Goal: Contribute content: Contribute content

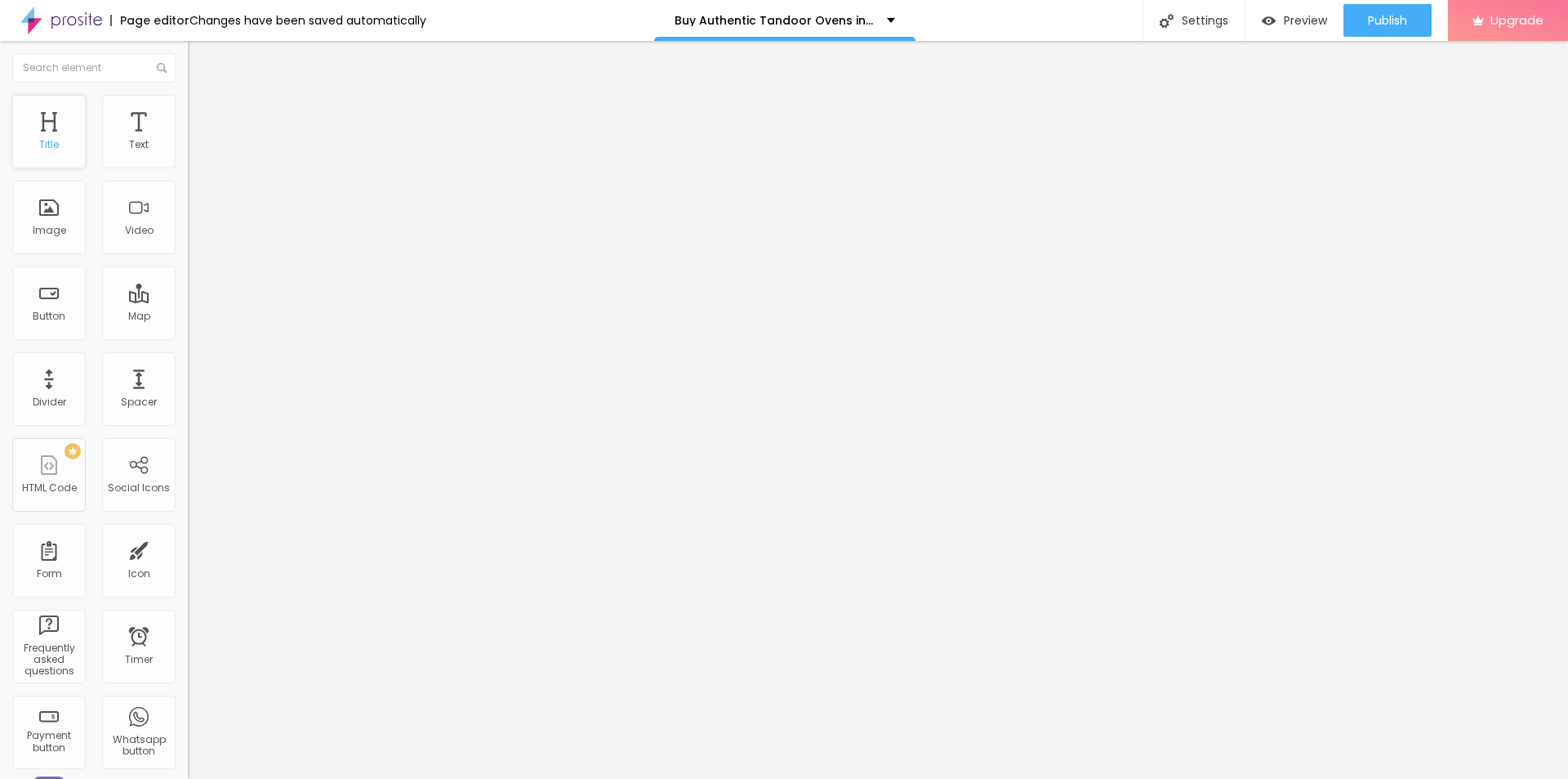
click at [56, 148] on div "Title" at bounding box center [49, 145] width 19 height 11
click at [188, 141] on span "Add image" at bounding box center [221, 133] width 67 height 14
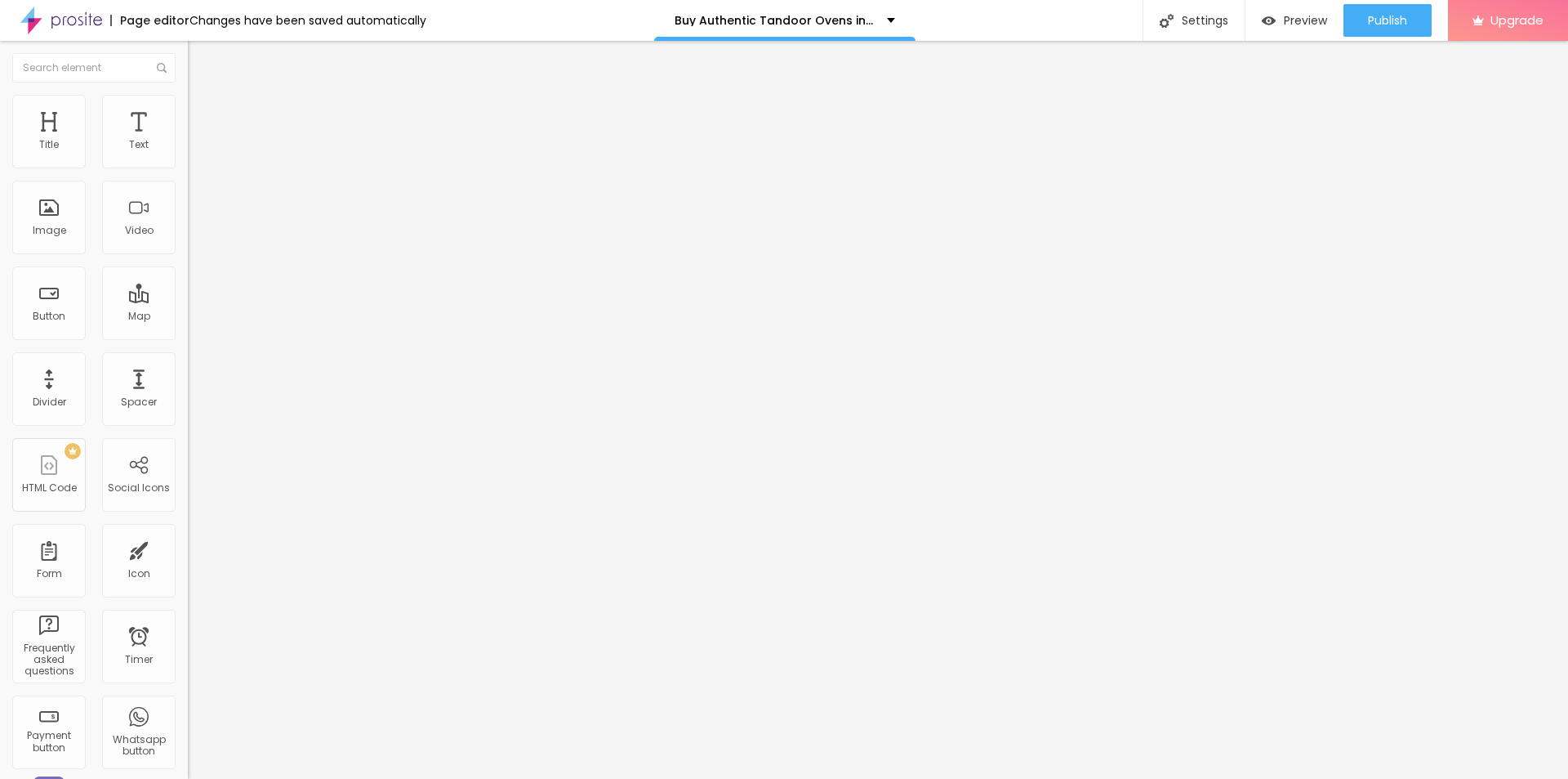
click at [202, 141] on span "Heading 1" at bounding box center [242, 129] width 80 height 23
click at [200, 60] on img "button" at bounding box center [207, 59] width 13 height 13
click at [200, 60] on div "Edit Title" at bounding box center [236, 59] width 74 height 13
click at [188, 165] on img at bounding box center [193, 170] width 11 height 11
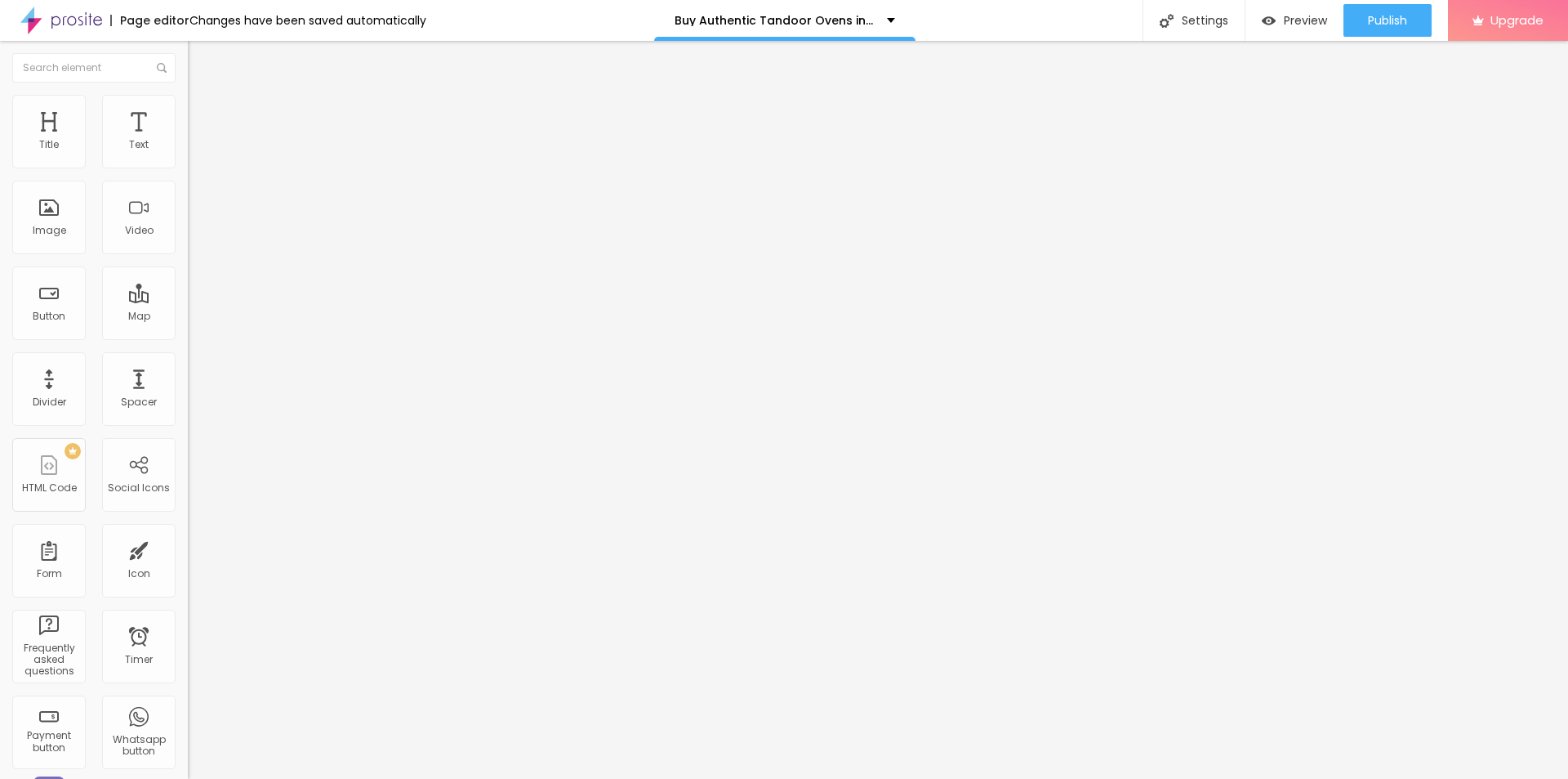
drag, startPoint x: 102, startPoint y: 495, endPoint x: 100, endPoint y: 473, distance: 22.1
click at [188, 495] on div "Edit Social Icons Content Style Advanced Instagram Social TikTok URL address ht…" at bounding box center [281, 410] width 188 height 738
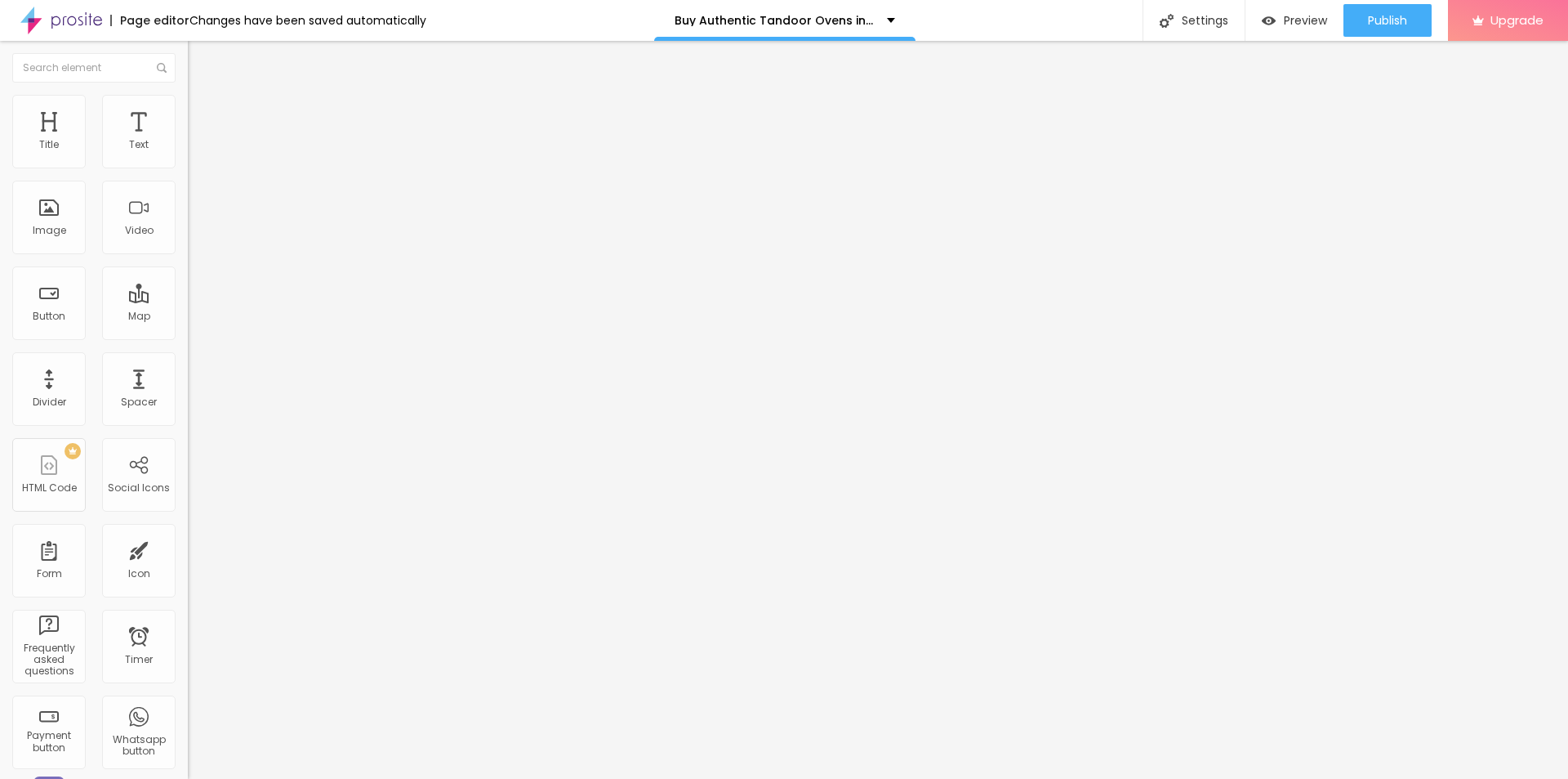
click at [188, 330] on div "Instagram" at bounding box center [281, 335] width 188 height 10
click at [188, 556] on input "https://" at bounding box center [285, 564] width 196 height 16
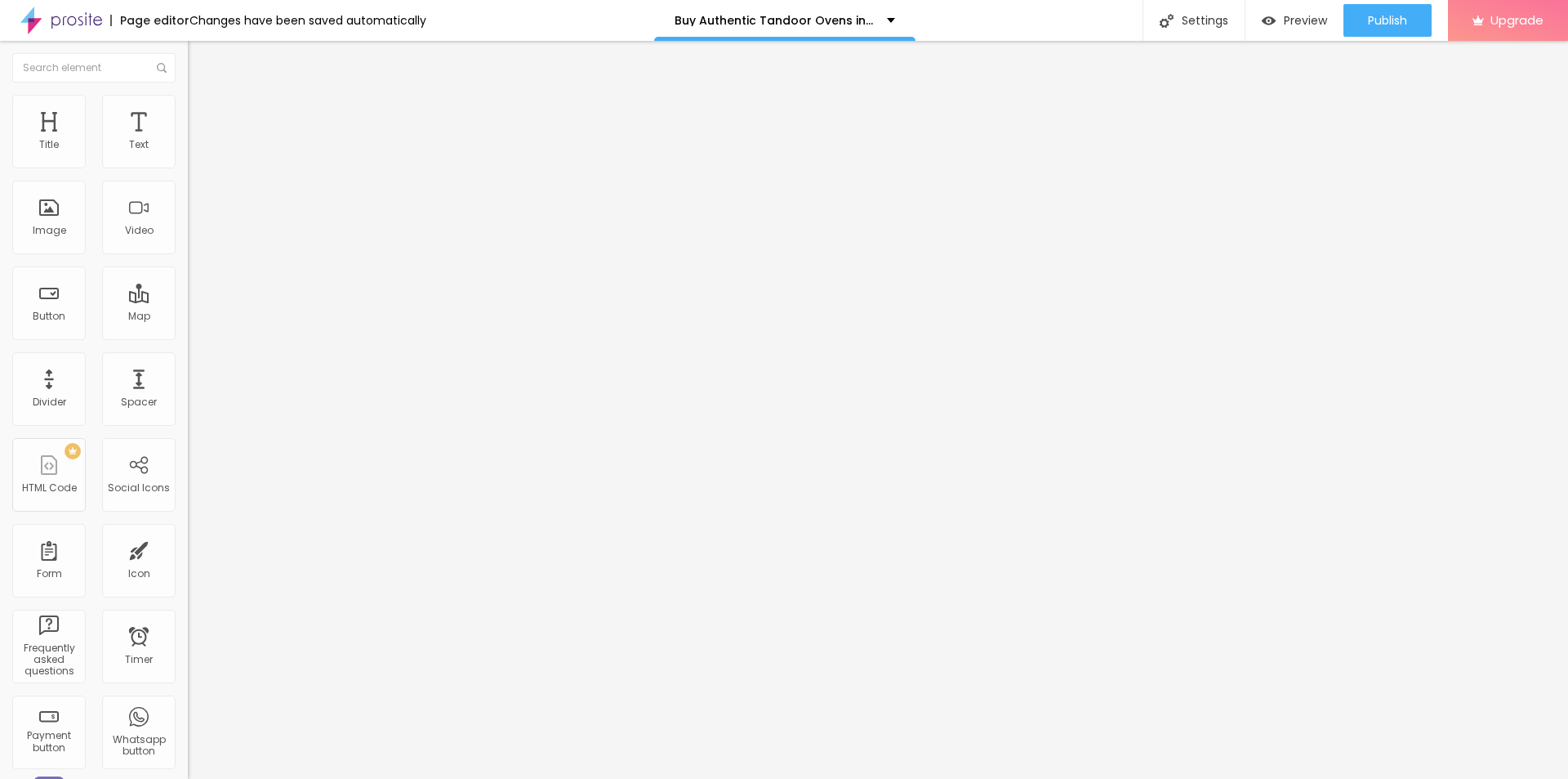
drag, startPoint x: 100, startPoint y: 265, endPoint x: 0, endPoint y: 267, distance: 100.0
paste input "[DOMAIN_NAME][URL]"
type input "[URL][DOMAIN_NAME]"
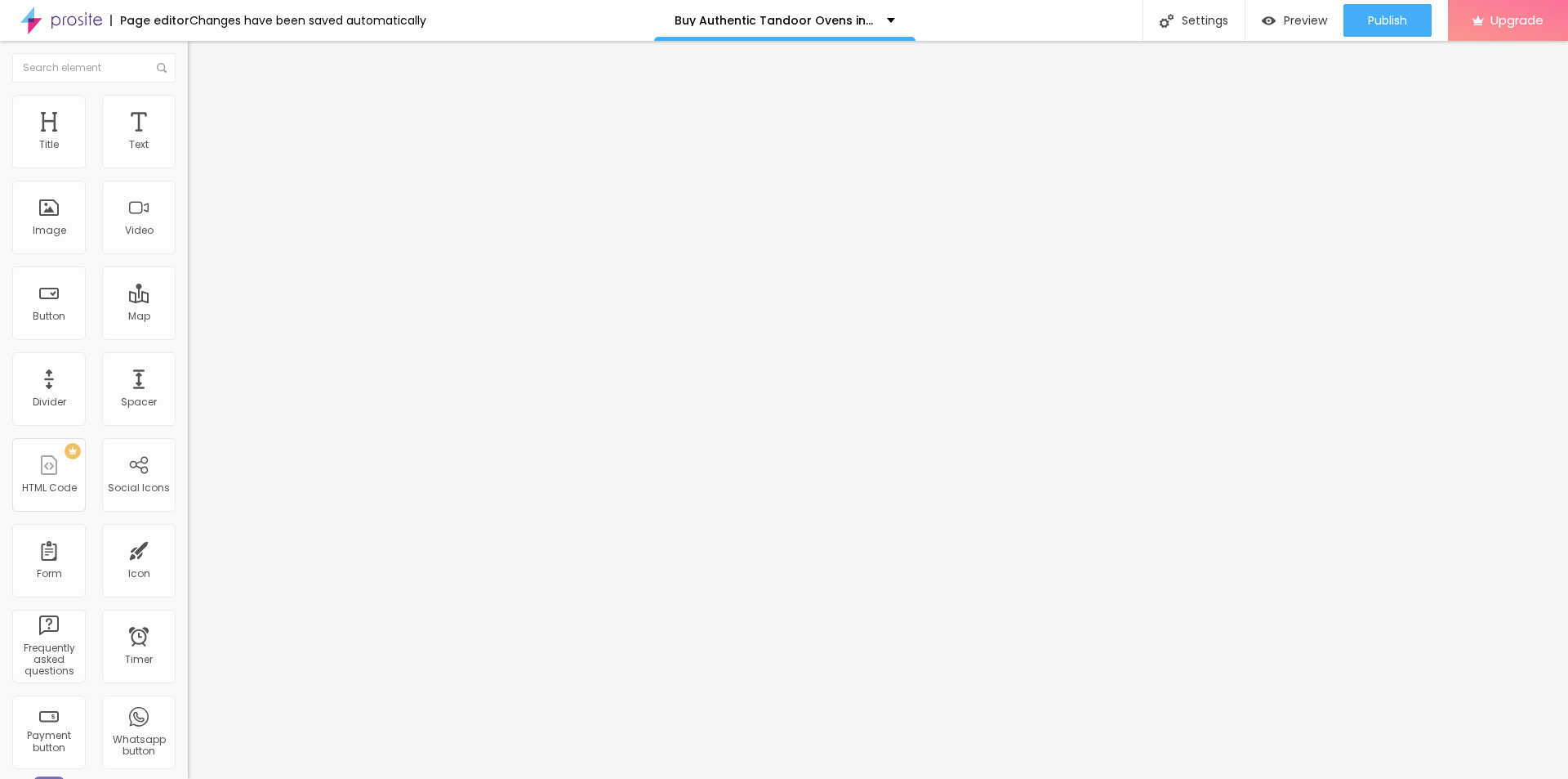
click at [188, 545] on label "URL address" at bounding box center [281, 550] width 188 height 10
drag, startPoint x: 98, startPoint y: 303, endPoint x: 28, endPoint y: 302, distance: 70.0
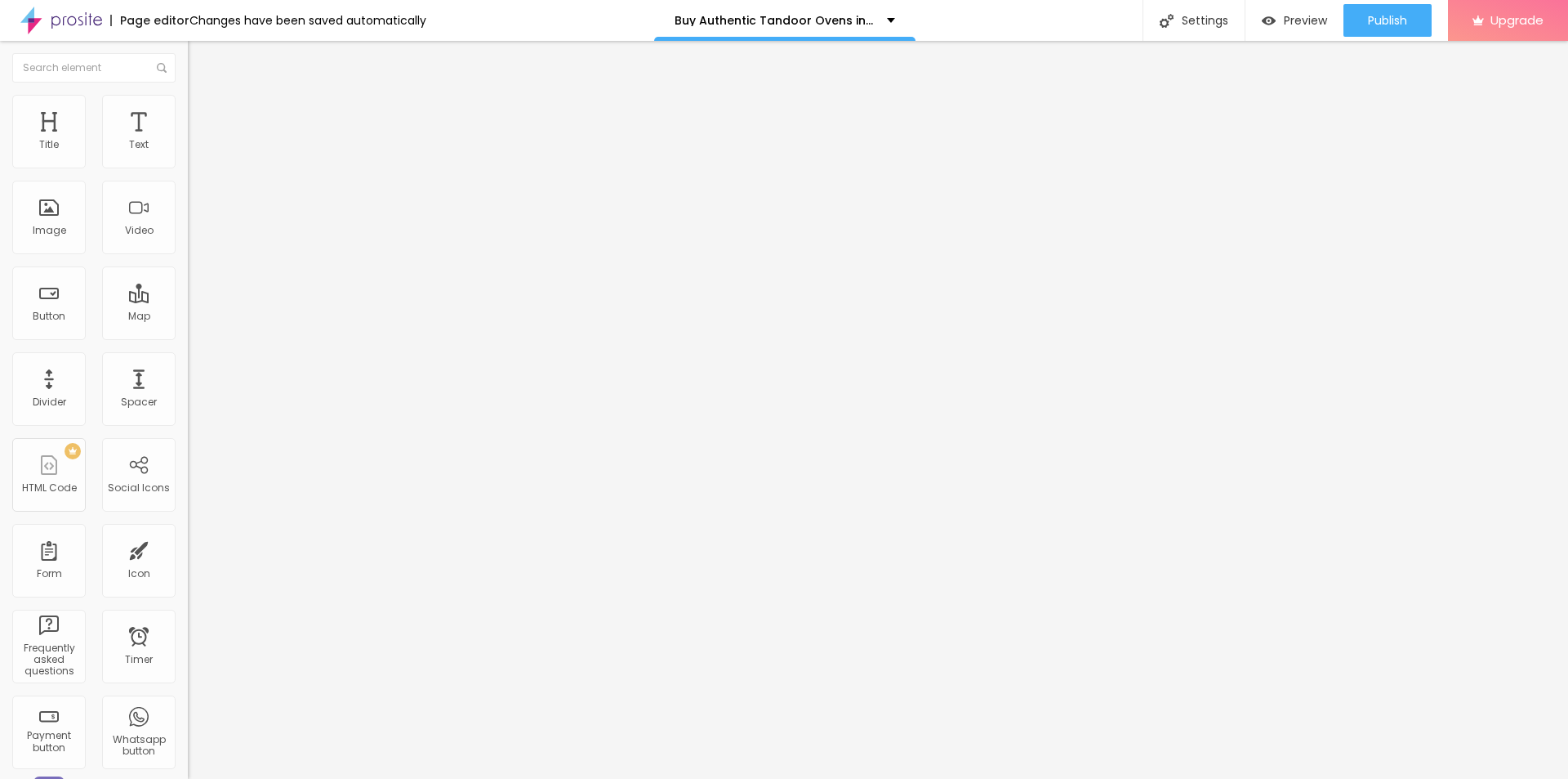
click at [188, 327] on font "Instagram" at bounding box center [214, 334] width 54 height 14
click at [188, 349] on div "TikTok" at bounding box center [281, 447] width 188 height 196
click at [188, 556] on input "[URL][DOMAIN_NAME]" at bounding box center [285, 564] width 196 height 16
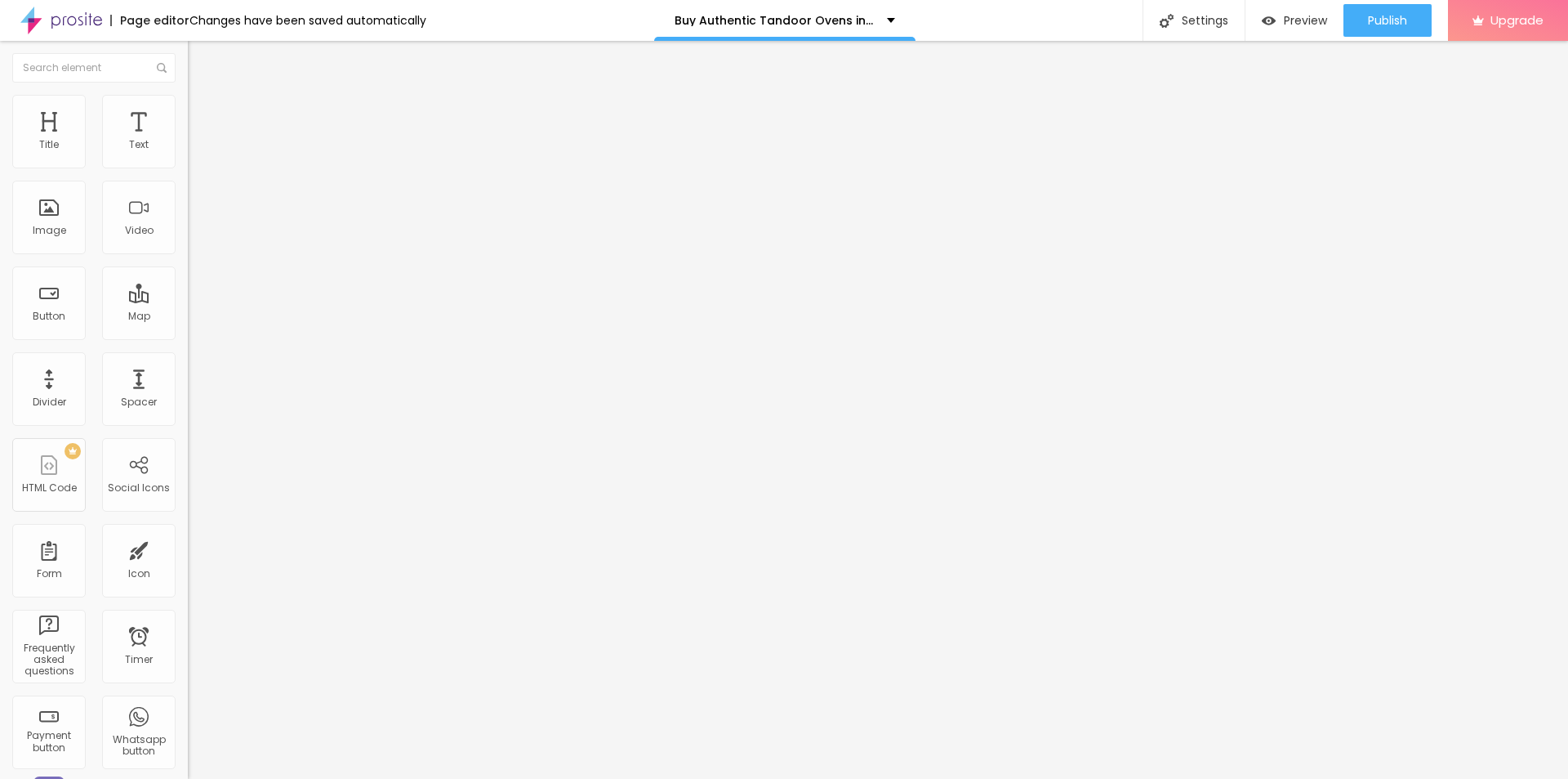
click at [197, 357] on div "TikTok" at bounding box center [282, 448] width 170 height 182
drag, startPoint x: 82, startPoint y: 297, endPoint x: 5, endPoint y: 289, distance: 77.4
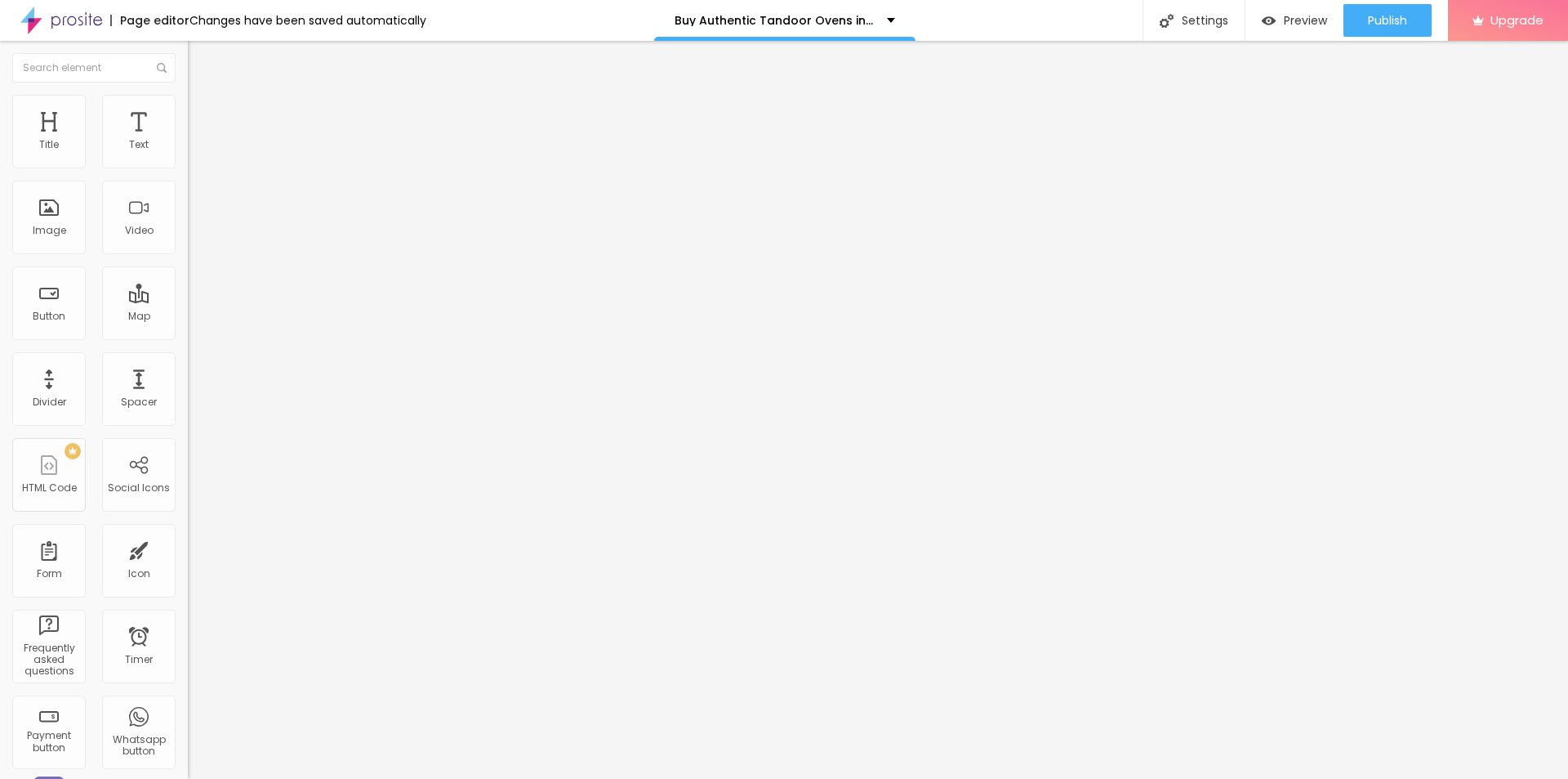
paste input "[DOMAIN_NAME][URL]"
type input "[URL][DOMAIN_NAME]"
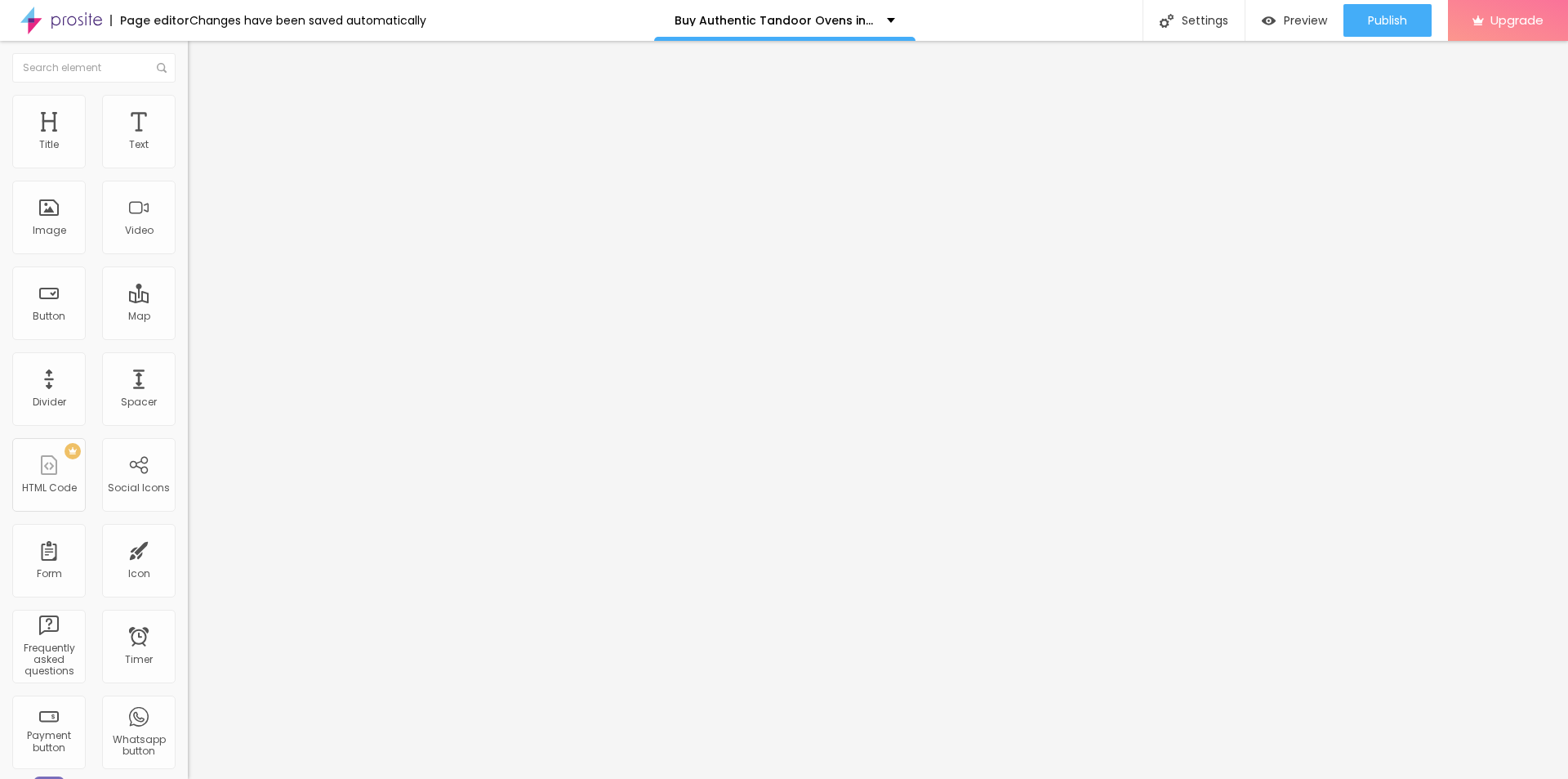
scroll to position [0, 0]
drag, startPoint x: 87, startPoint y: 334, endPoint x: 0, endPoint y: 327, distance: 87.3
paste input "[DOMAIN_NAME][URL]"
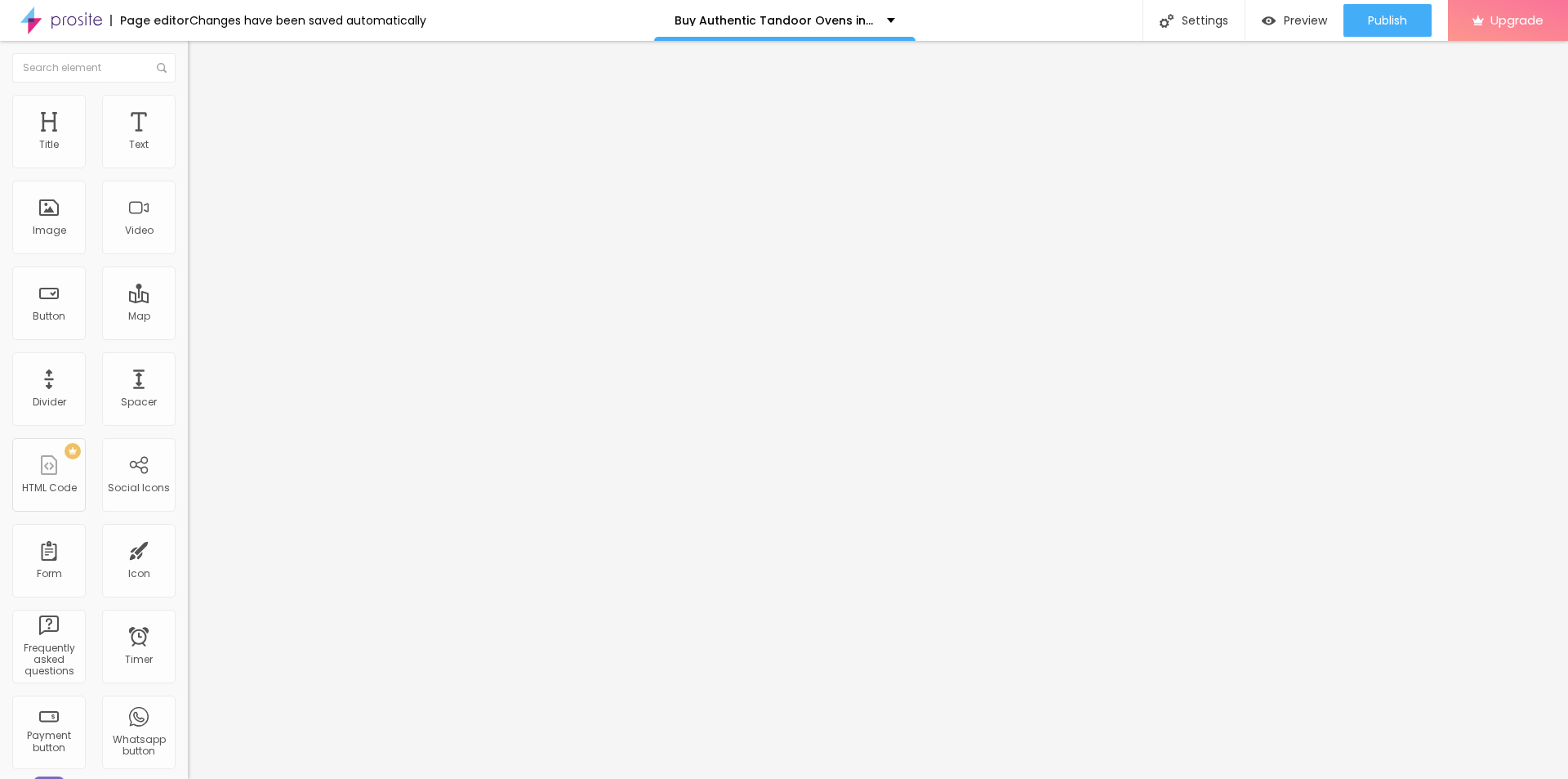
type input "[URL][DOMAIN_NAME]"
click at [188, 481] on div "Edit Social Icons Content Style Advanced Instagram Social TikTok URL address [U…" at bounding box center [281, 410] width 188 height 738
click at [188, 95] on li "Style" at bounding box center [281, 102] width 188 height 16
type input "30"
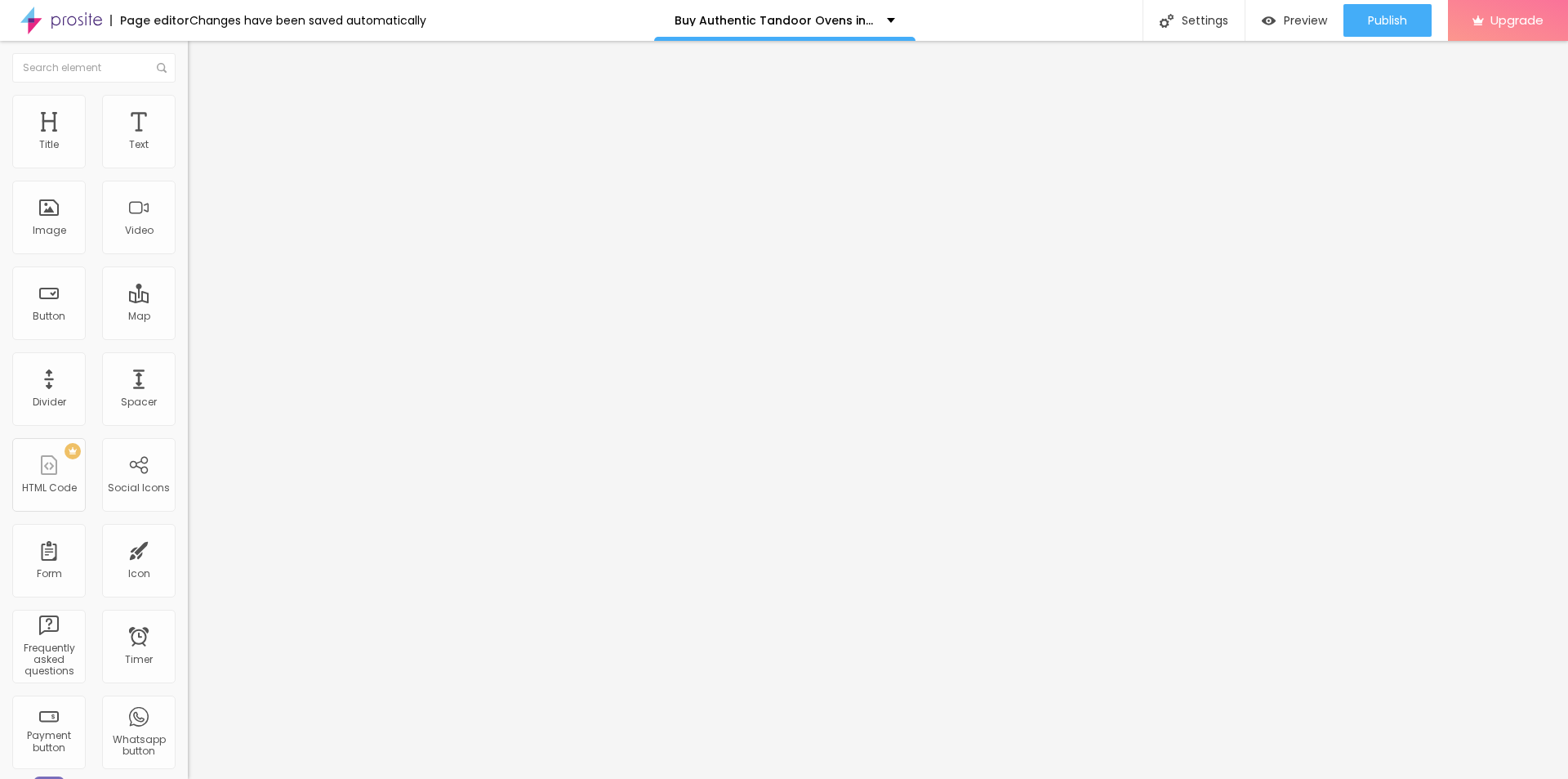
type input "30"
type input "31"
type input "32"
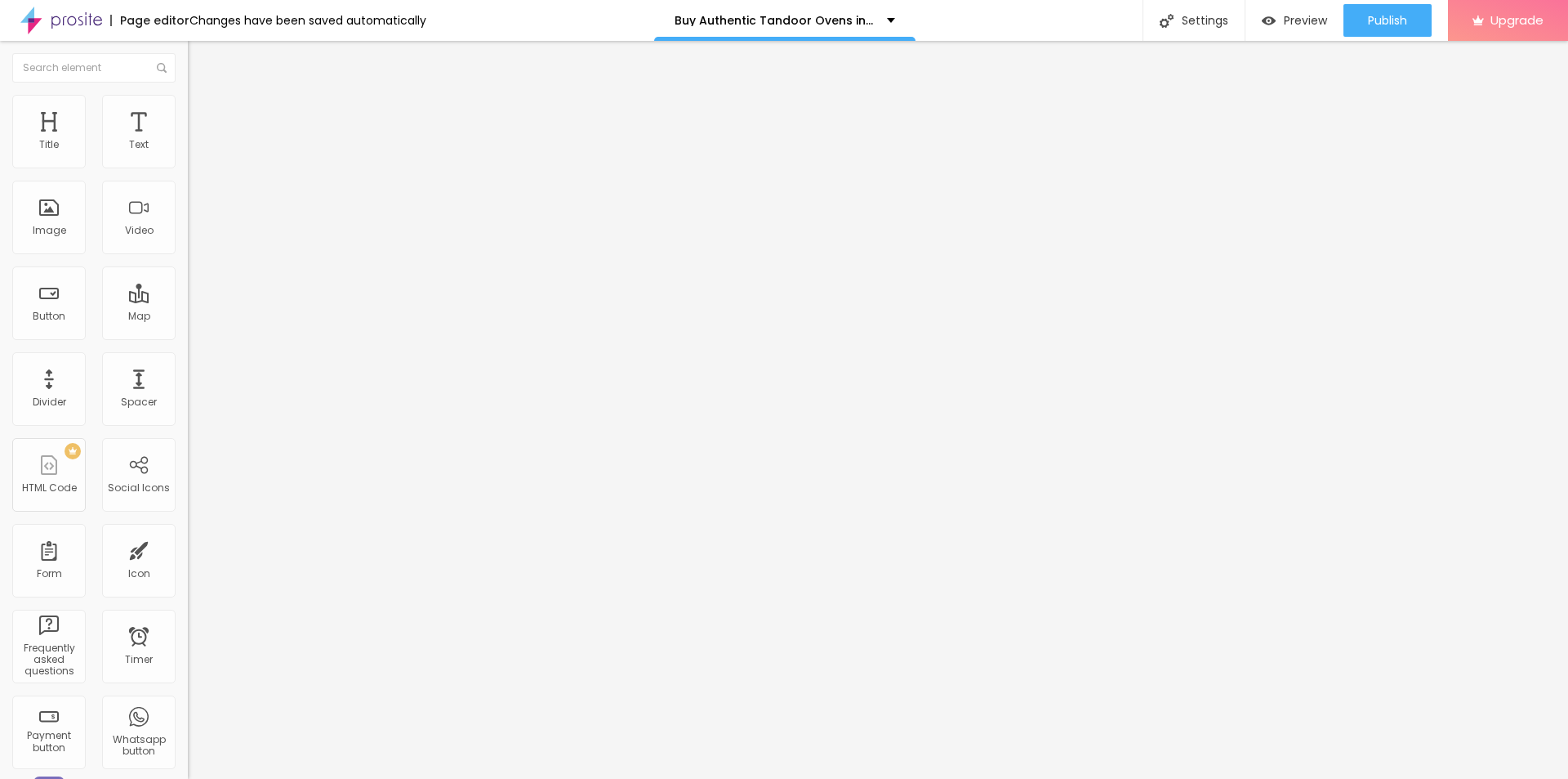
type input "33"
type input "34"
type input "35"
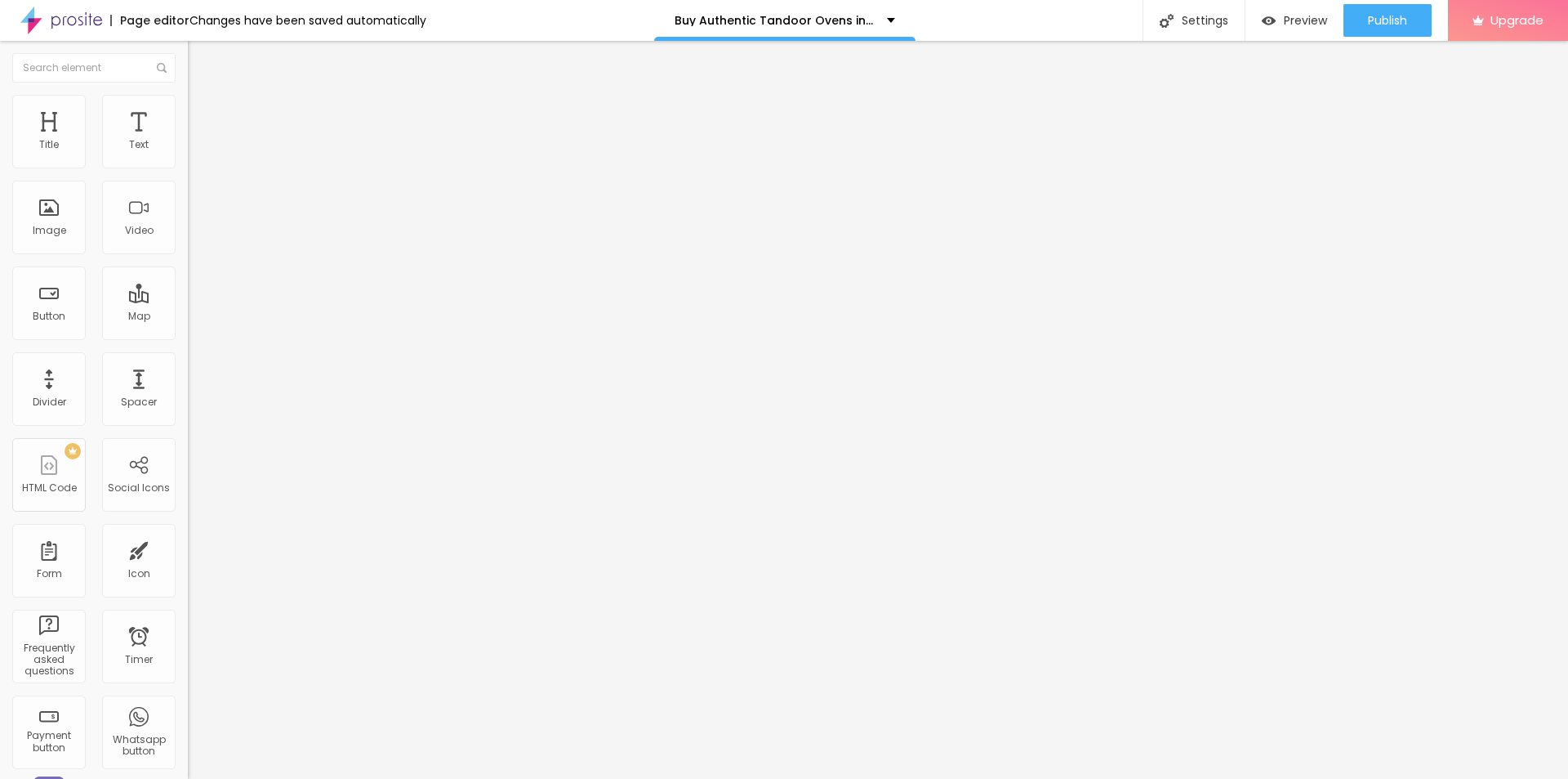
type input "35"
type input "36"
type input "37"
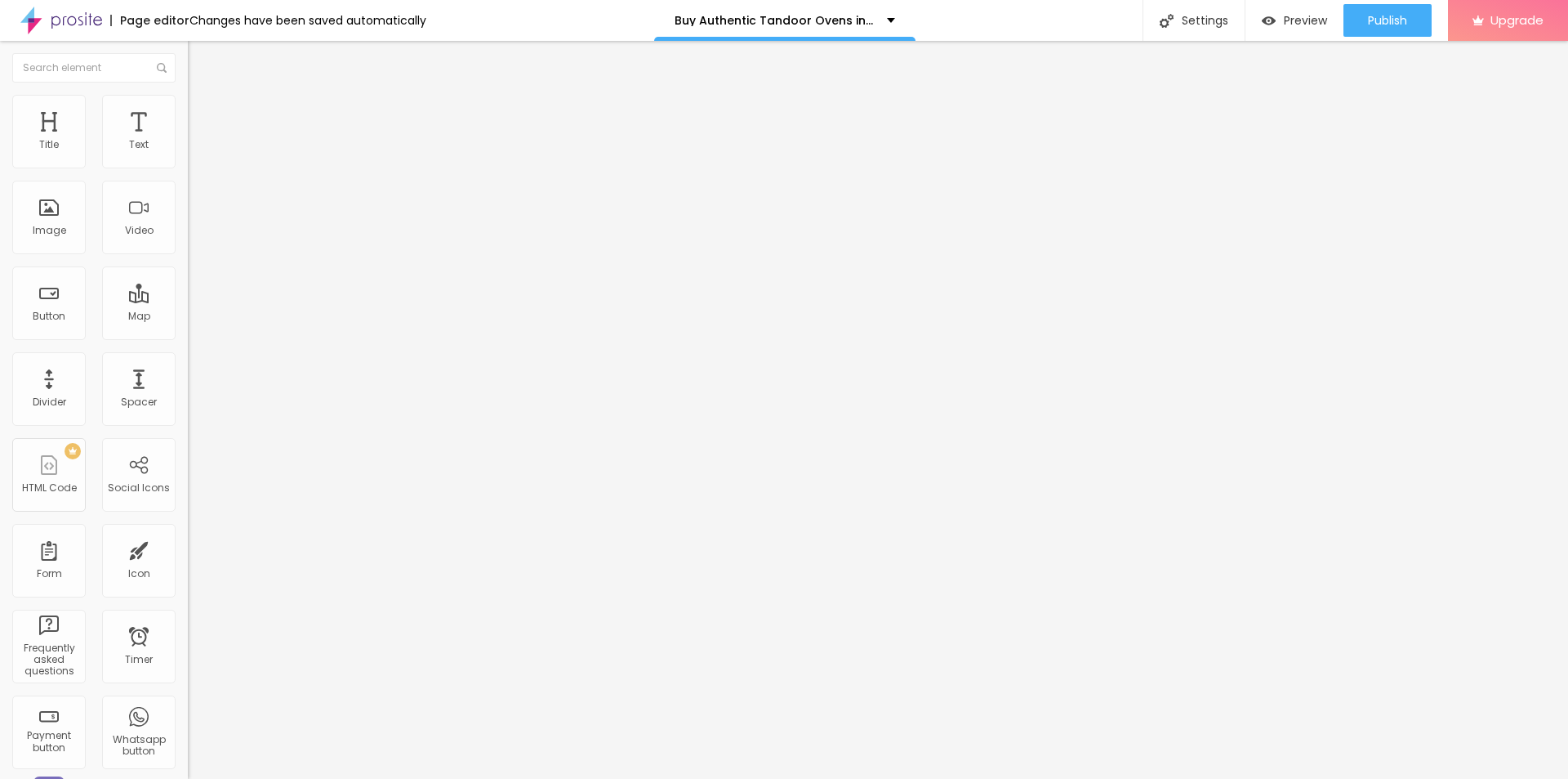
type input "38"
type input "39"
type input "40"
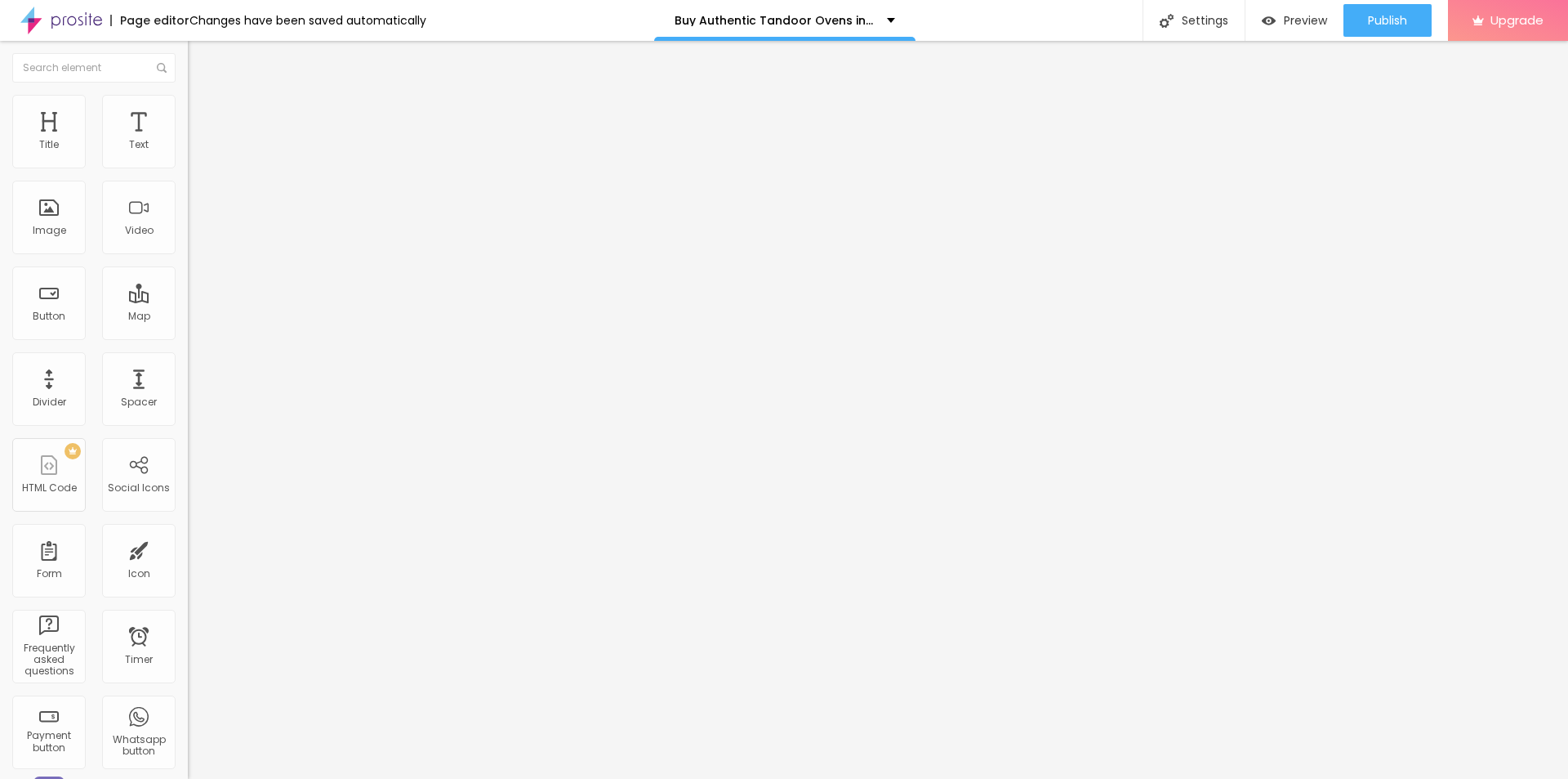
drag, startPoint x: 65, startPoint y: 175, endPoint x: 170, endPoint y: 176, distance: 105.0
type input "40"
click at [188, 167] on input "range" at bounding box center [240, 161] width 105 height 13
type input "15"
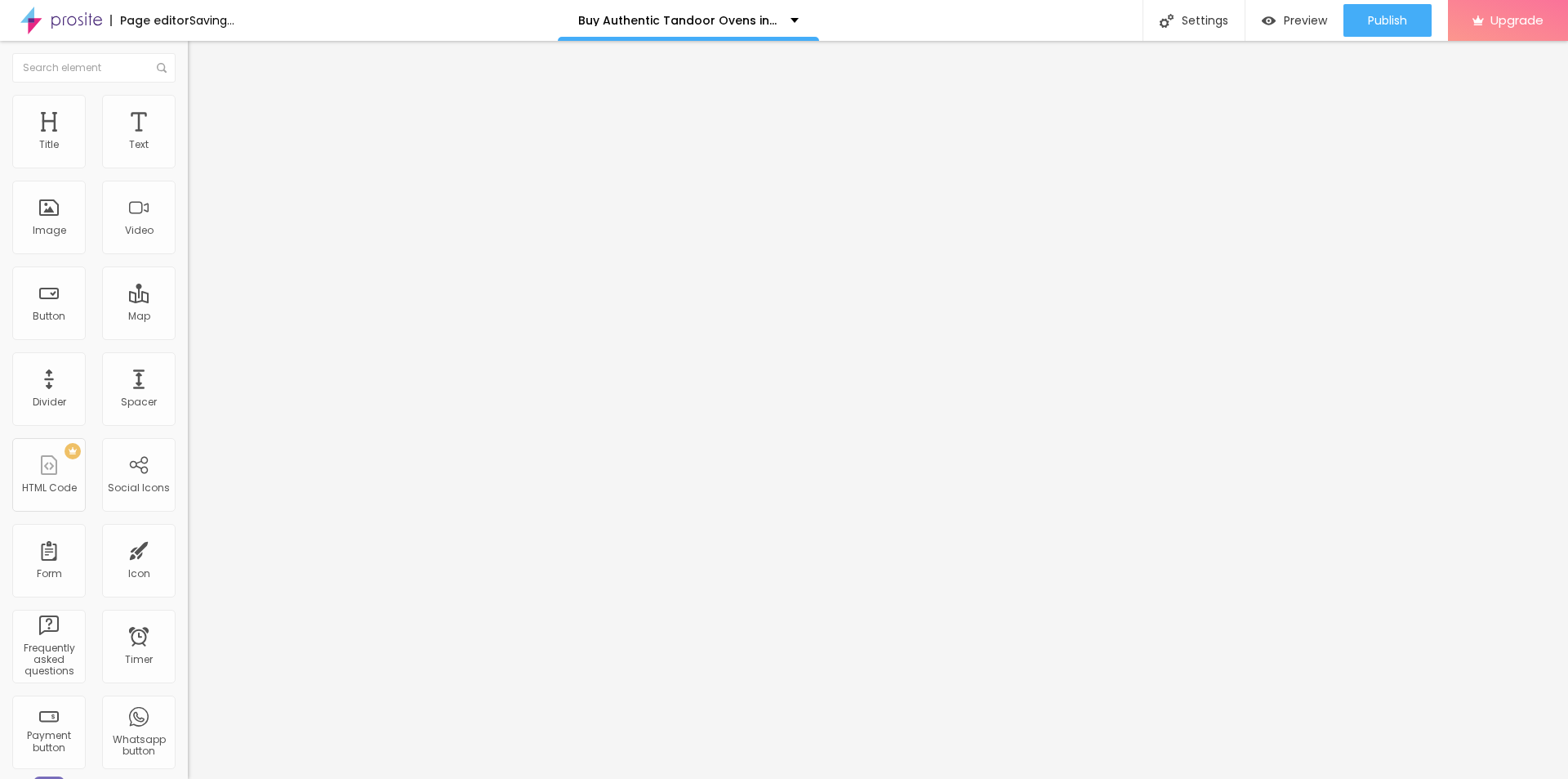
type input "16"
type input "17"
type input "18"
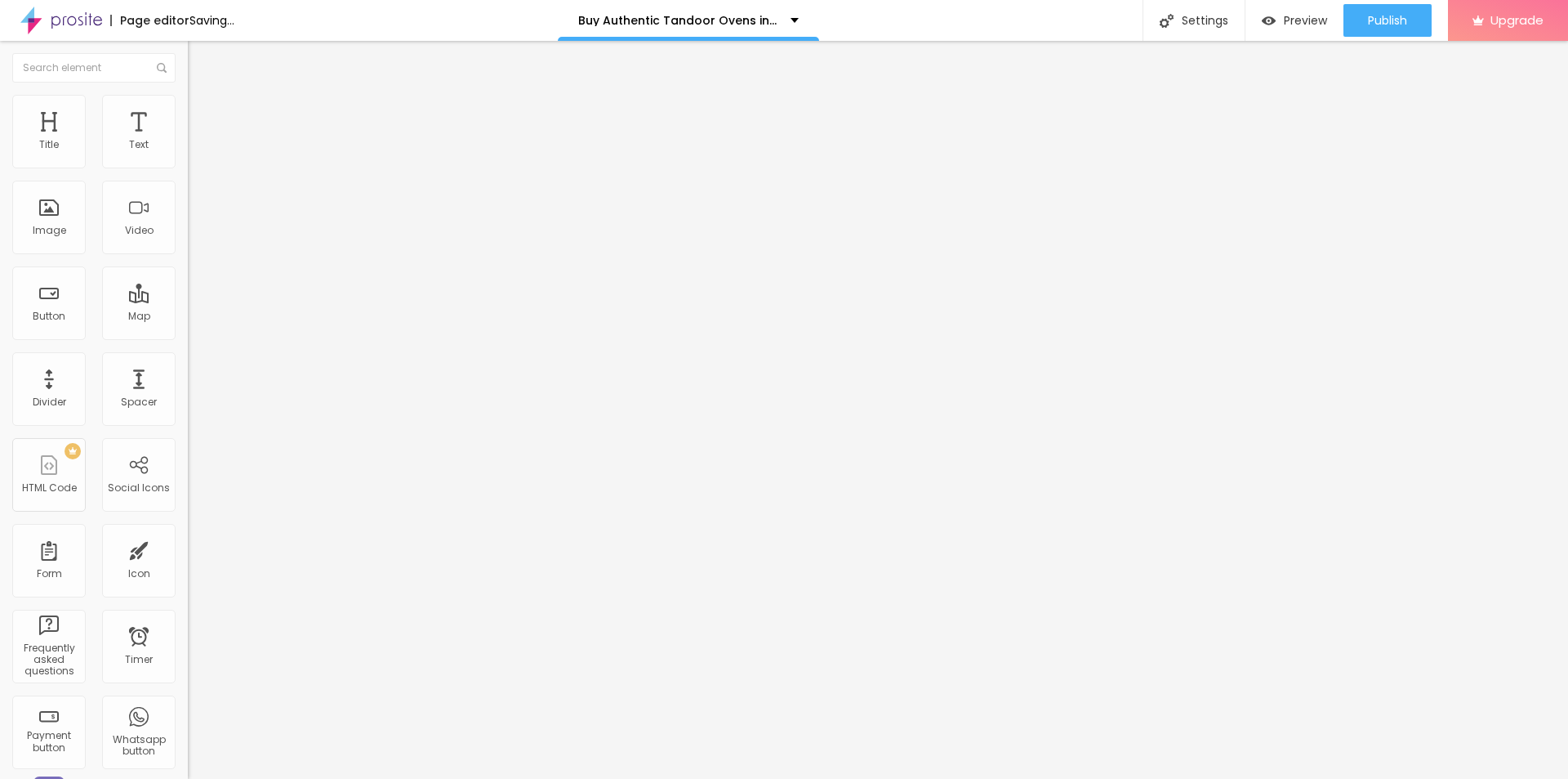
type input "18"
type input "19"
type input "20"
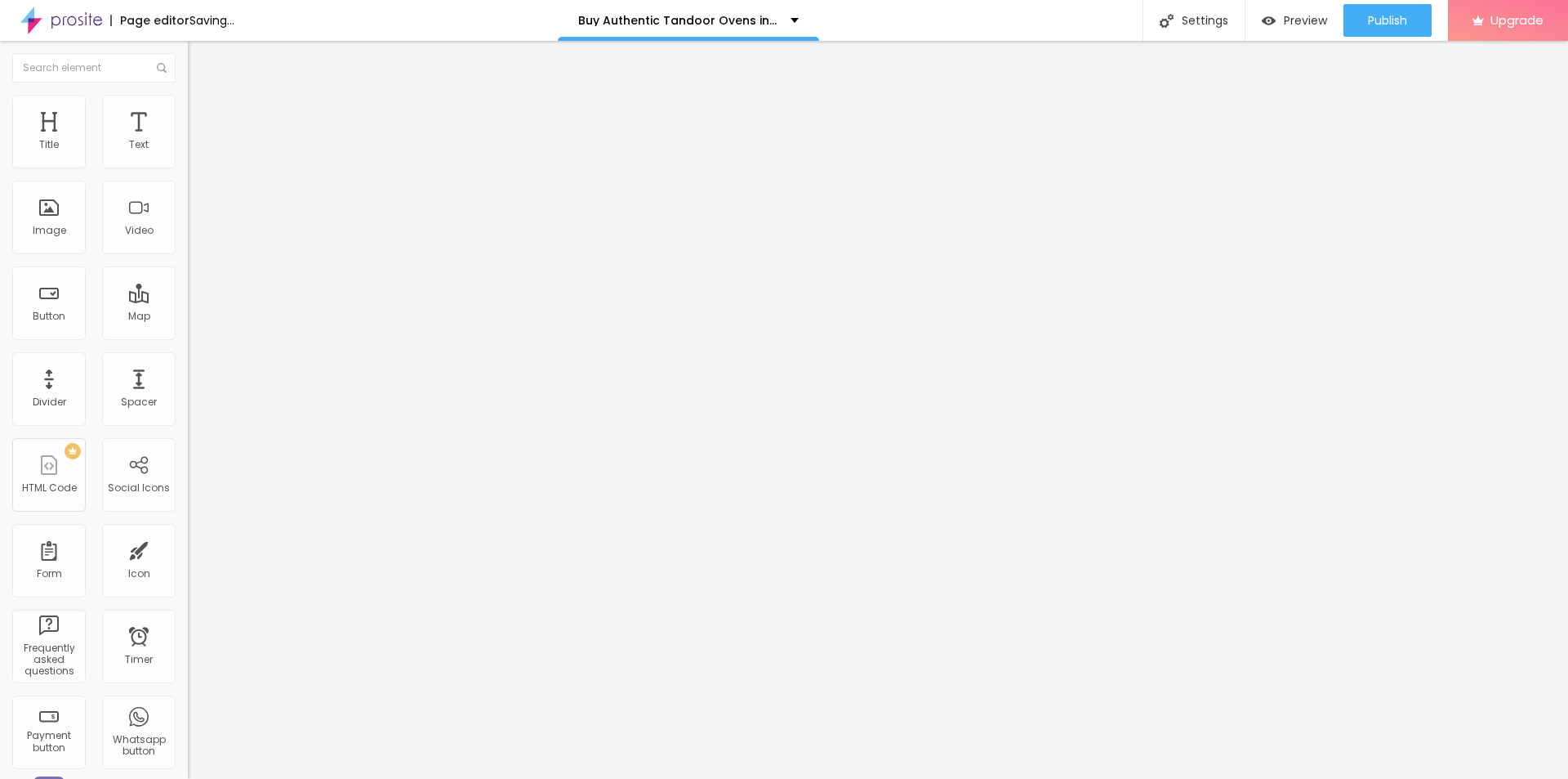
type input "21"
type input "22"
type input "23"
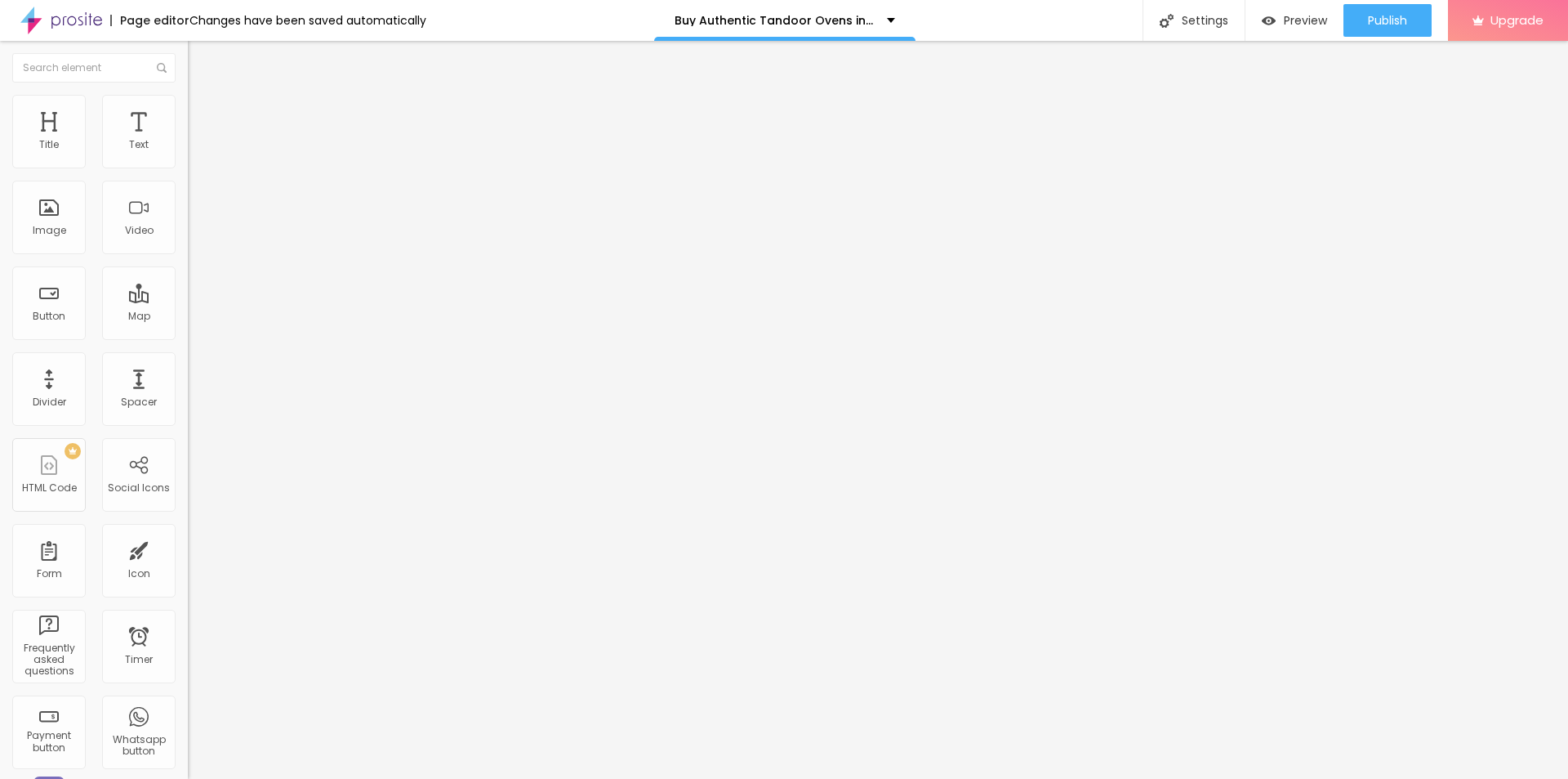
type input "23"
type input "24"
type input "25"
drag, startPoint x: 57, startPoint y: 222, endPoint x: 186, endPoint y: 222, distance: 129.0
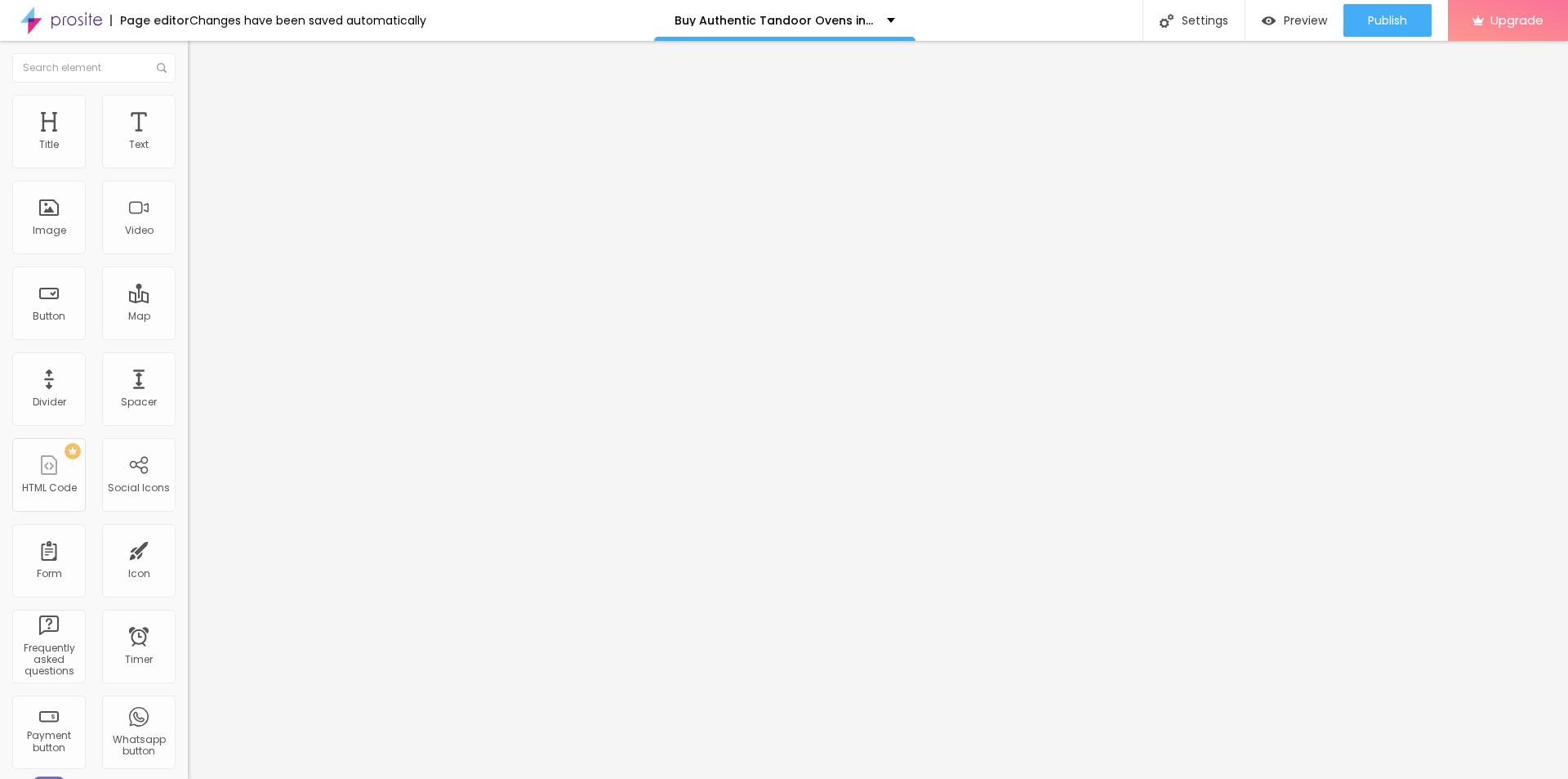
type input "25"
click at [188, 210] on input "range" at bounding box center [240, 203] width 105 height 13
type input "11"
type input "17"
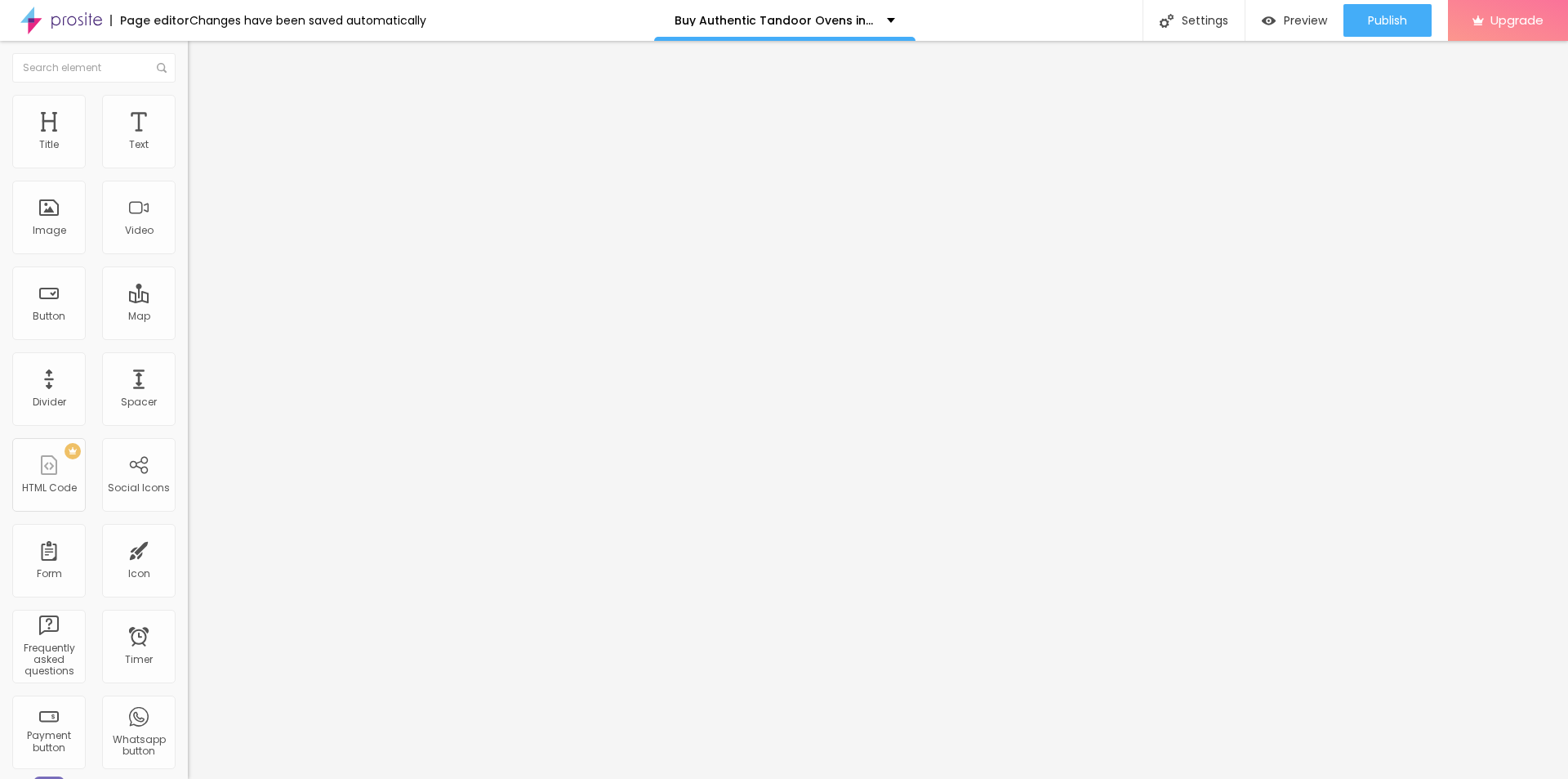
type input "17"
type input "18"
type input "19"
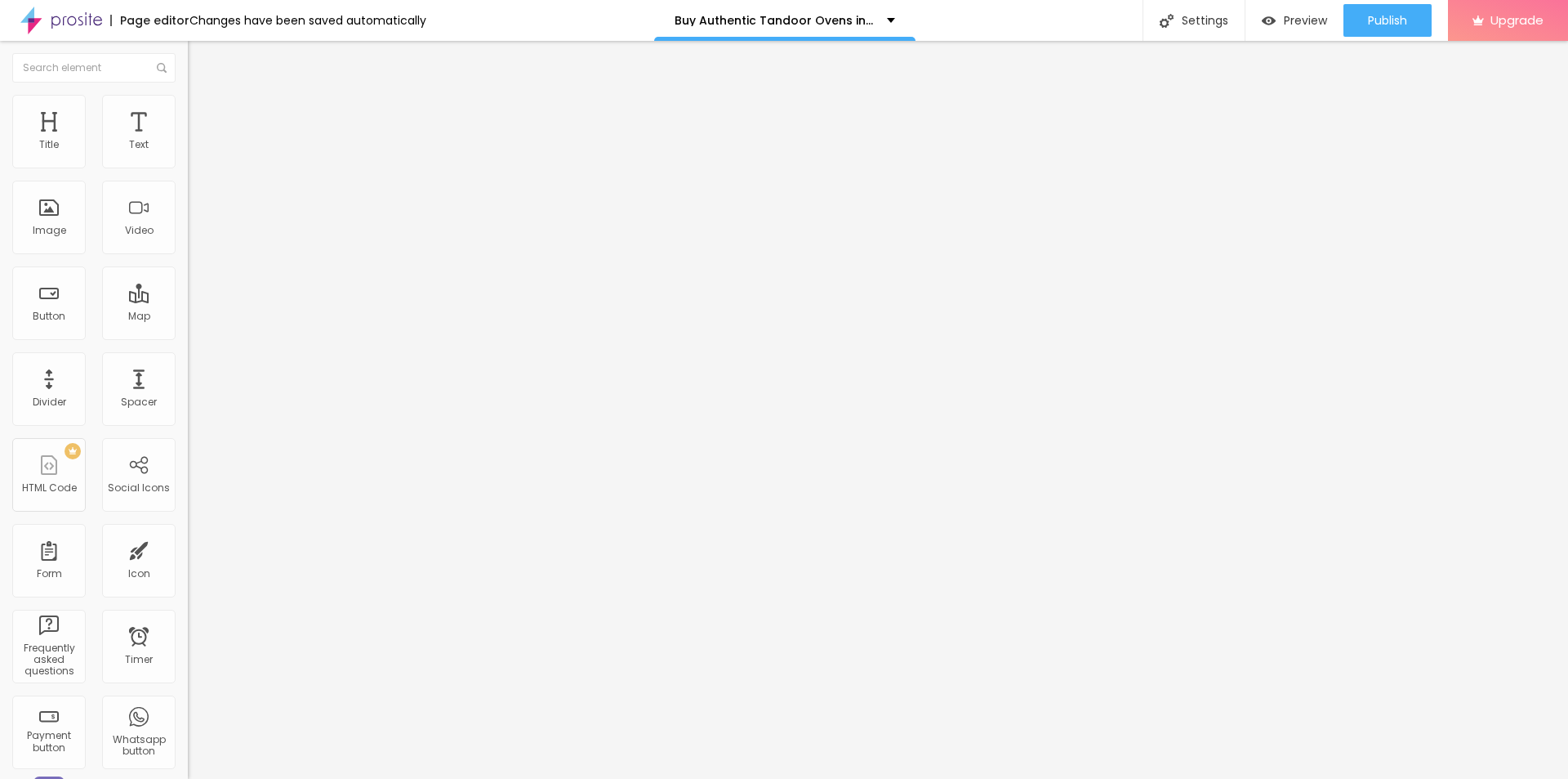
type input "20"
type input "21"
type input "22"
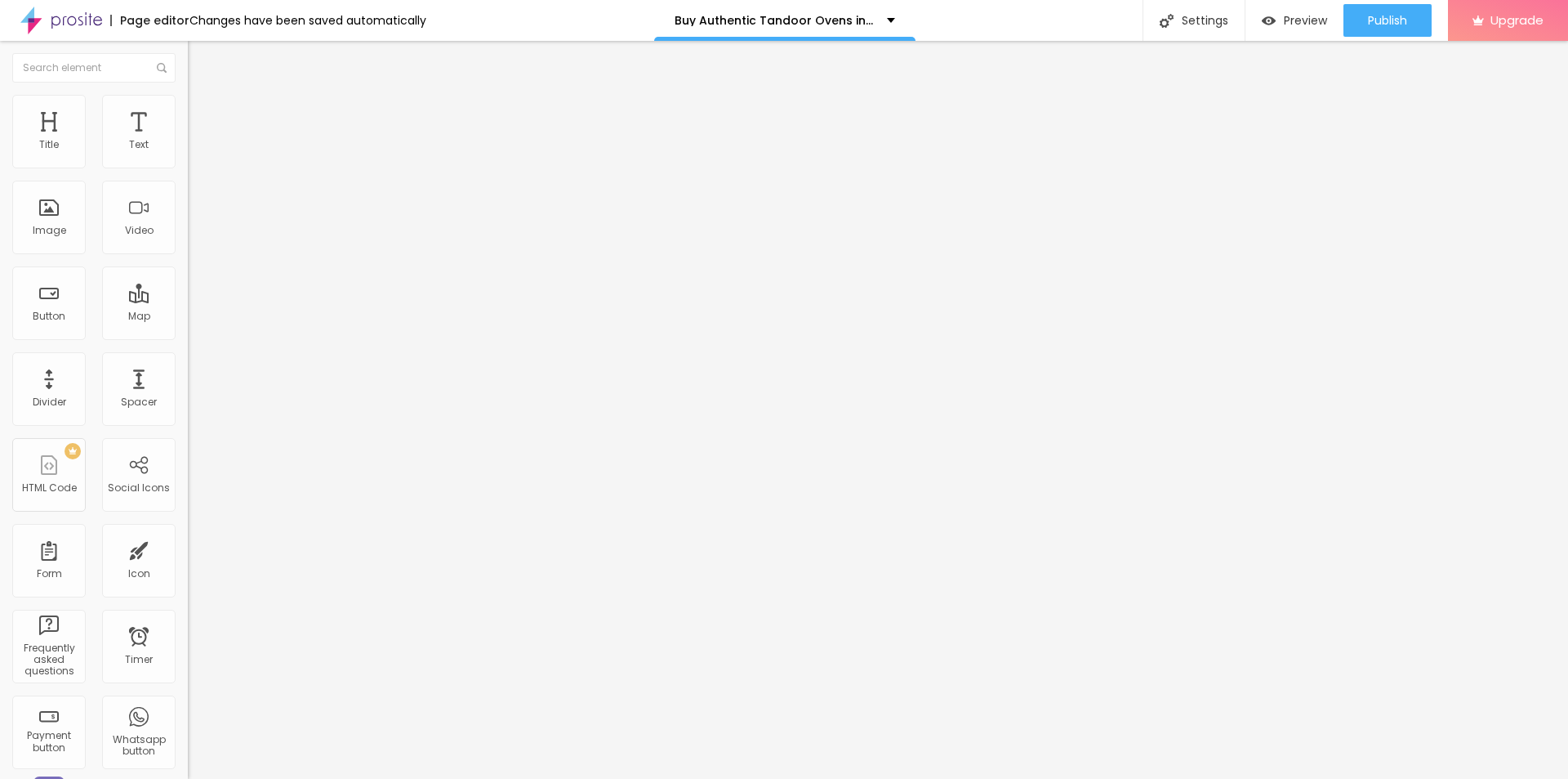
type input "22"
type input "24"
type input "26"
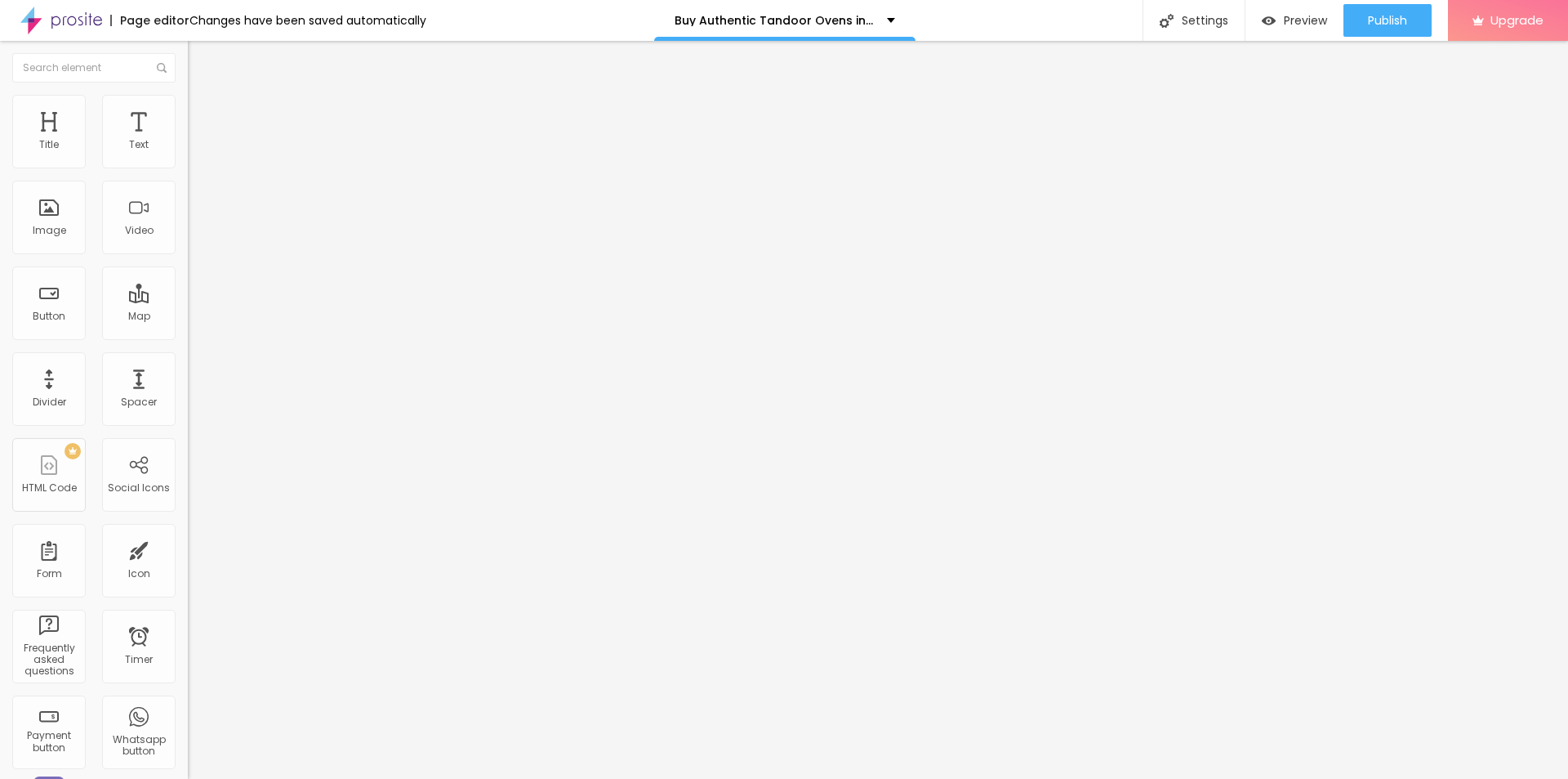
type input "27"
type input "28"
type input "29"
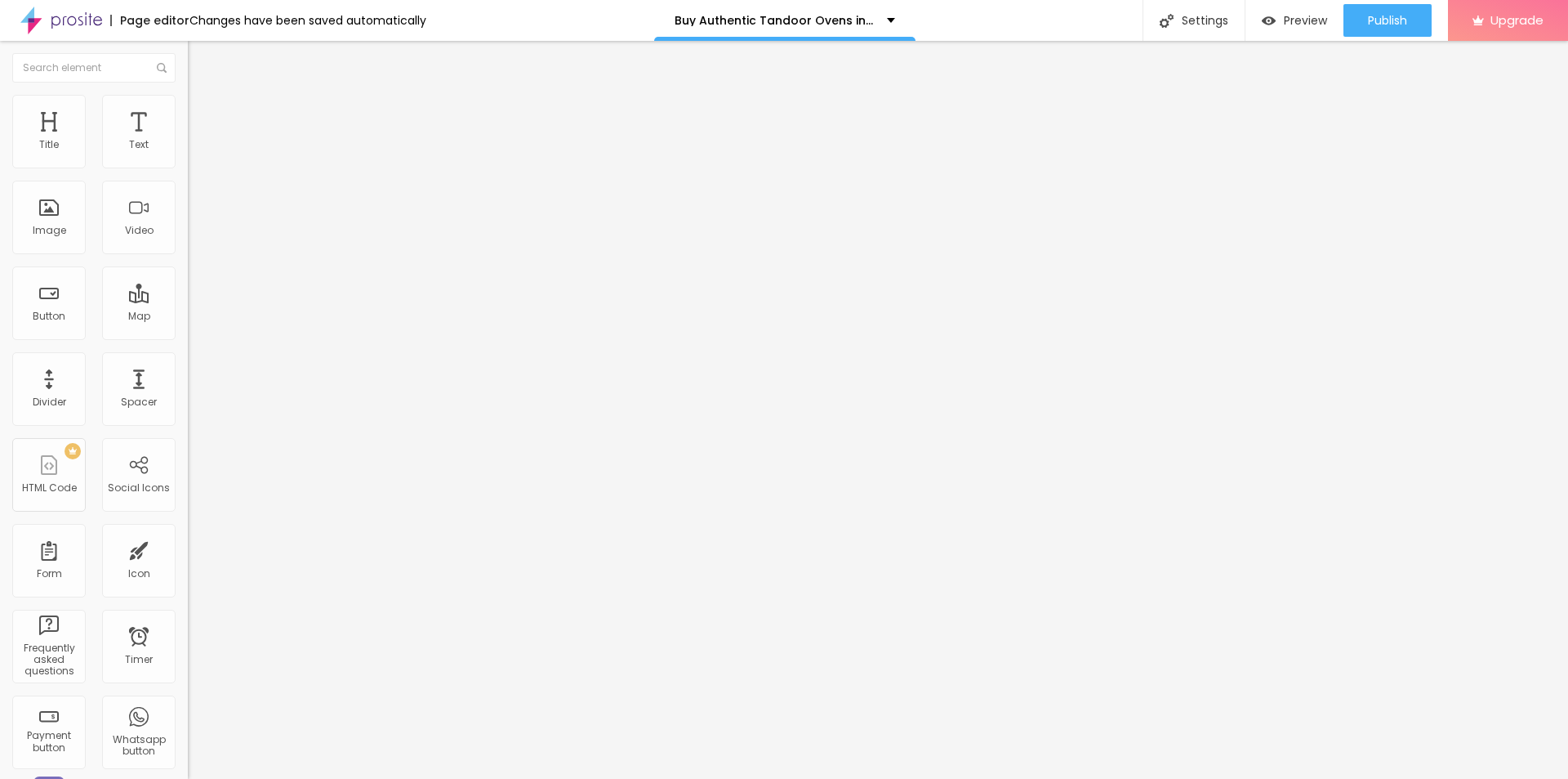
type input "29"
type input "30"
drag, startPoint x: 69, startPoint y: 268, endPoint x: 221, endPoint y: 278, distance: 152.3
type input "30"
click at [221, 251] on input "range" at bounding box center [240, 244] width 105 height 13
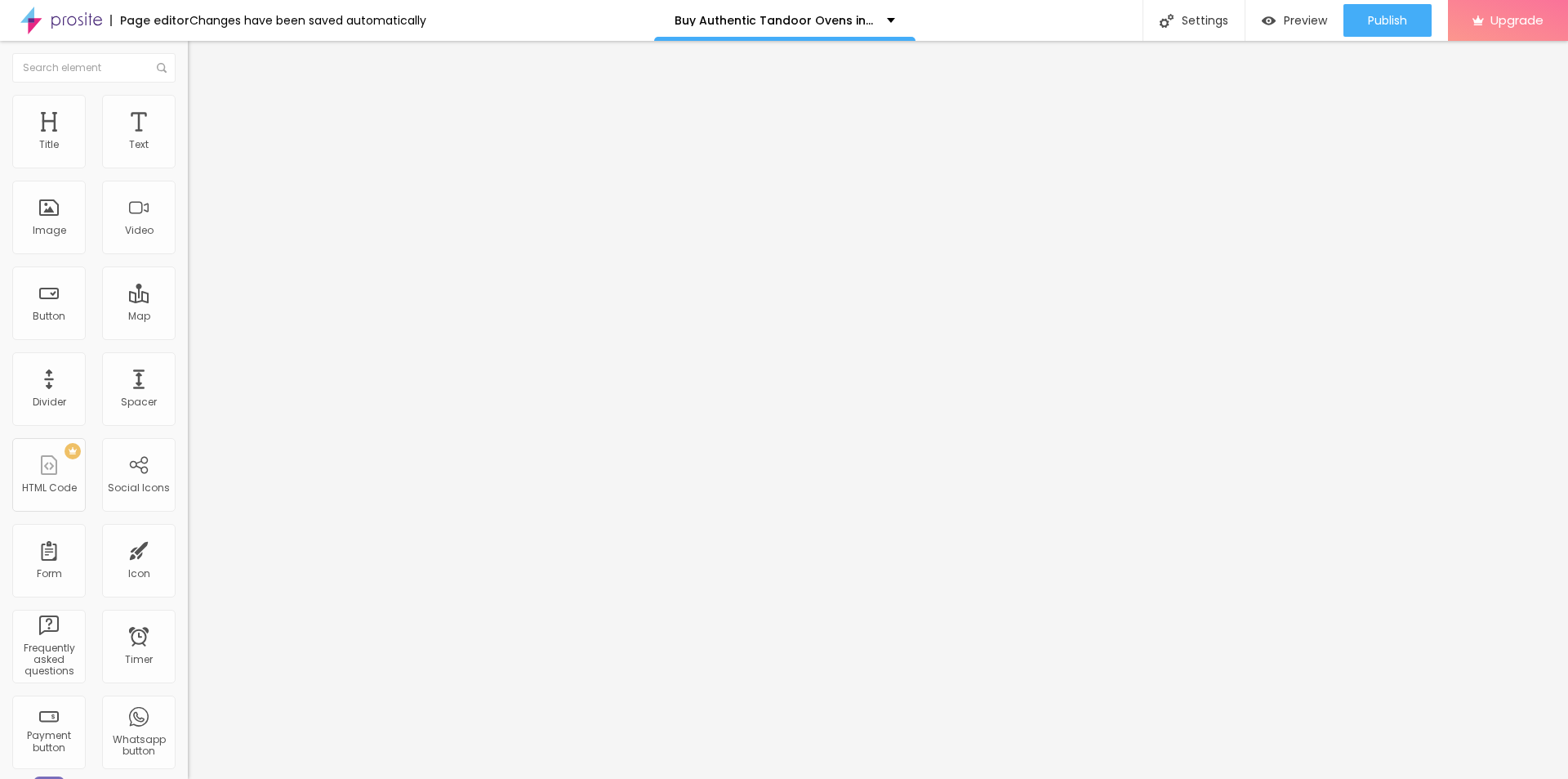
click at [188, 299] on button "button" at bounding box center [199, 290] width 23 height 17
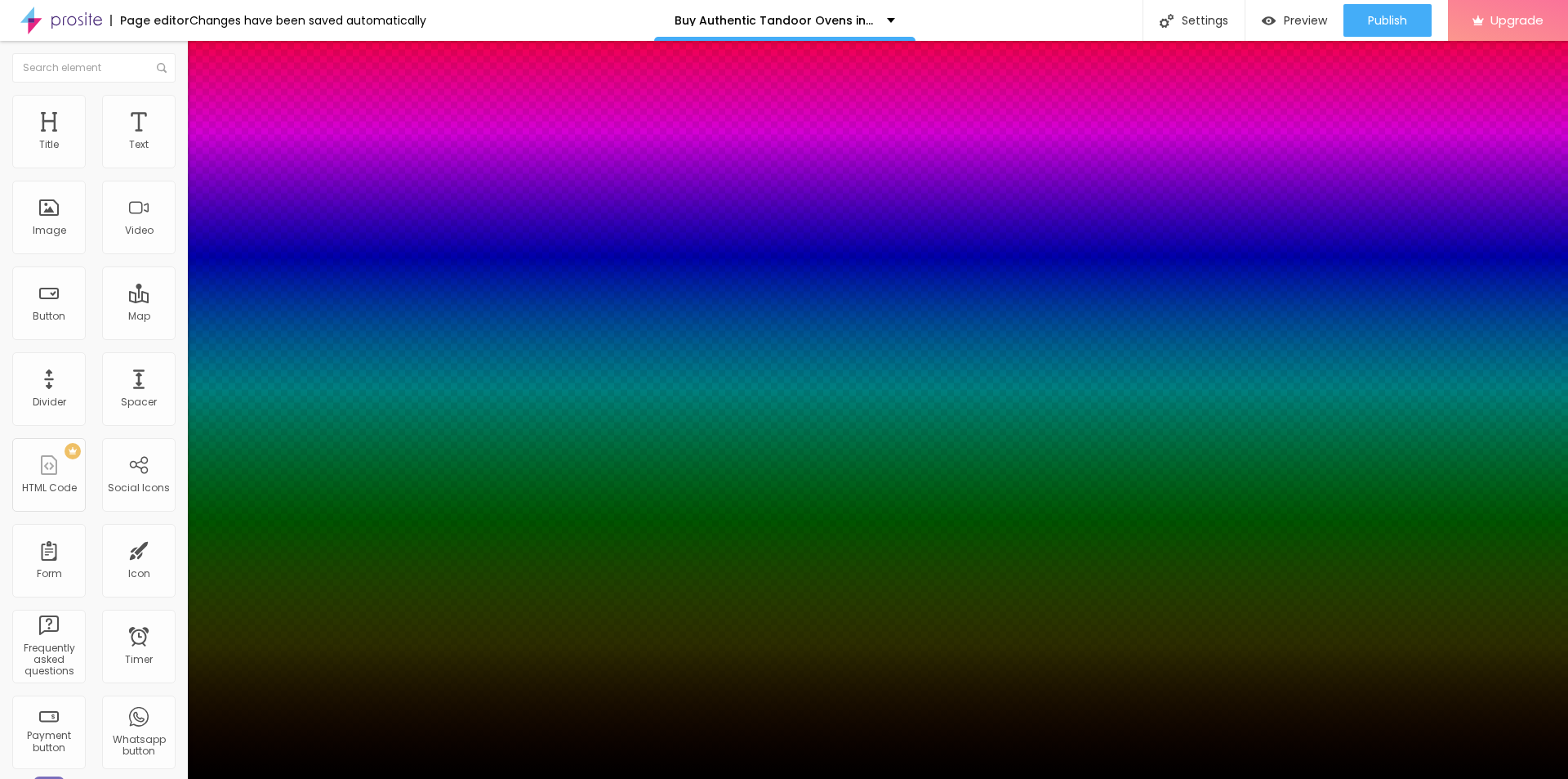
type input "3"
type input "5"
type input "6"
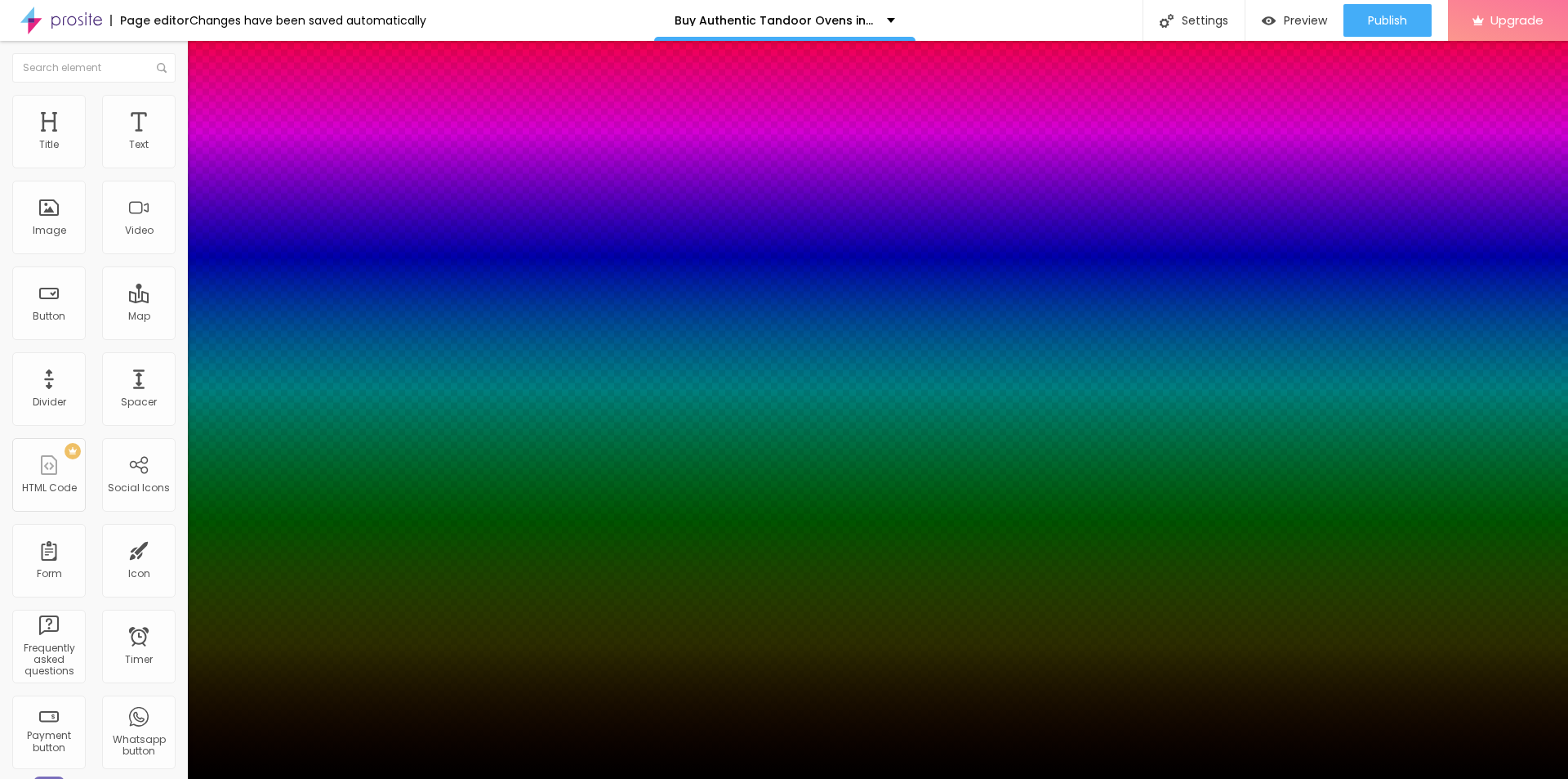
type input "6"
type input "7"
type input "8"
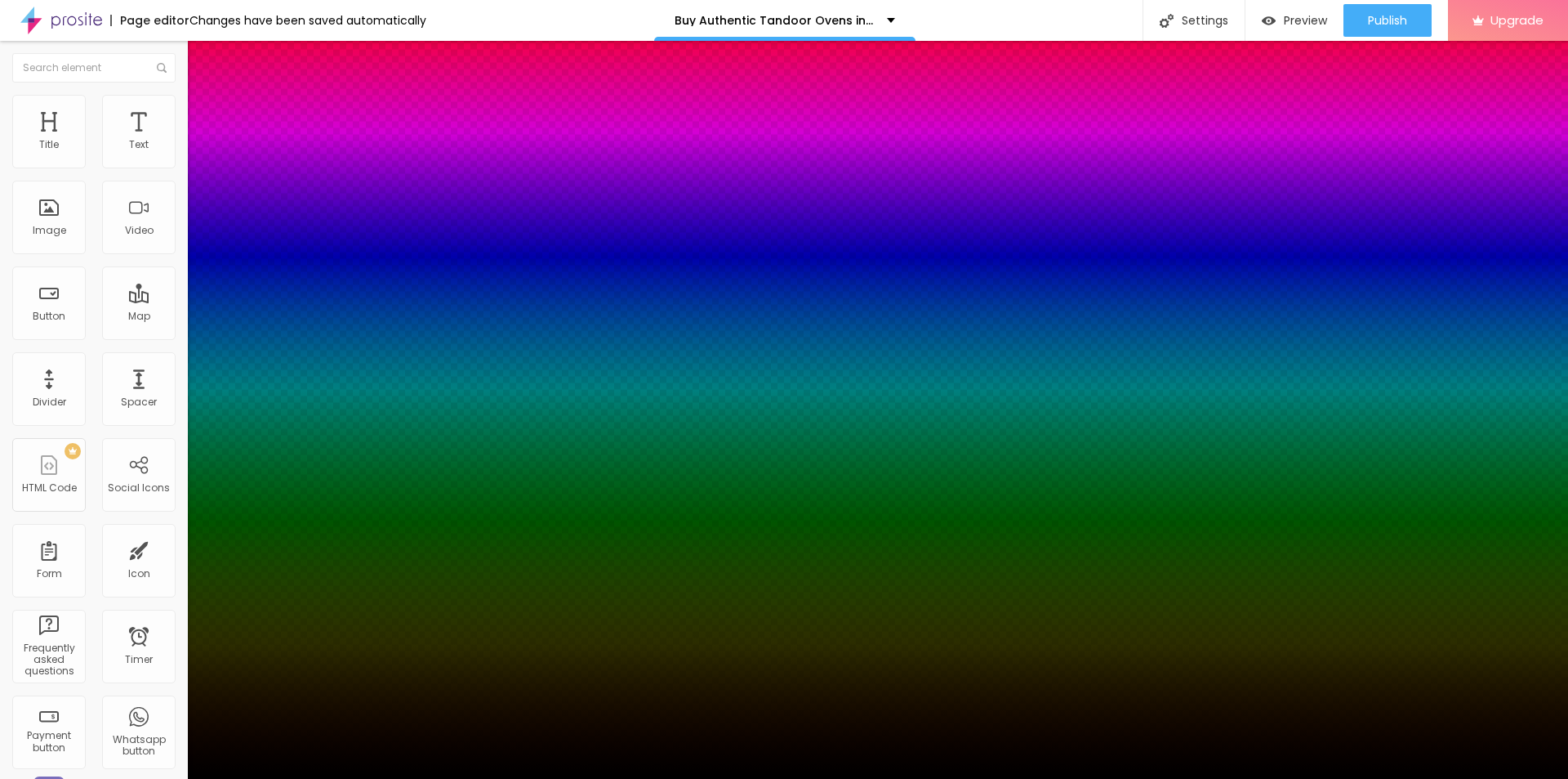
type input "9"
type input "10"
type input "11"
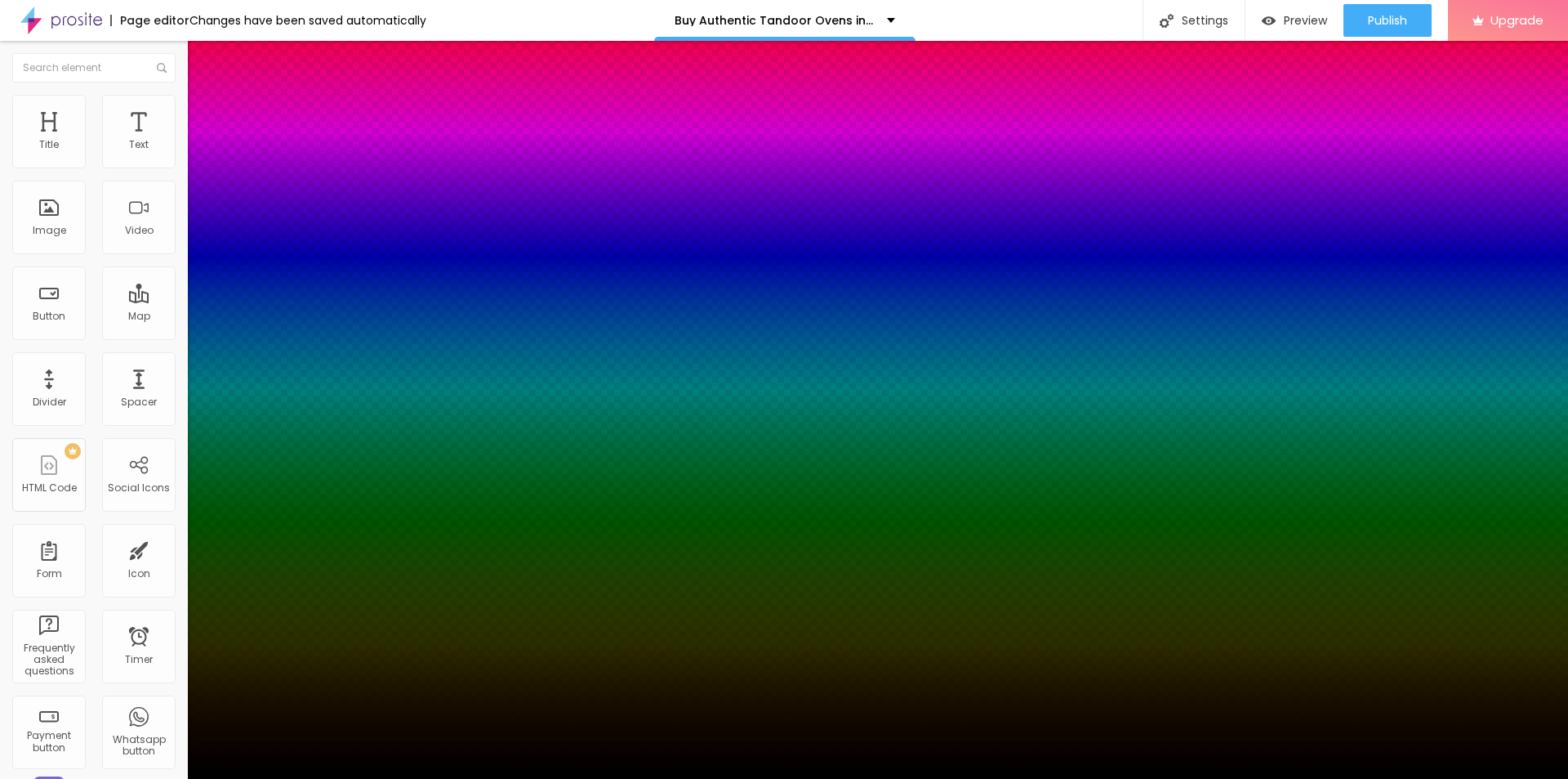
type input "11"
type input "12"
type input "13"
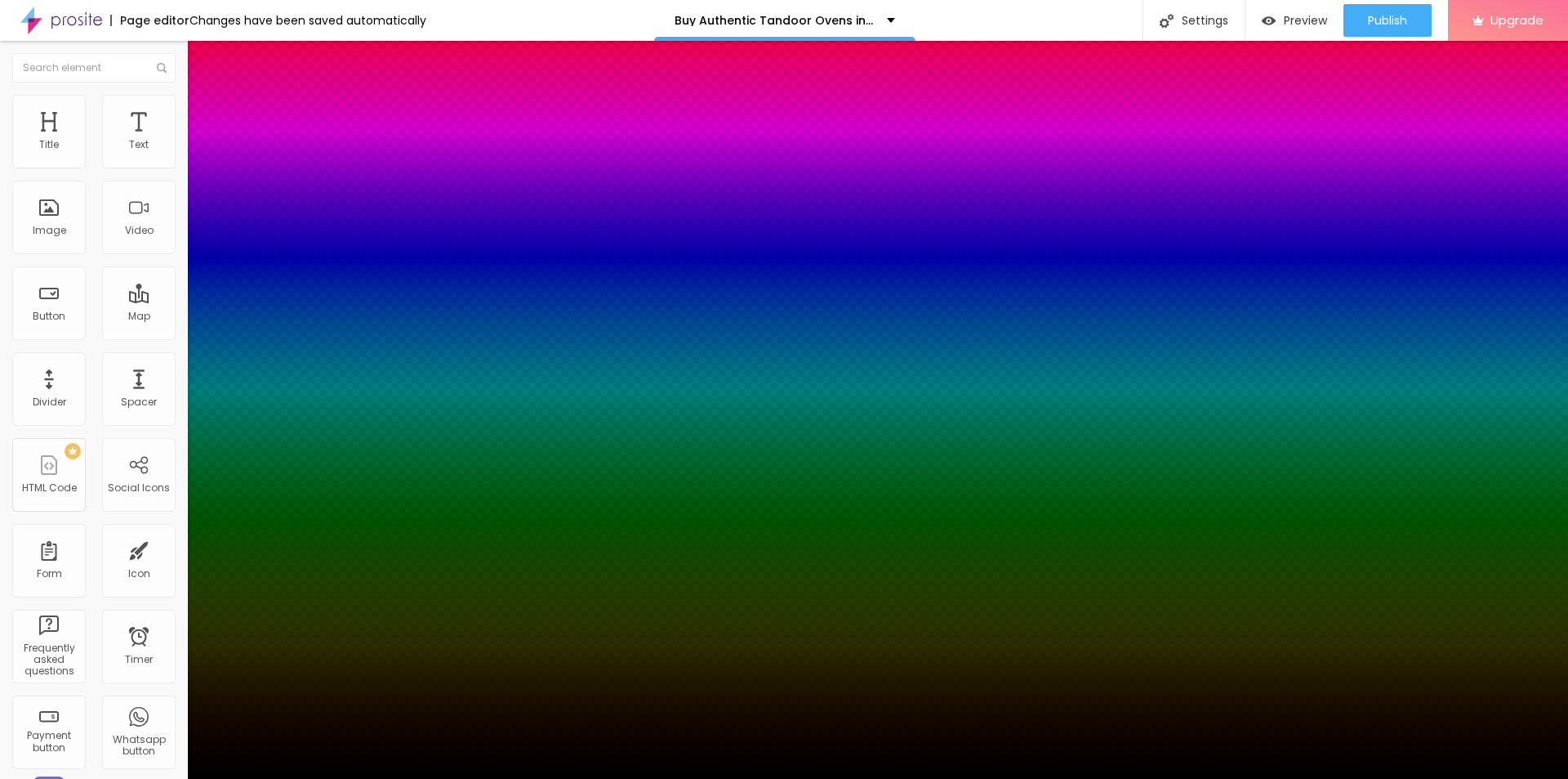
type input "14"
type input "18"
type input "19"
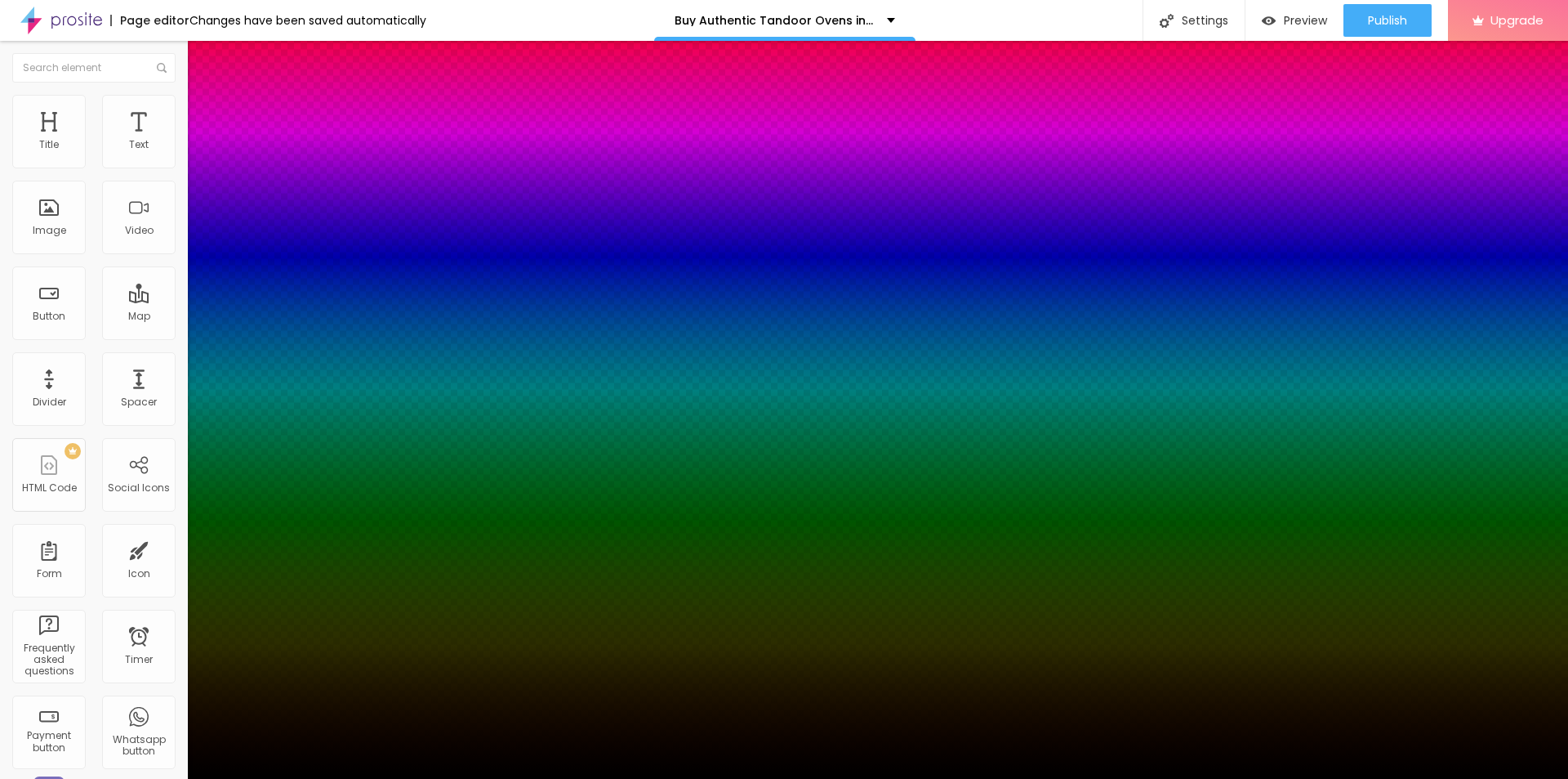
type input "19"
type input "20"
type input "21"
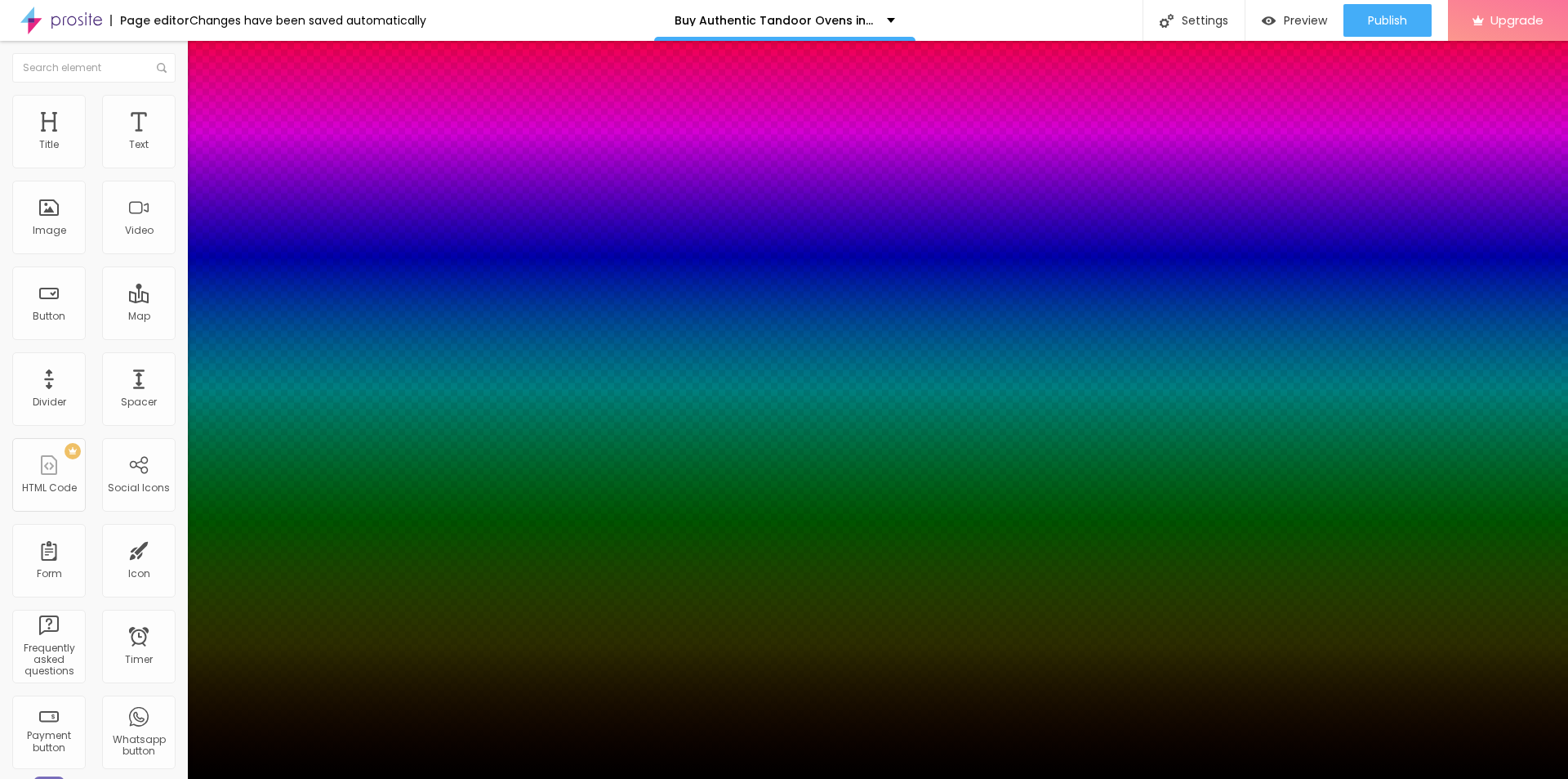
type input "22"
type input "24"
type input "27"
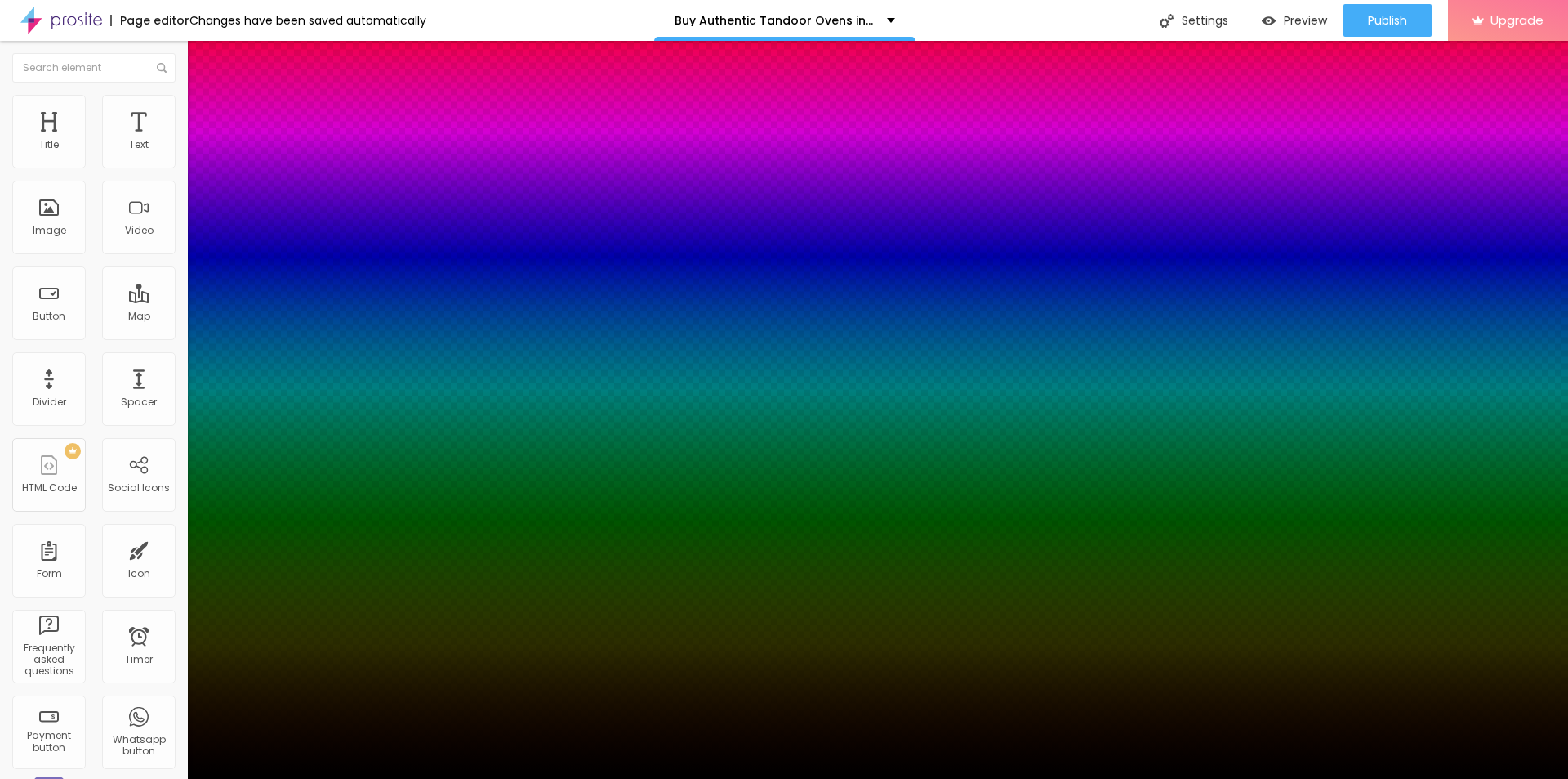
type input "27"
type input "28"
type input "29"
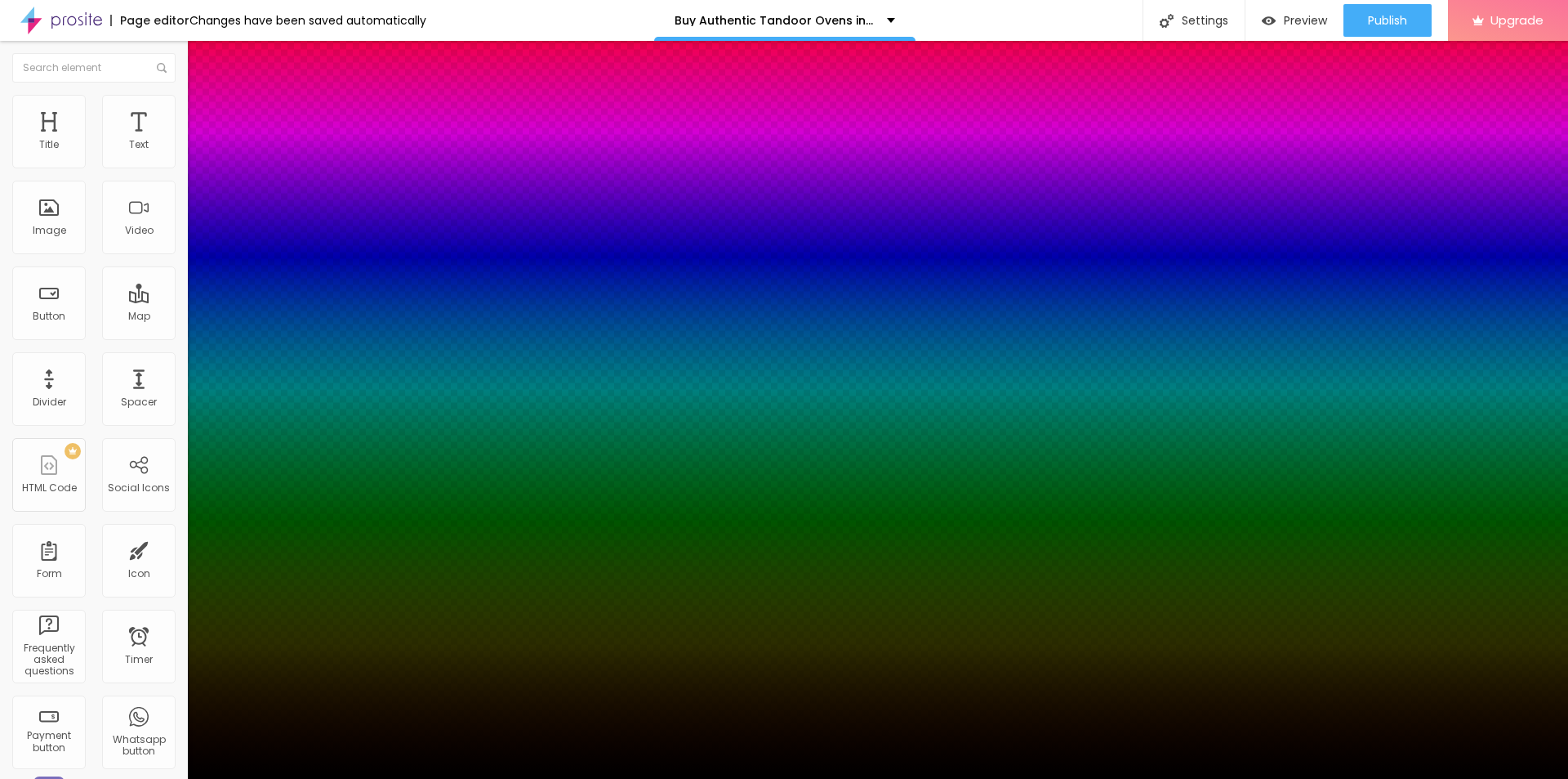
type input "30"
type input "29"
type input "28"
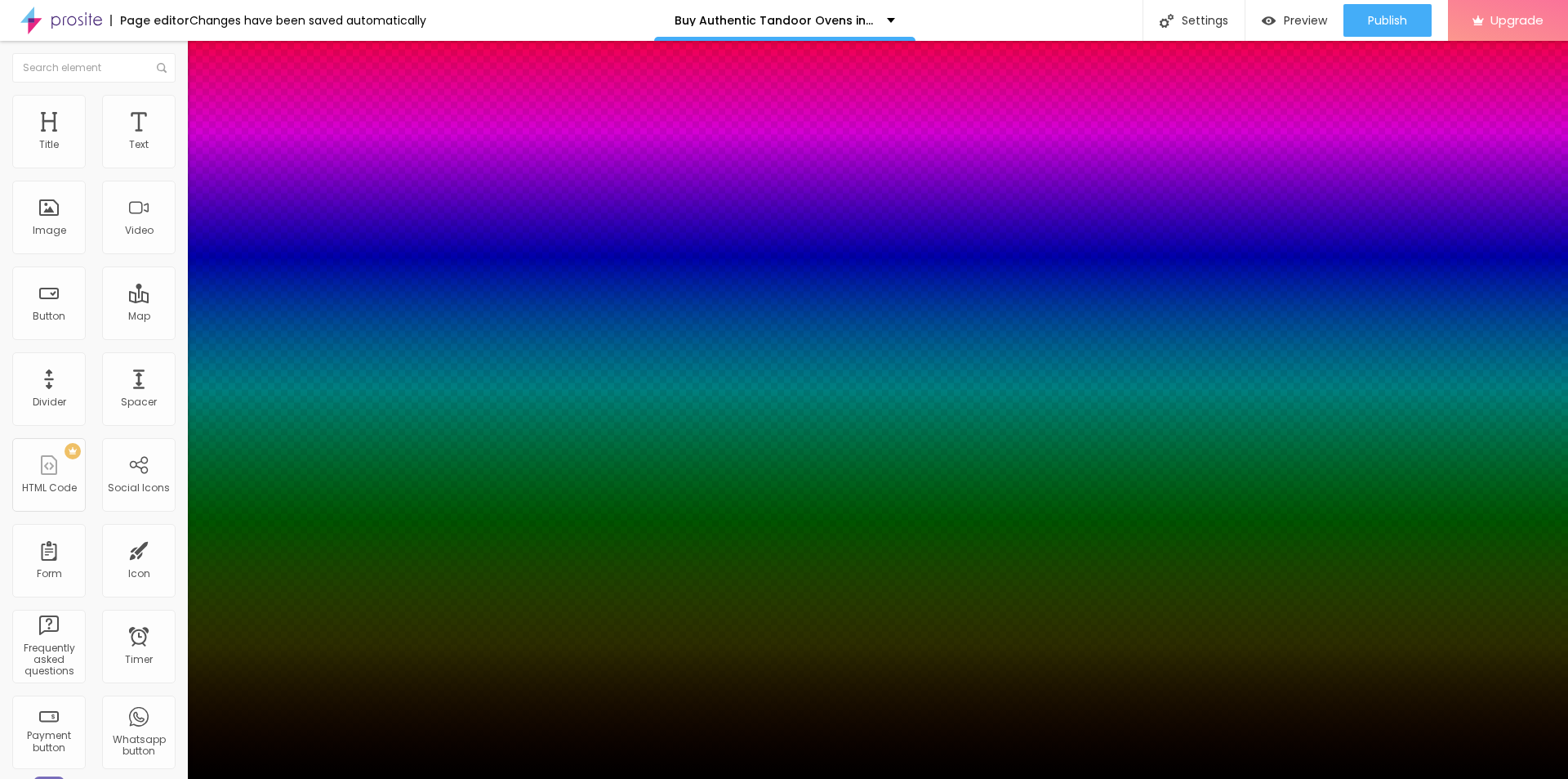
type input "28"
type input "27"
type input "26"
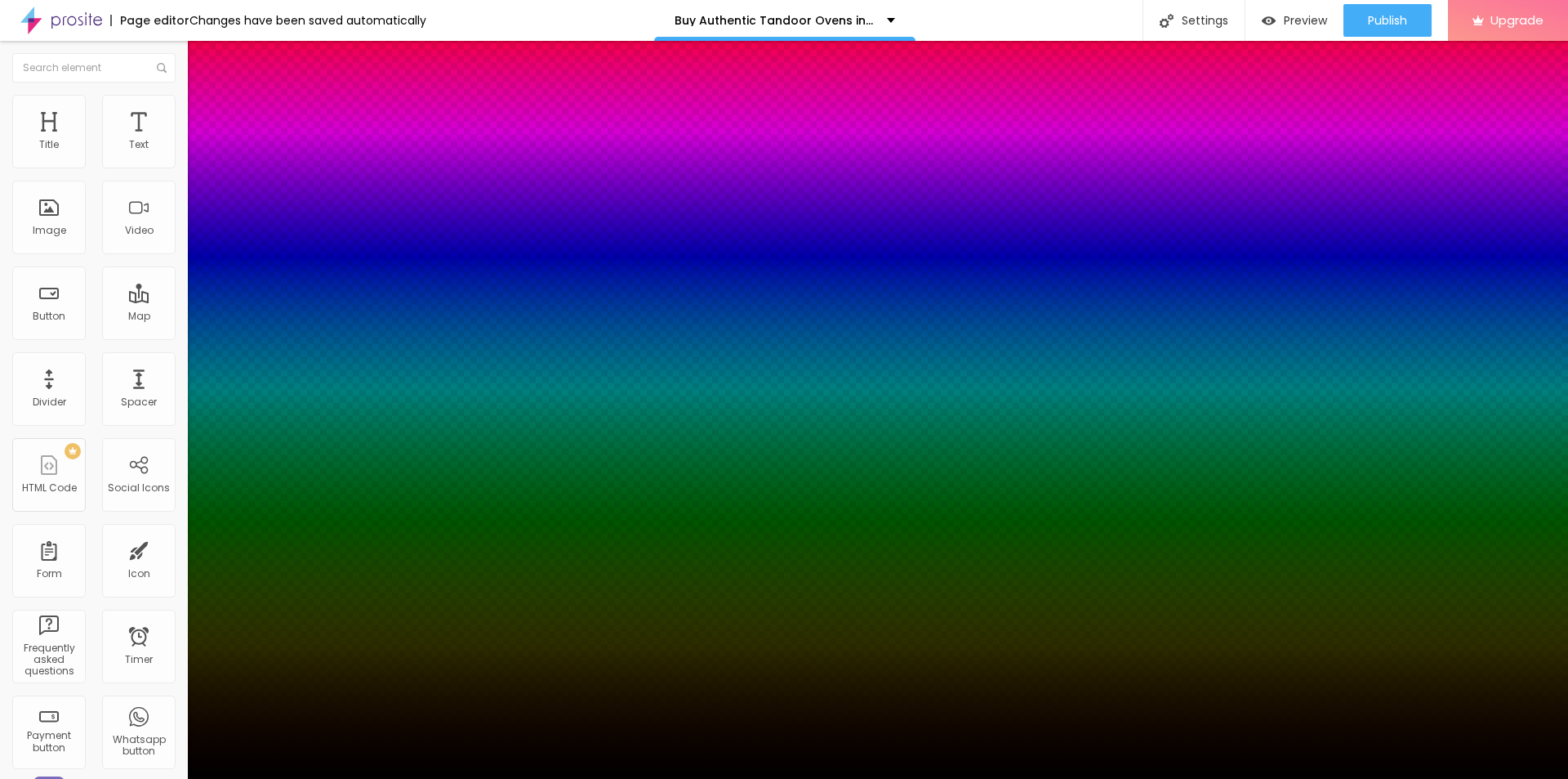
type input "25"
type input "24"
type input "23"
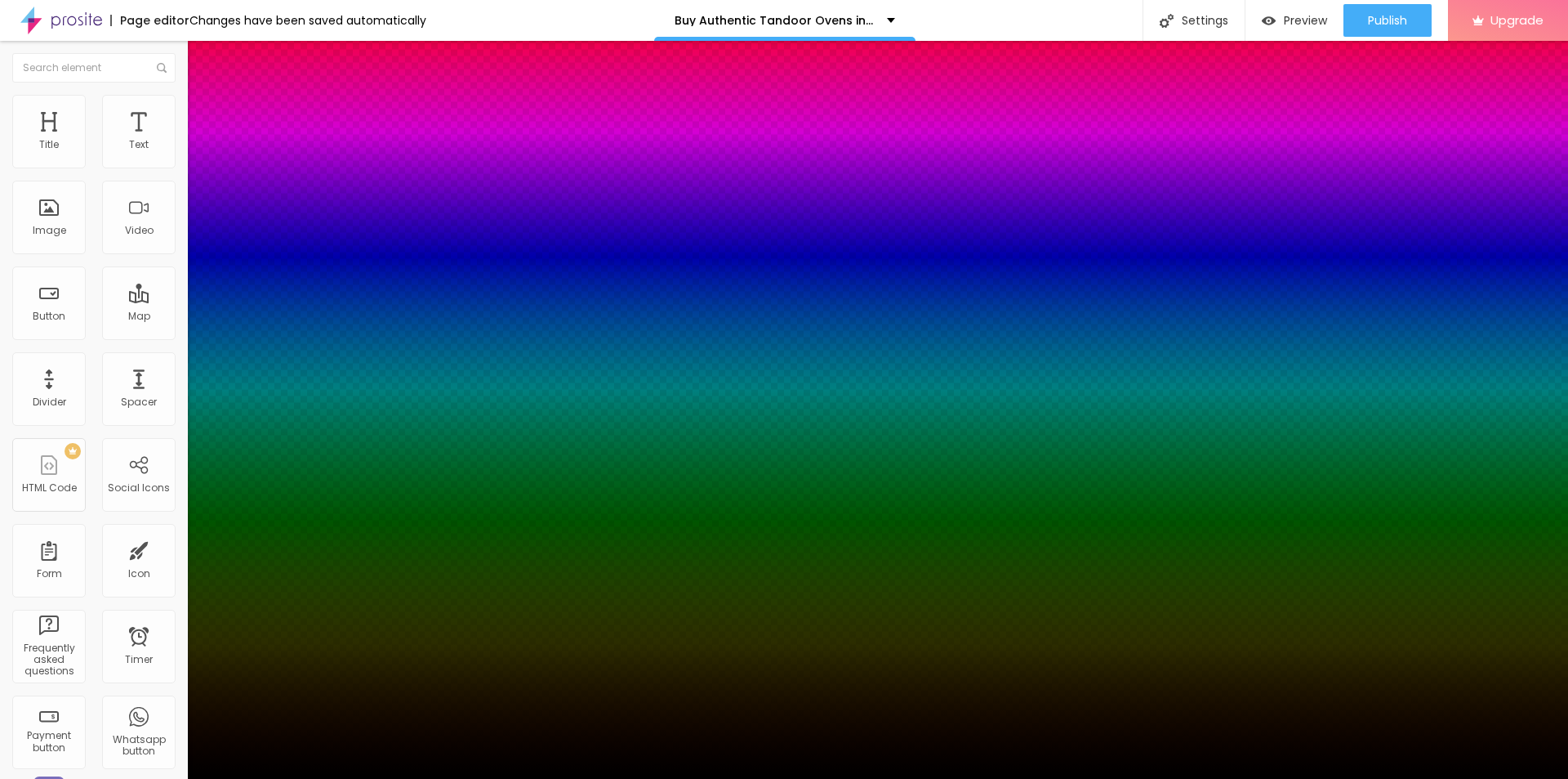
type input "23"
type input "22"
type input "21"
drag, startPoint x: 179, startPoint y: 367, endPoint x: 305, endPoint y: 393, distance: 128.7
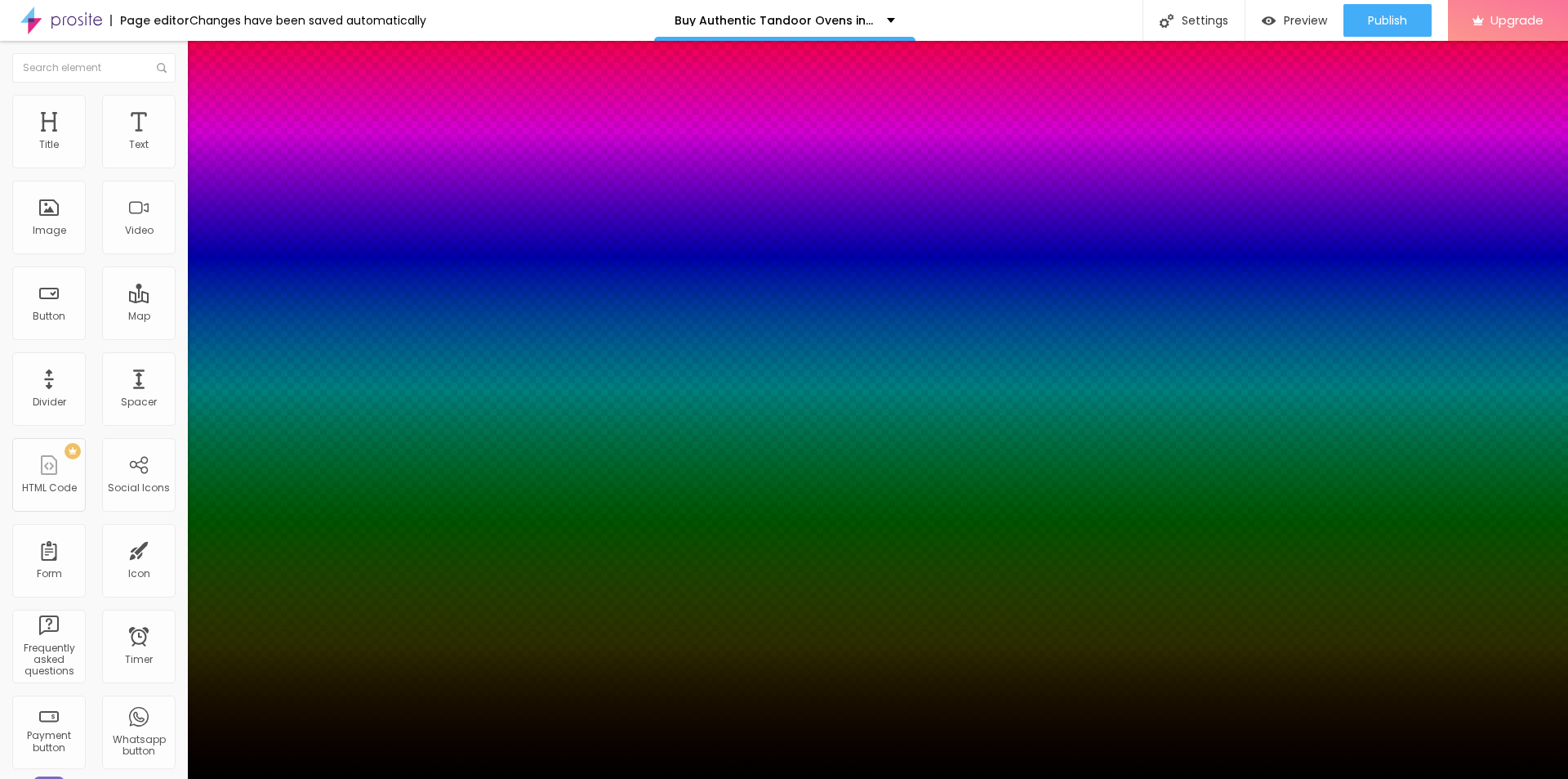
type input "21"
type input "1"
type input "2"
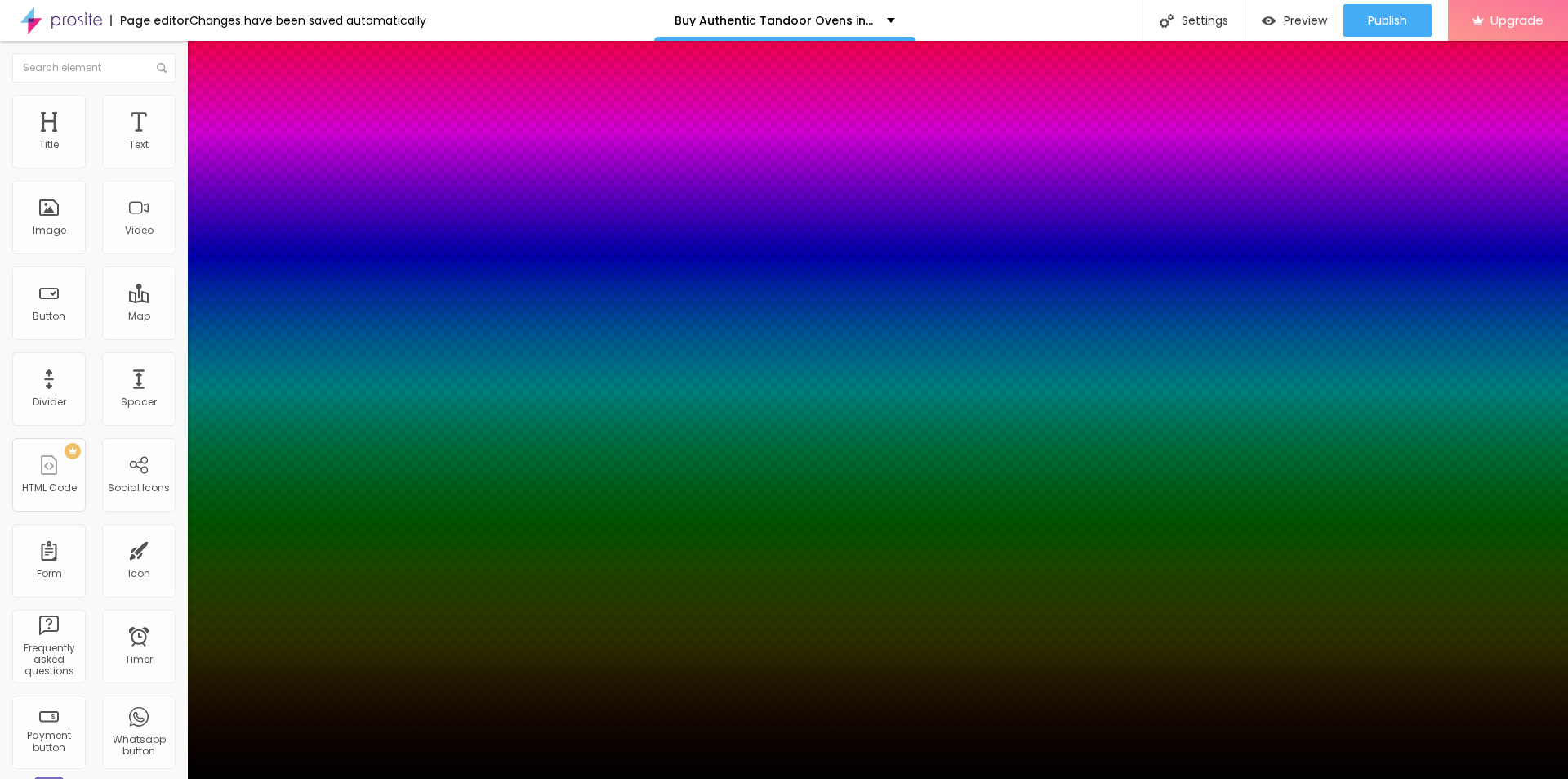
type input "2"
type input "3"
type input "4"
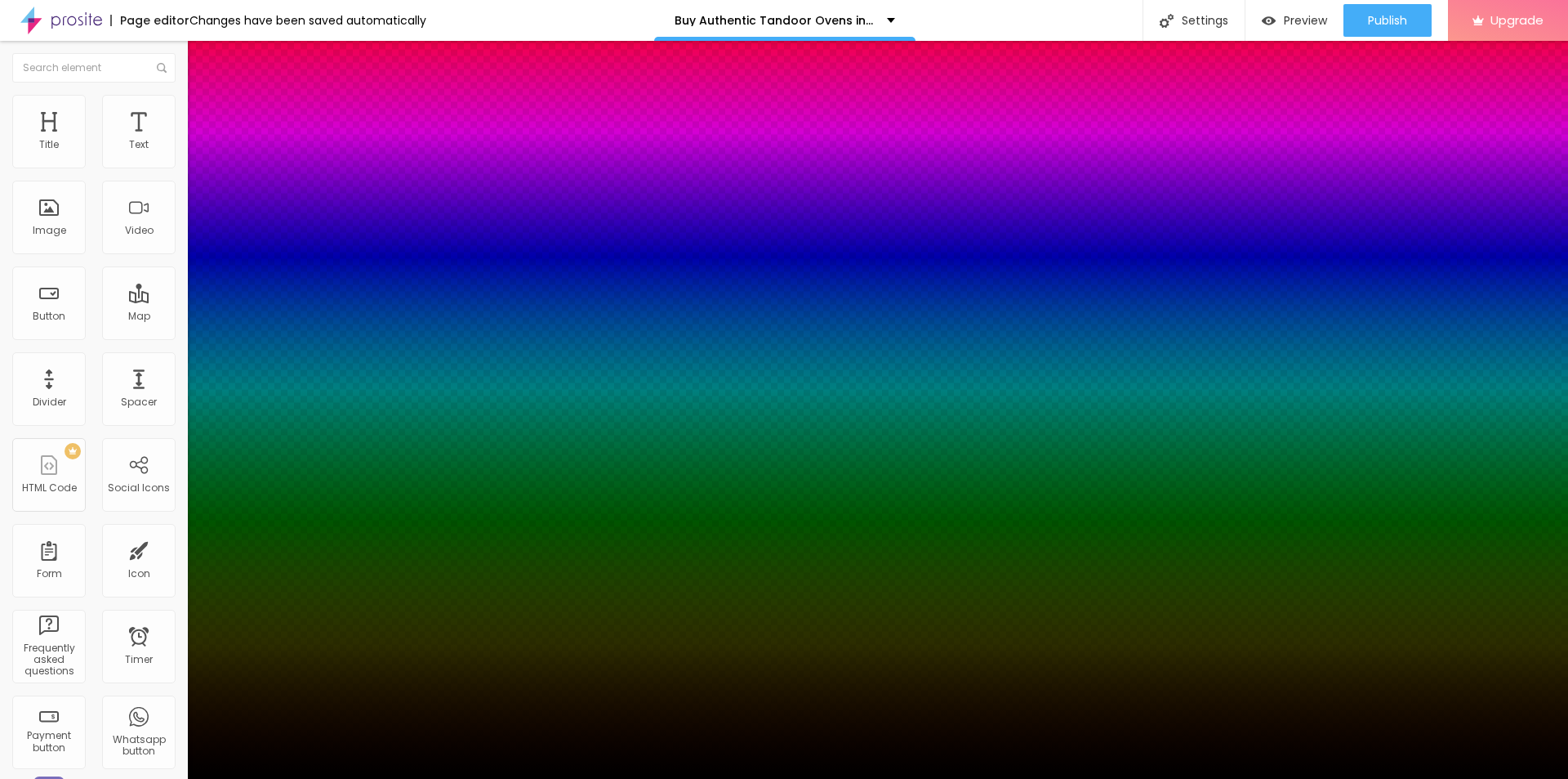
type input "5"
drag, startPoint x: 177, startPoint y: 409, endPoint x: 377, endPoint y: 410, distance: 200.0
type input "5"
click at [77, 778] on div at bounding box center [784, 779] width 1568 height 0
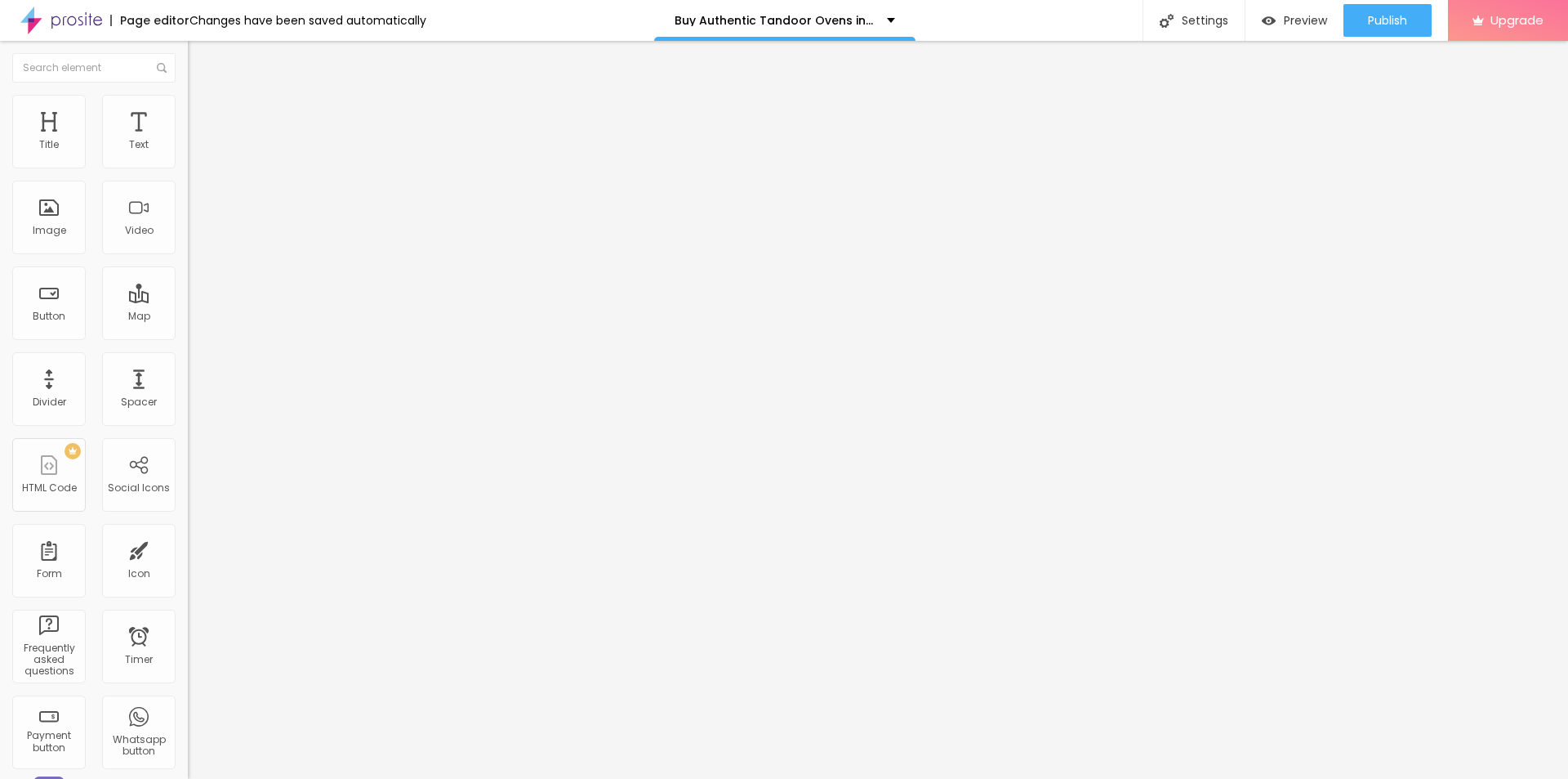
click at [194, 345] on icon "button" at bounding box center [199, 343] width 10 height 10
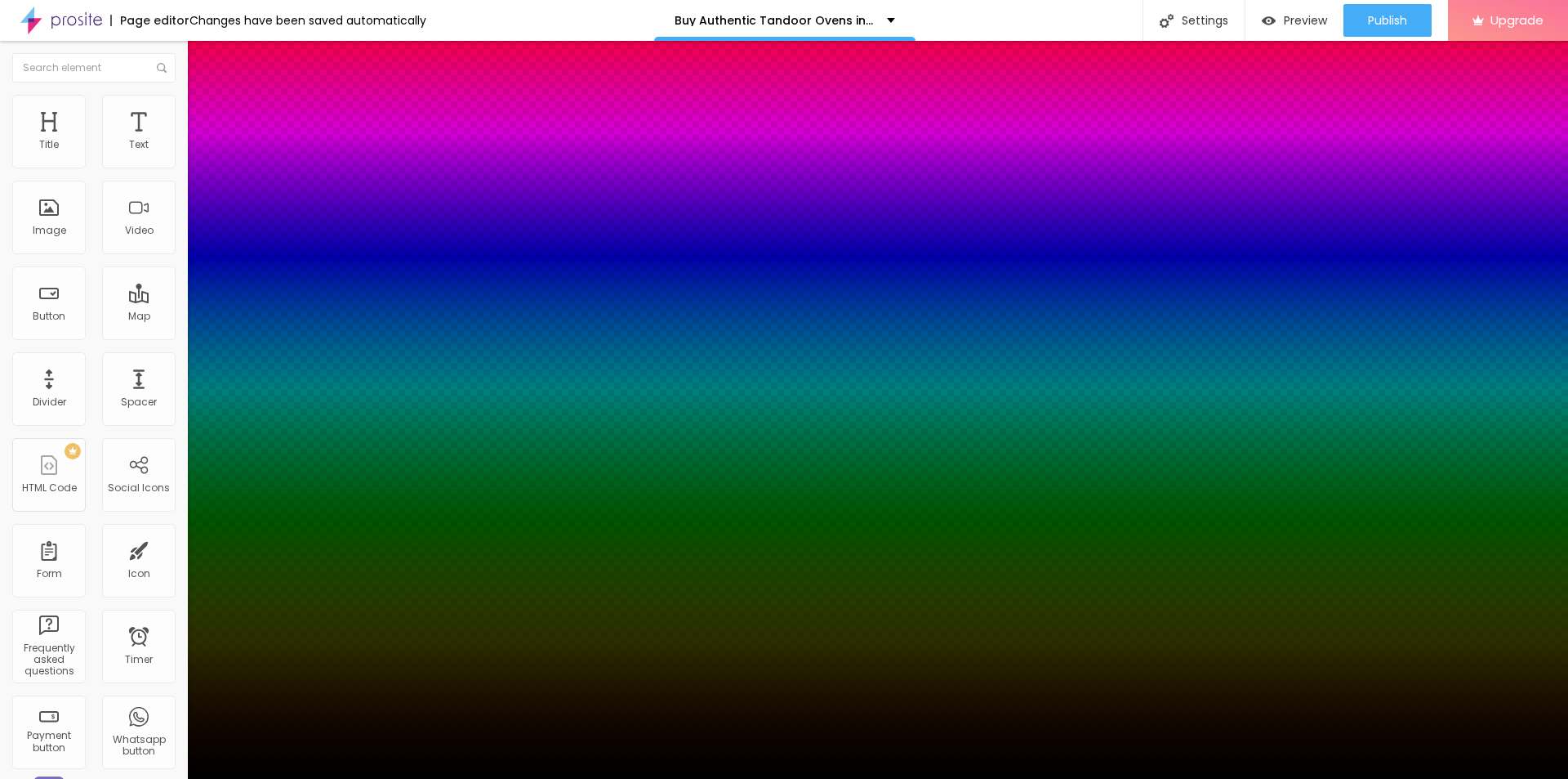
click at [292, 778] on div at bounding box center [784, 789] width 1568 height 0
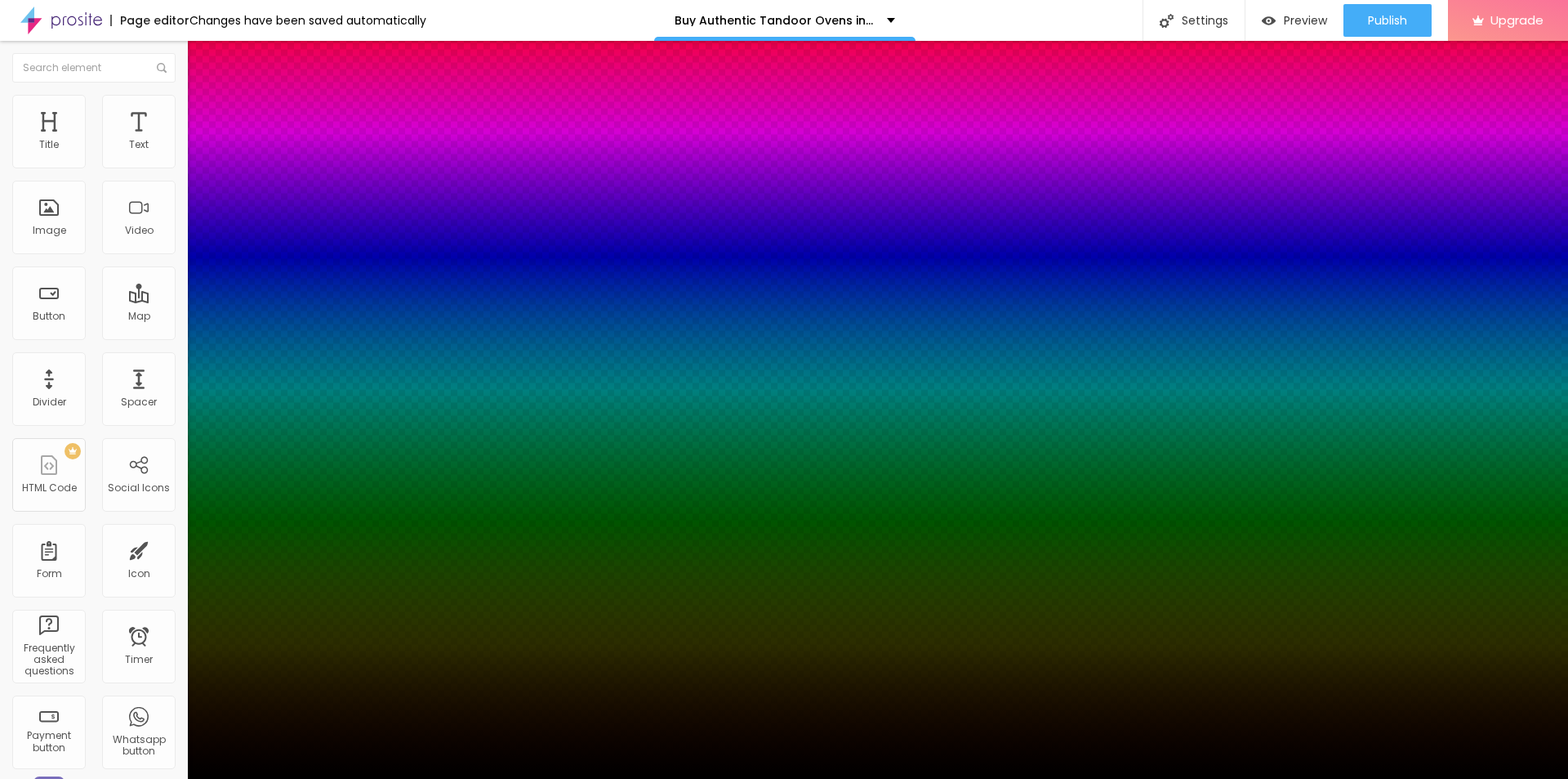
click at [288, 778] on div at bounding box center [784, 789] width 1568 height 0
click at [120, 778] on div at bounding box center [784, 779] width 1568 height 0
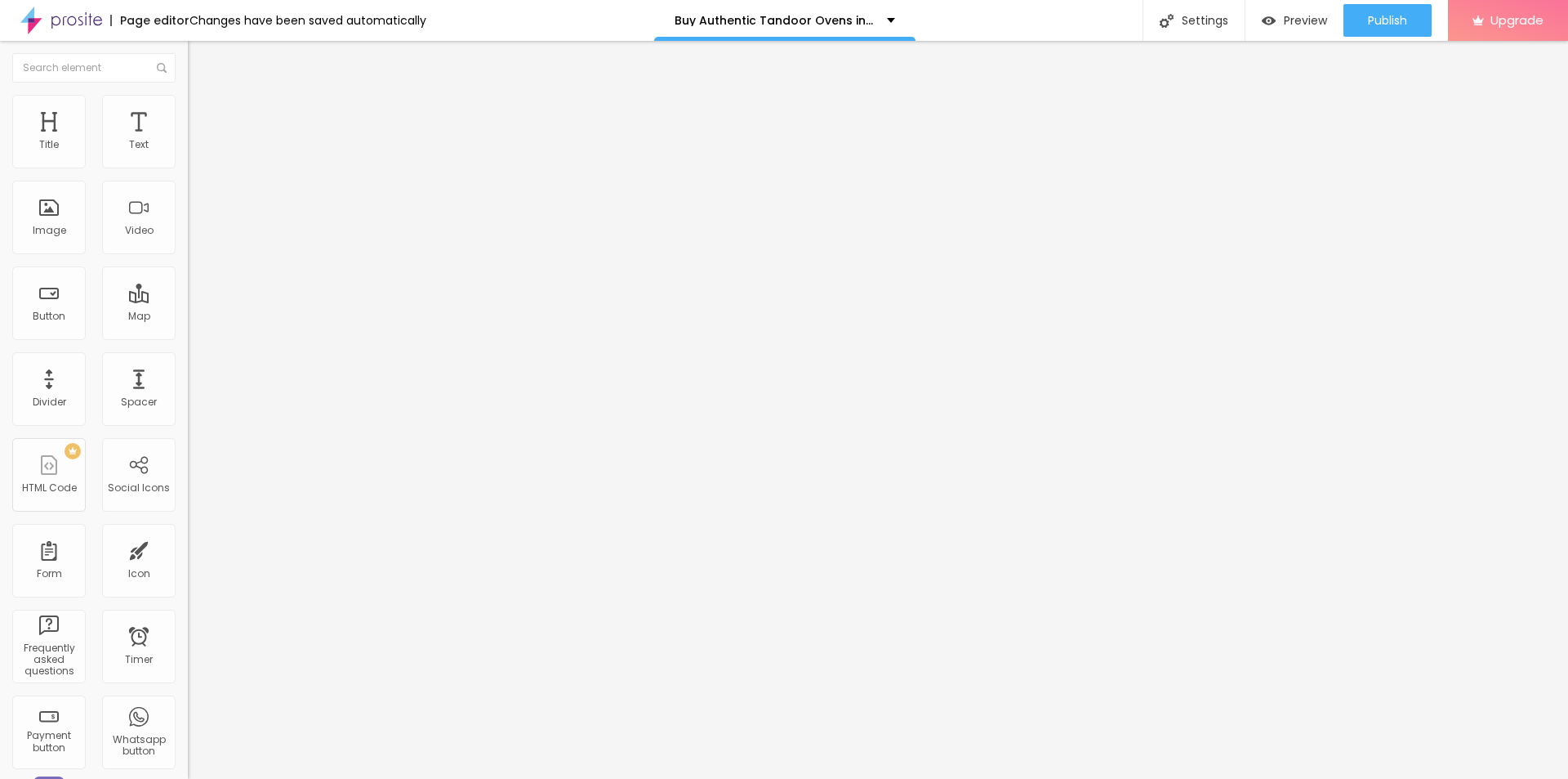
click at [188, 111] on img at bounding box center [194, 118] width 14 height 14
type input "28"
type input "60"
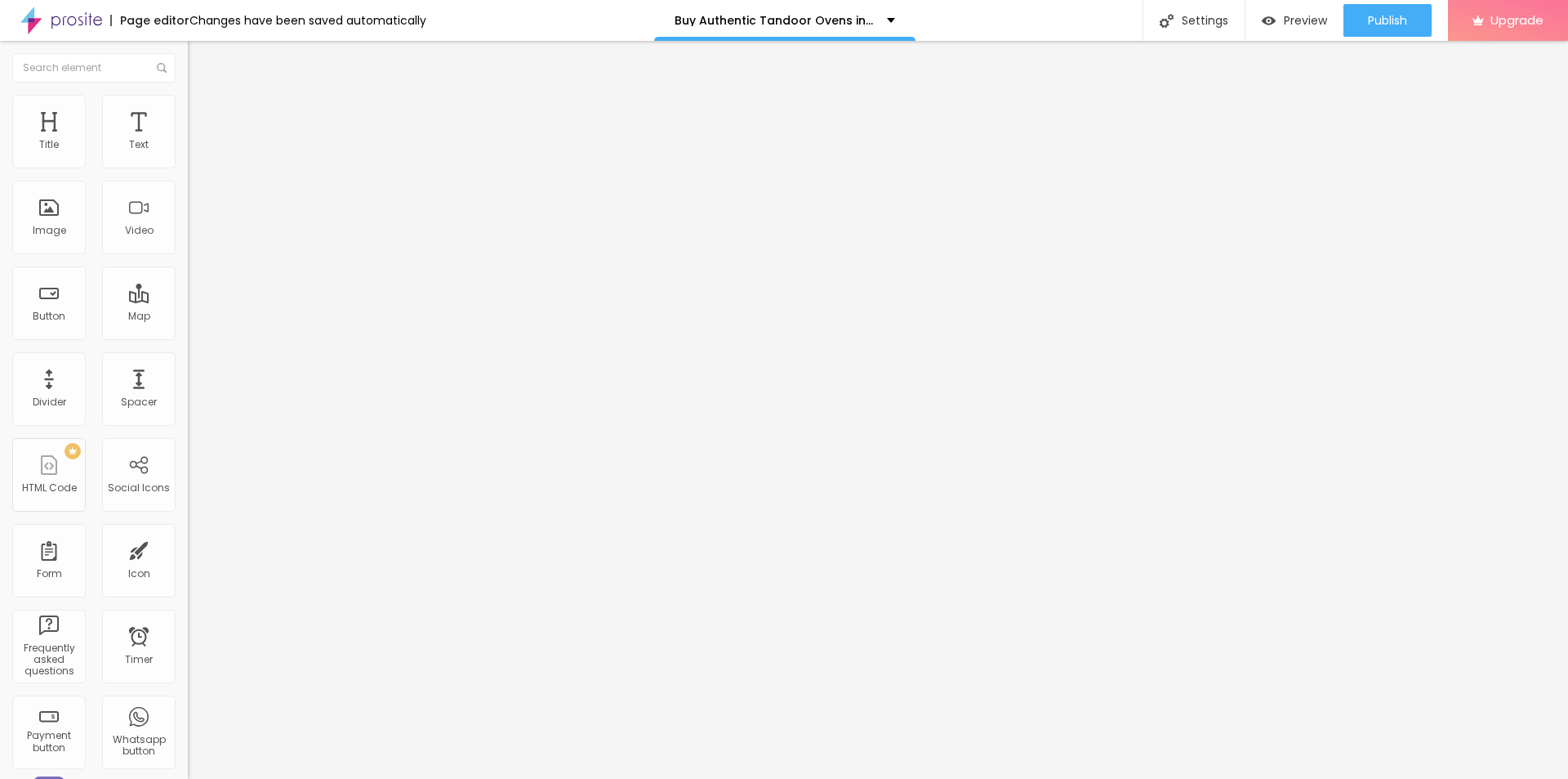
type input "73"
type input "82"
type input "84"
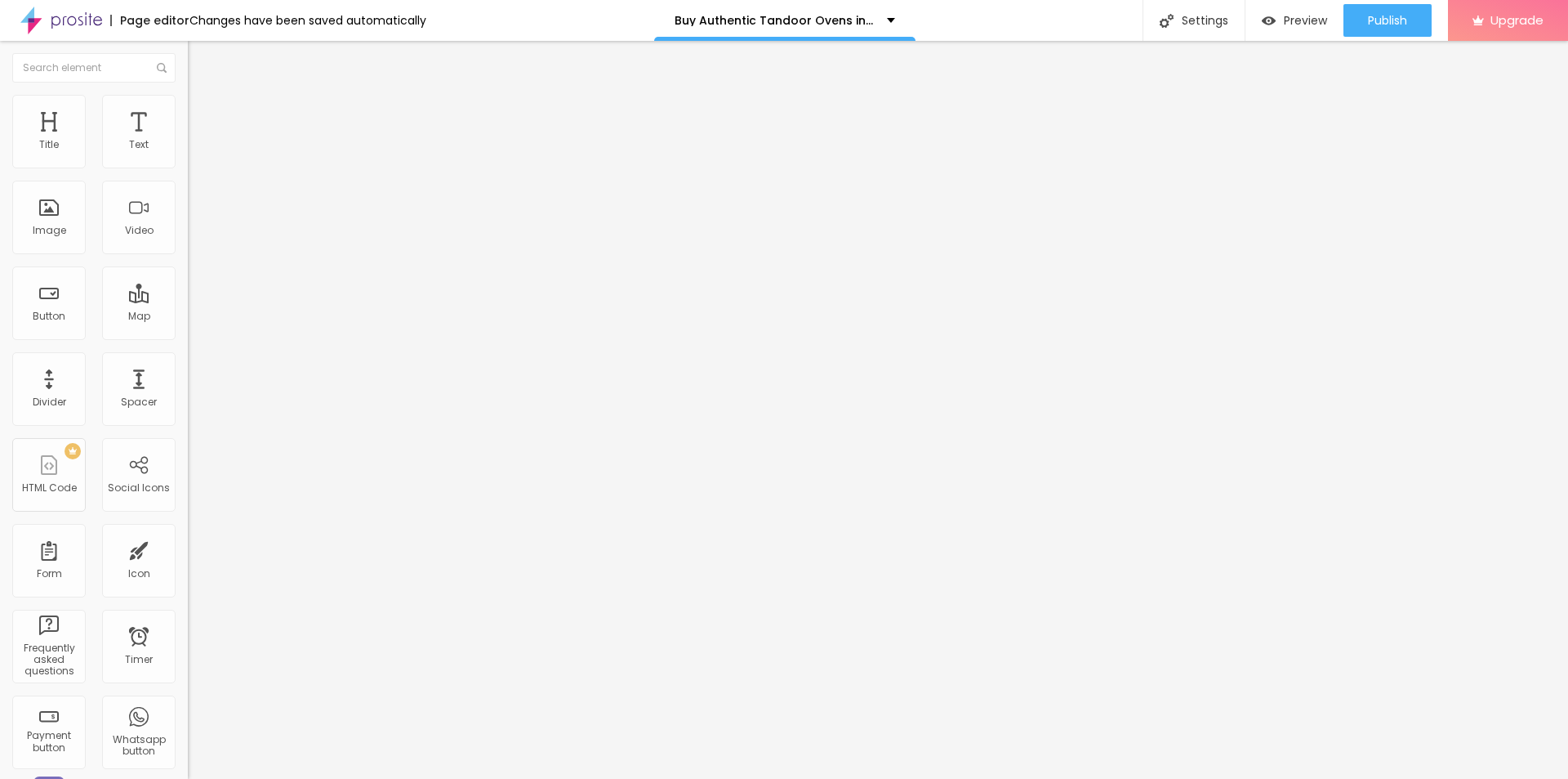
type input "84"
type input "85"
type input "83"
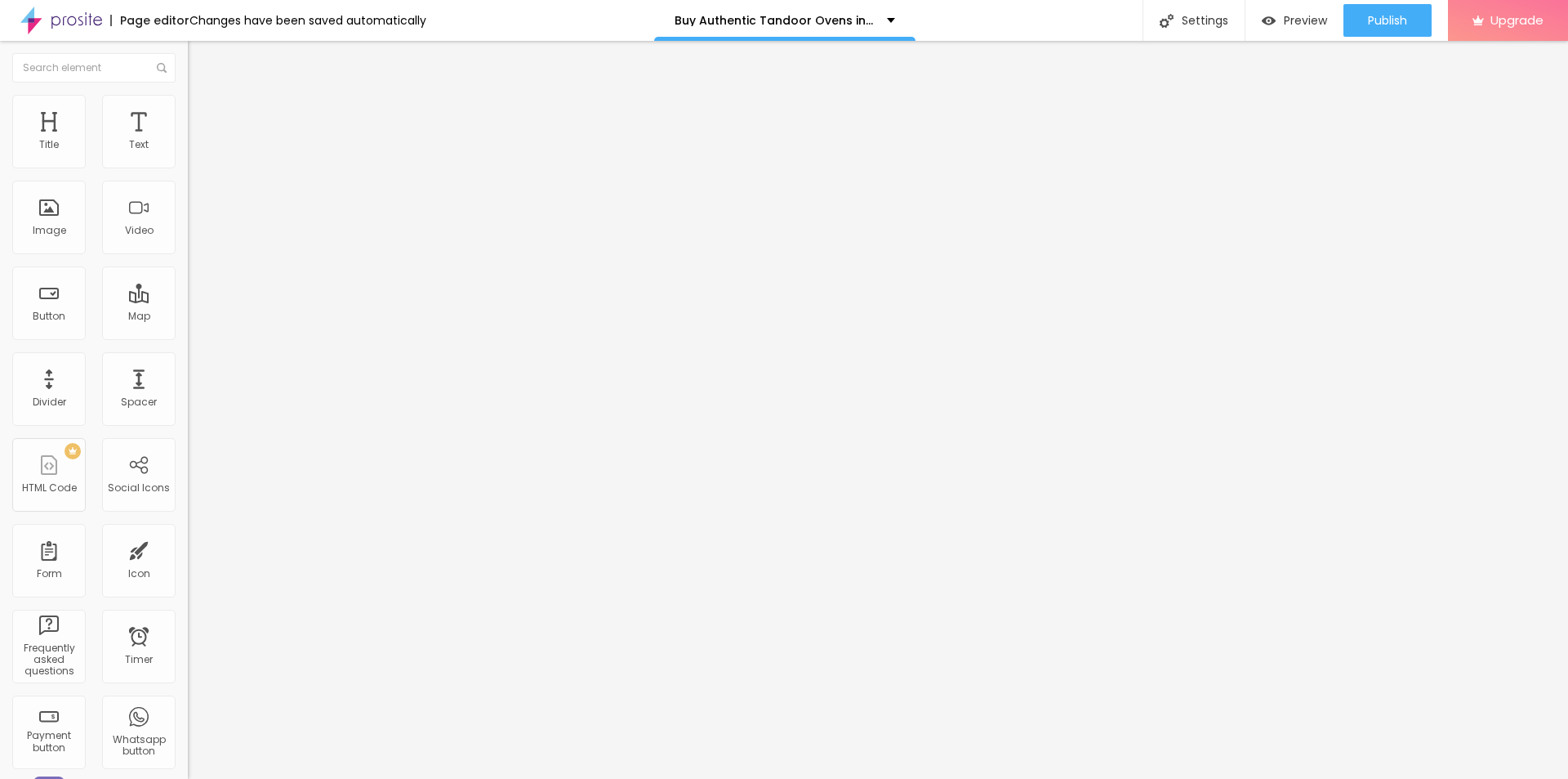
type input "70"
type input "68"
type input "63"
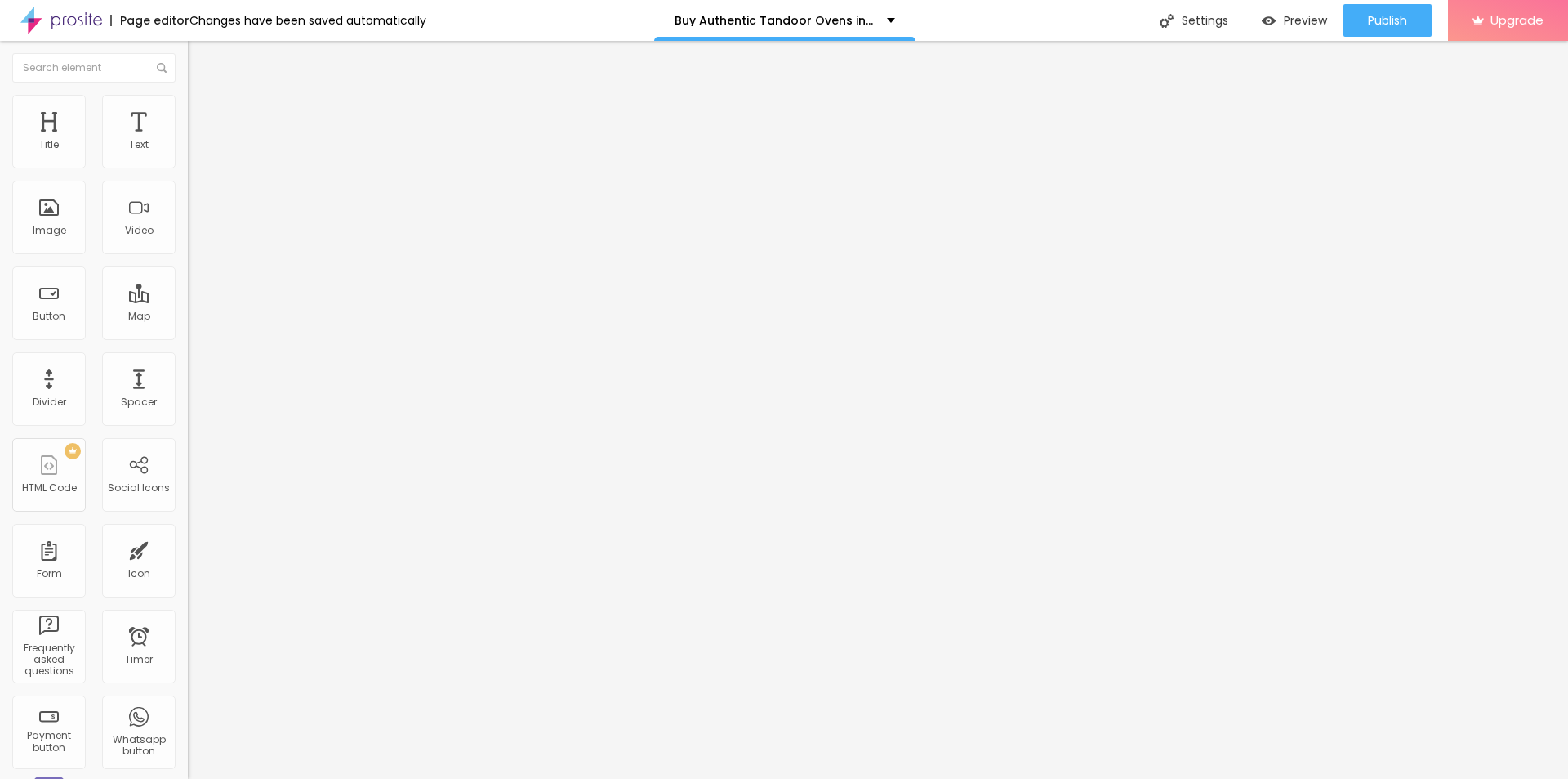
type input "63"
type input "60"
type input "54"
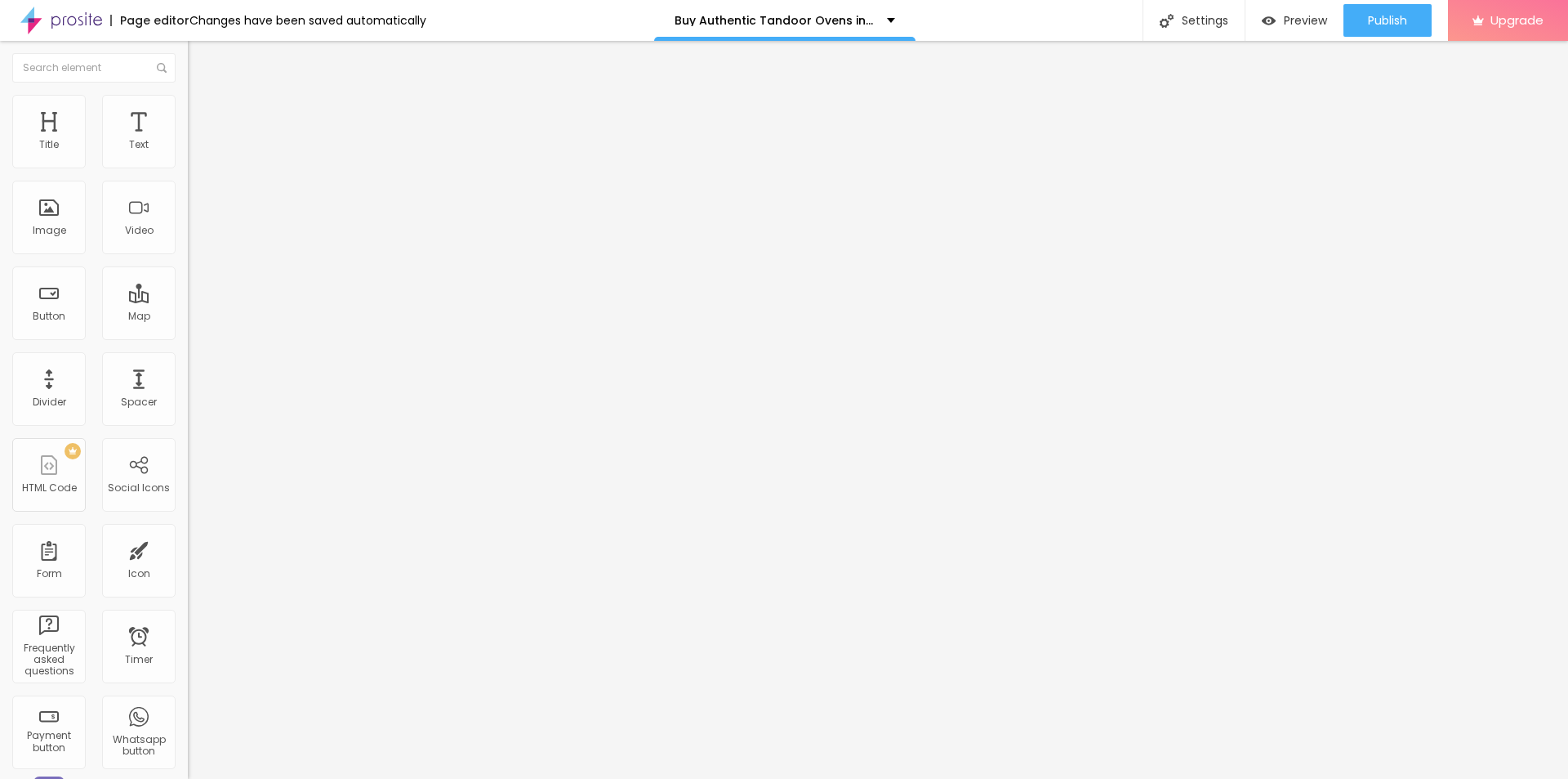
type input "52"
type input "49"
type input "48"
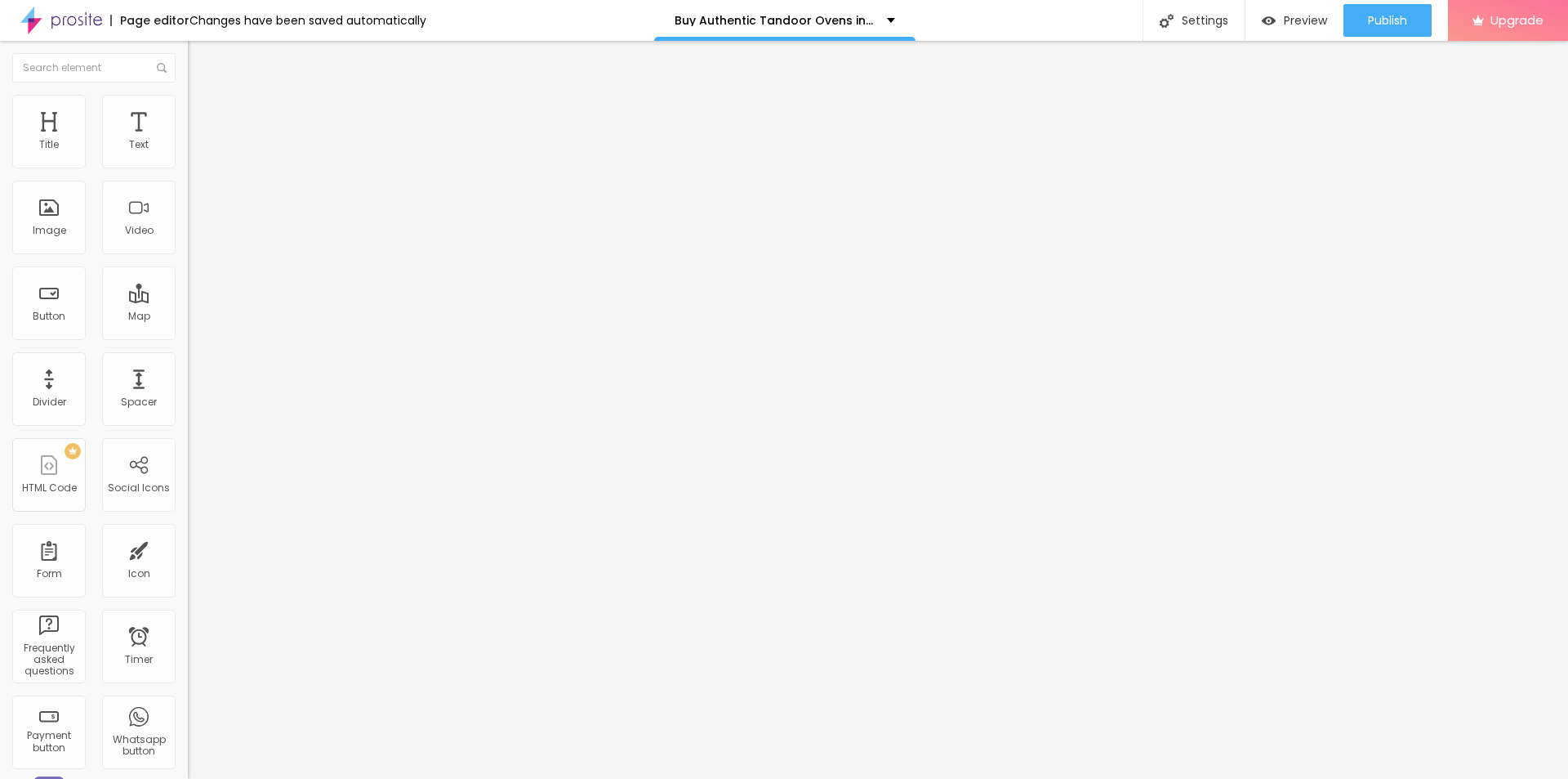
type input "48"
type input "45"
type input "44"
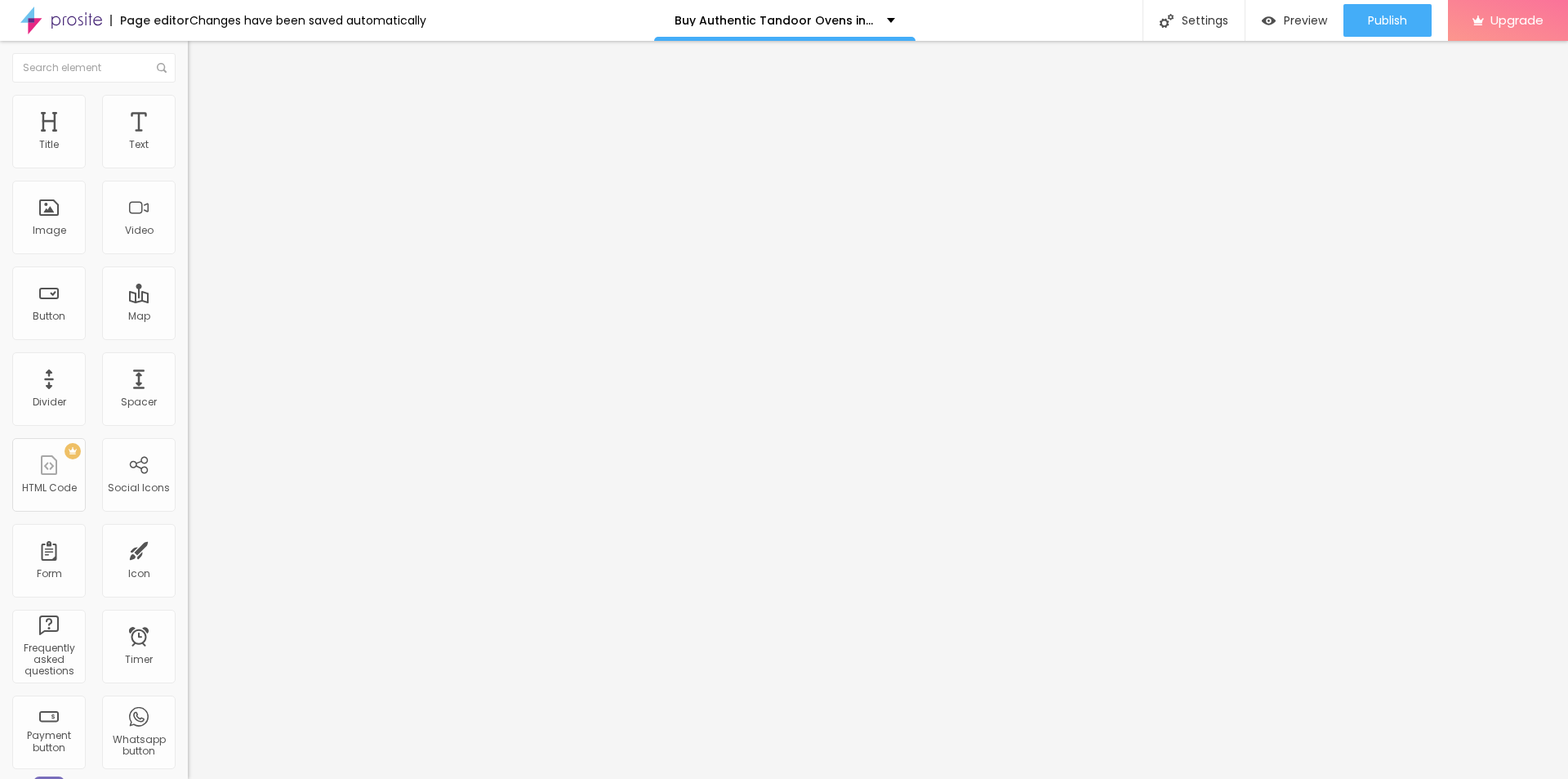
type input "43"
type input "41"
type input "40"
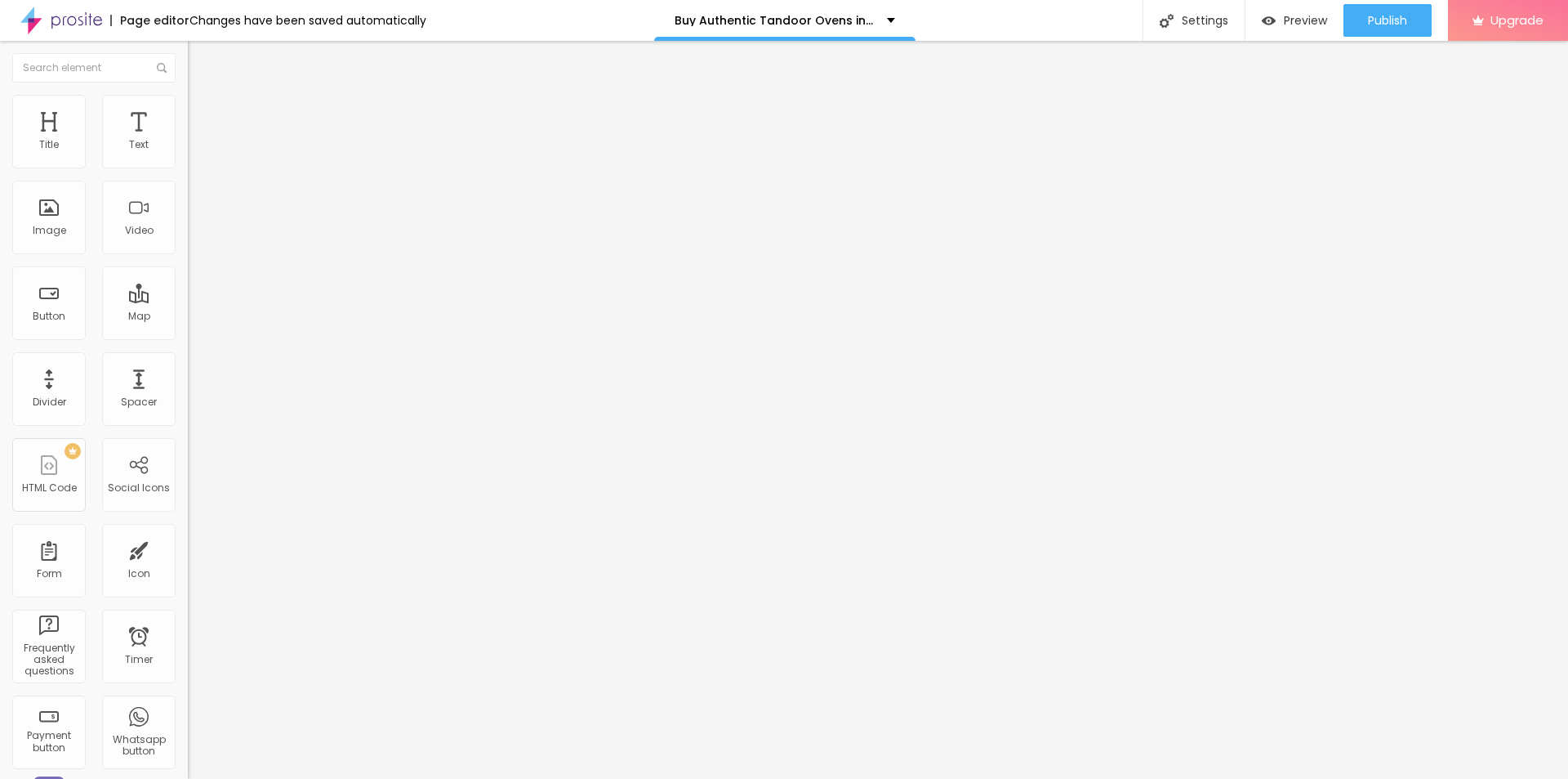
type input "40"
type input "39"
type input "38"
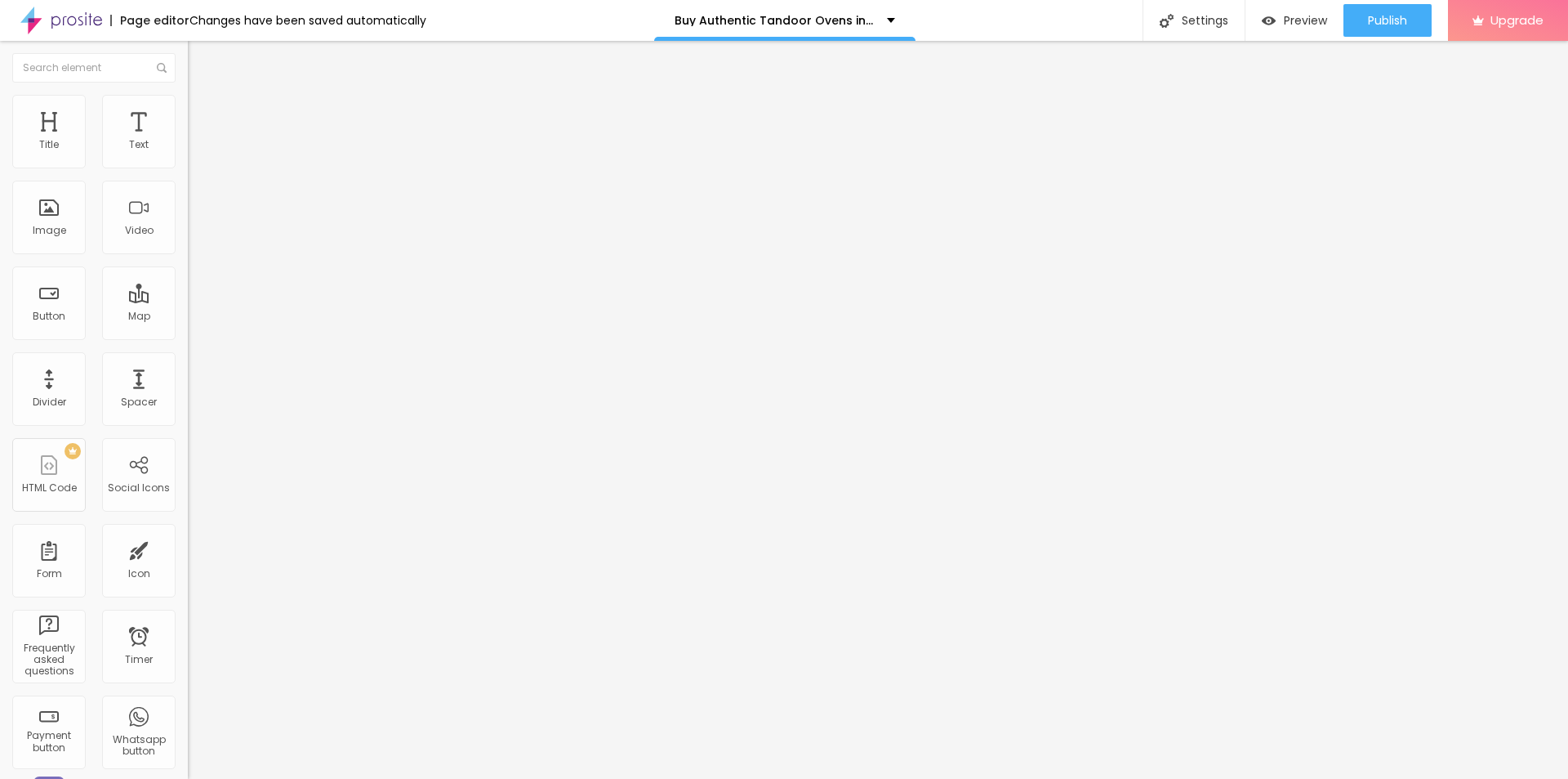
type input "37"
type input "35"
drag, startPoint x: 52, startPoint y: 161, endPoint x: 73, endPoint y: 173, distance: 24.2
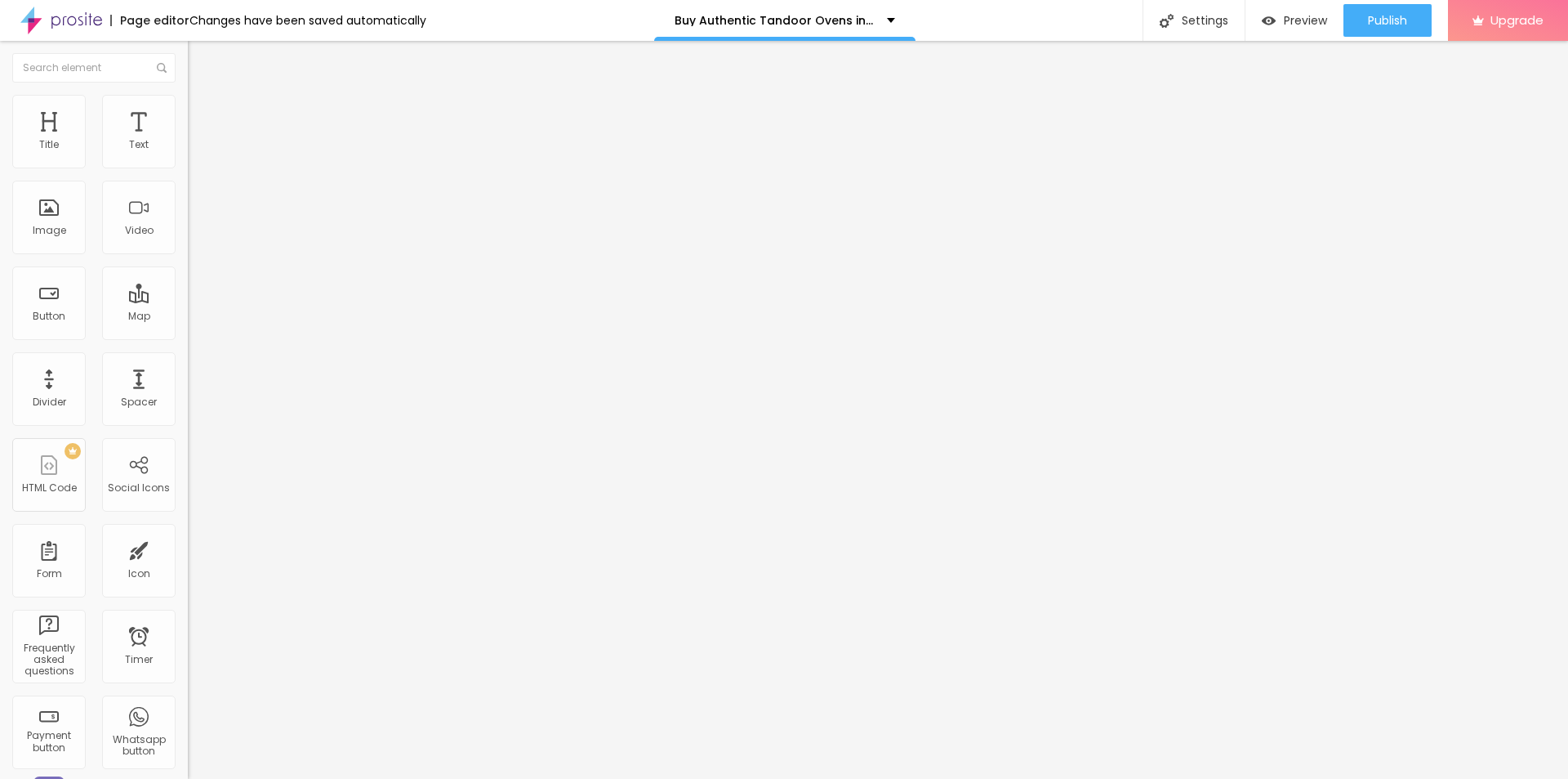
type input "35"
click at [188, 317] on input "range" at bounding box center [240, 323] width 105 height 13
type input "39"
type input "47"
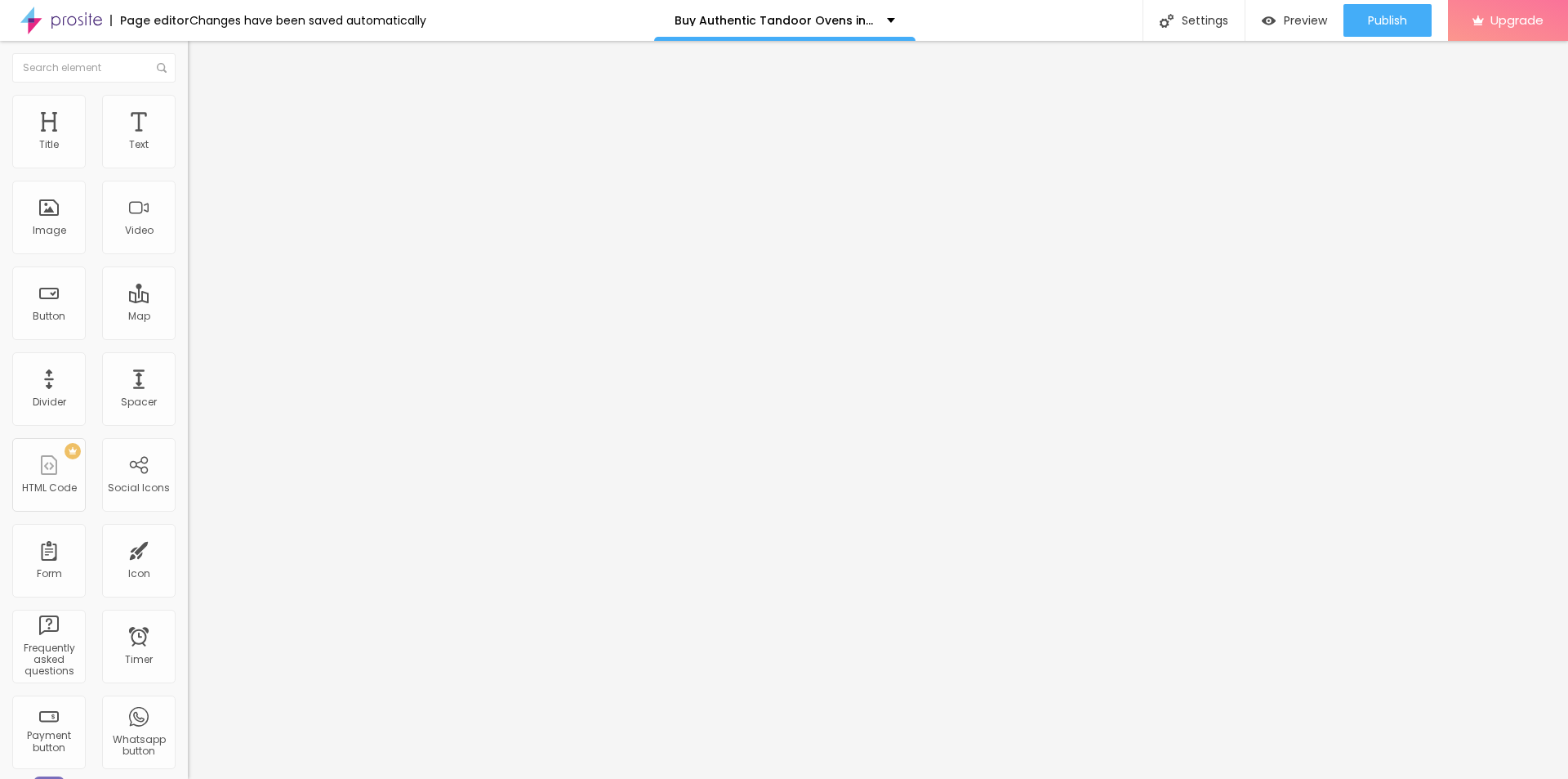
type input "47"
type input "50"
type input "53"
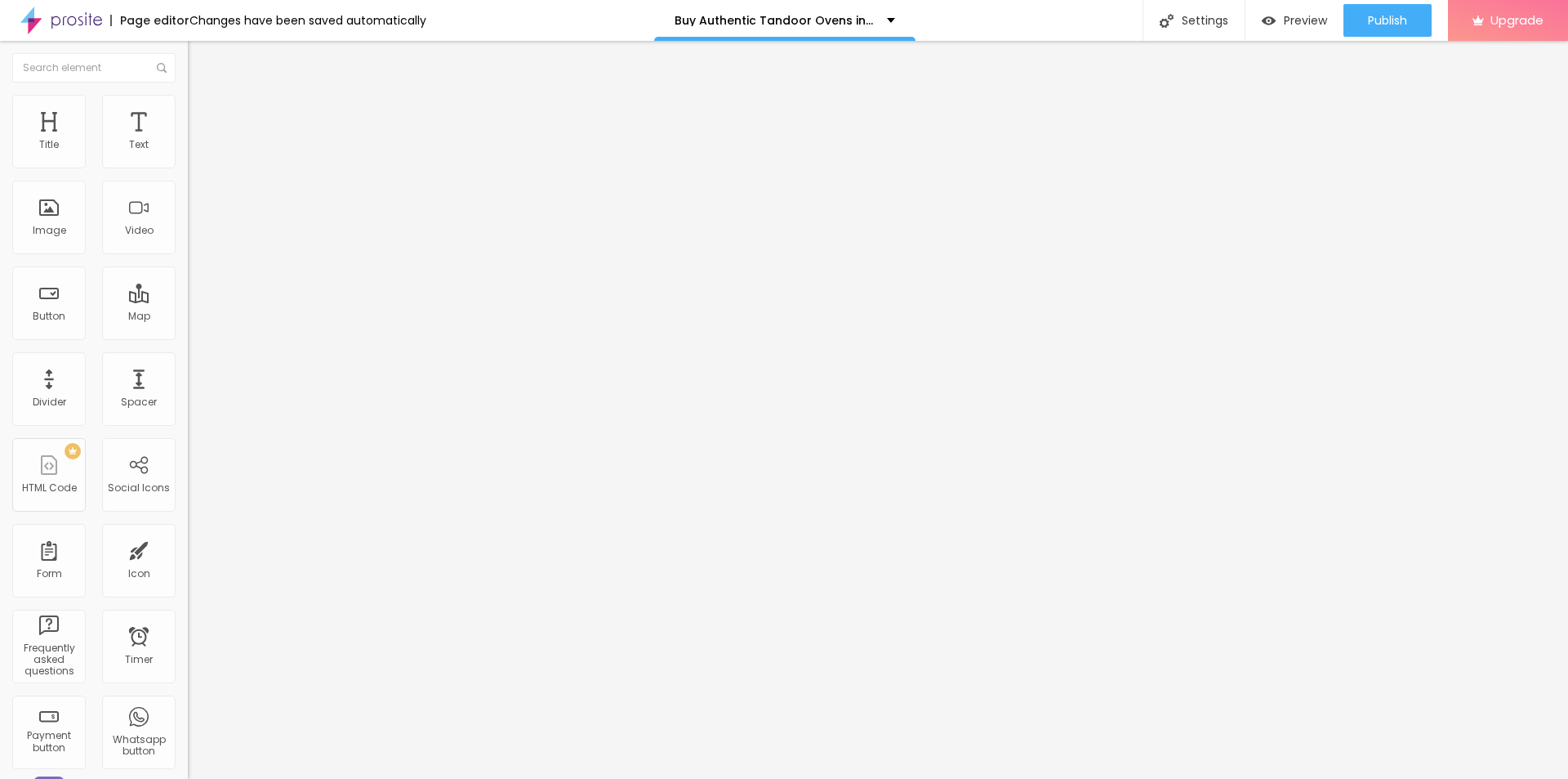
click at [188, 548] on input "range" at bounding box center [240, 555] width 105 height 13
drag, startPoint x: 48, startPoint y: 194, endPoint x: 59, endPoint y: 195, distance: 11.0
click at [188, 548] on input "range" at bounding box center [240, 555] width 105 height 13
click at [188, 317] on input "range" at bounding box center [240, 323] width 105 height 13
click at [188, 93] on img at bounding box center [194, 85] width 14 height 14
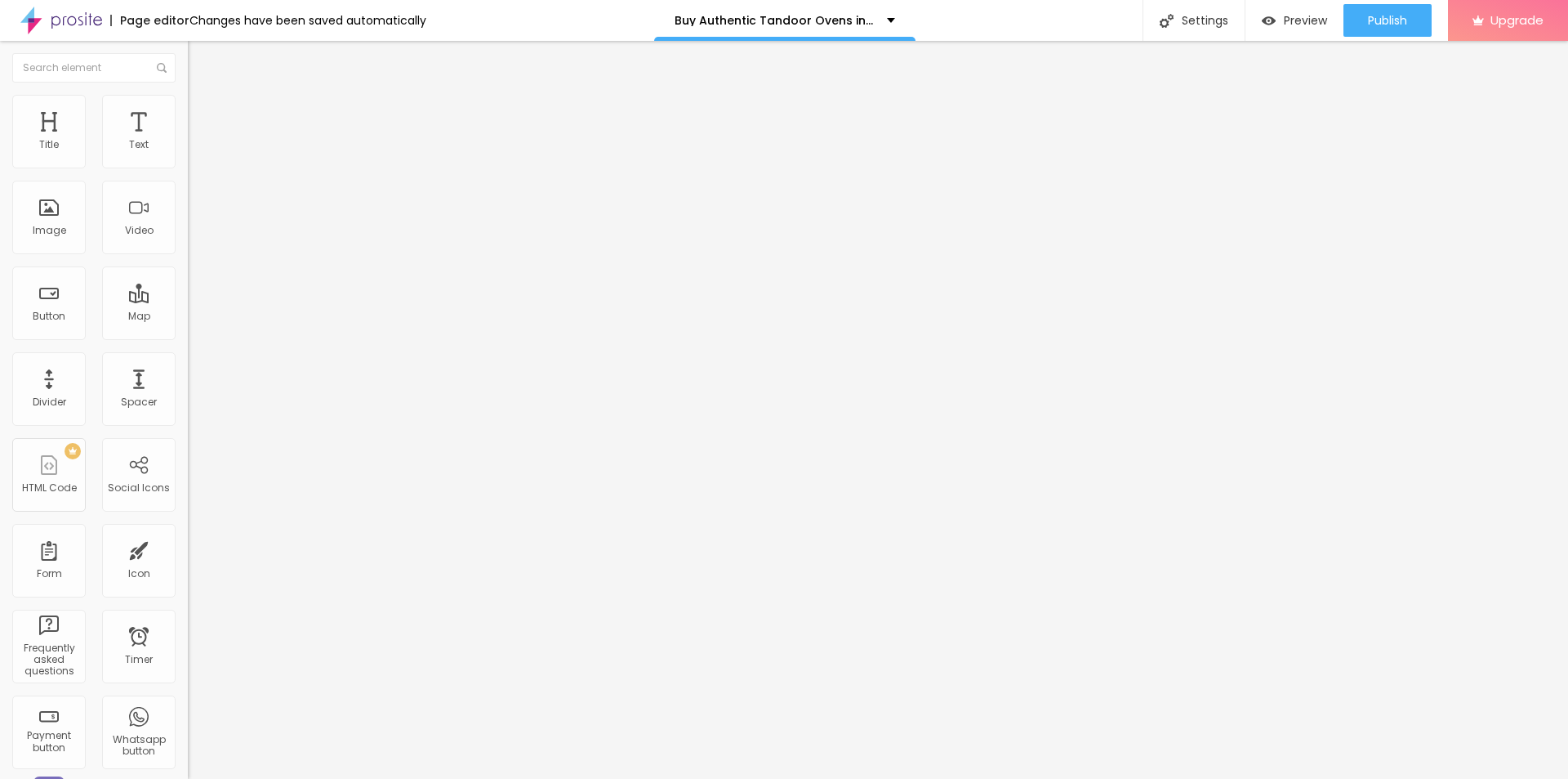
click at [188, 327] on font "Instagram" at bounding box center [214, 334] width 54 height 14
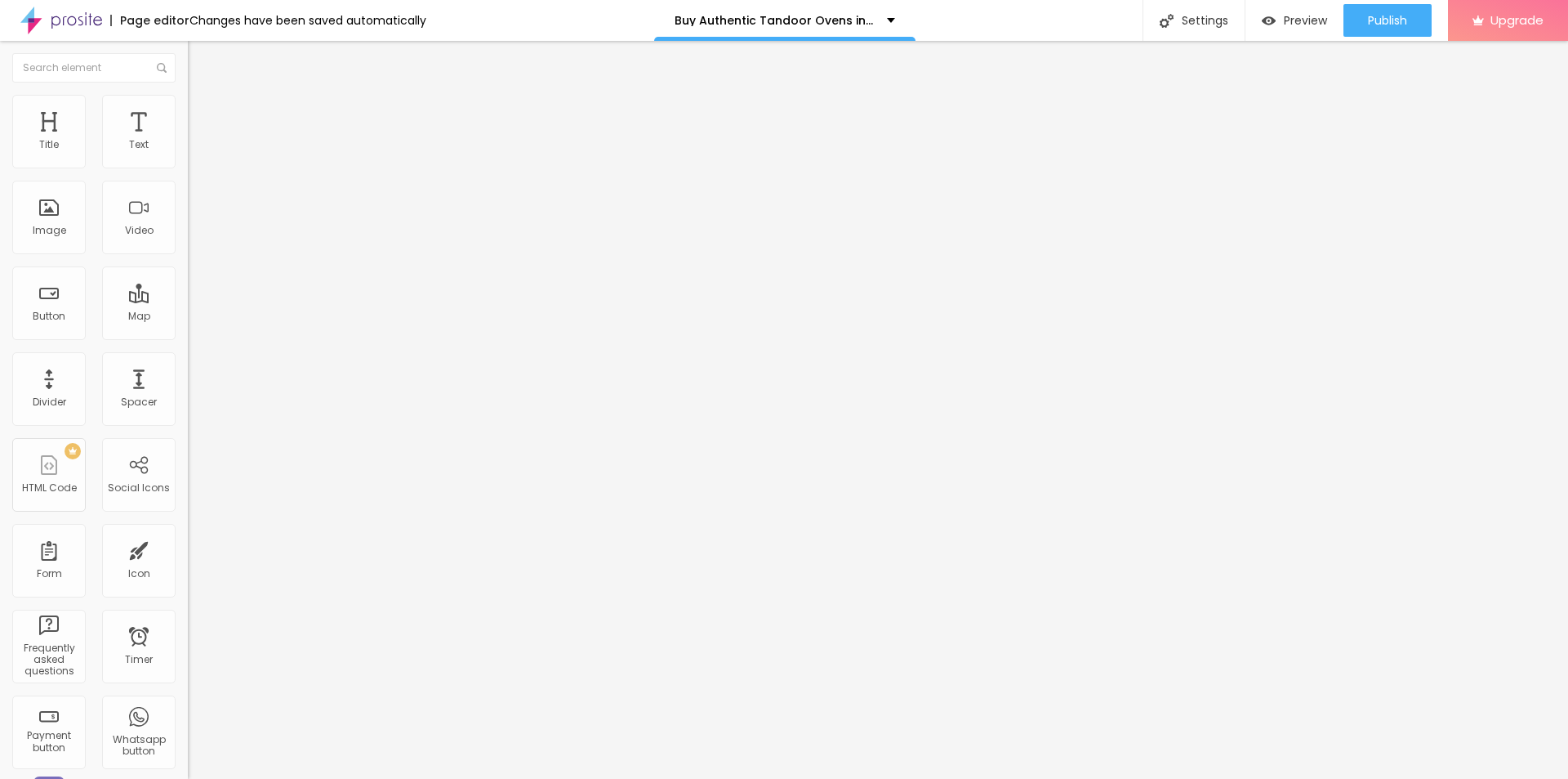
click at [188, 335] on input "https://" at bounding box center [285, 326] width 196 height 16
click at [200, 59] on img "button" at bounding box center [207, 59] width 13 height 13
click at [1407, 15] on button "Publish" at bounding box center [1388, 20] width 88 height 33
click at [1304, 19] on span "Preview" at bounding box center [1305, 21] width 43 height 13
